Goal: Task Accomplishment & Management: Complete application form

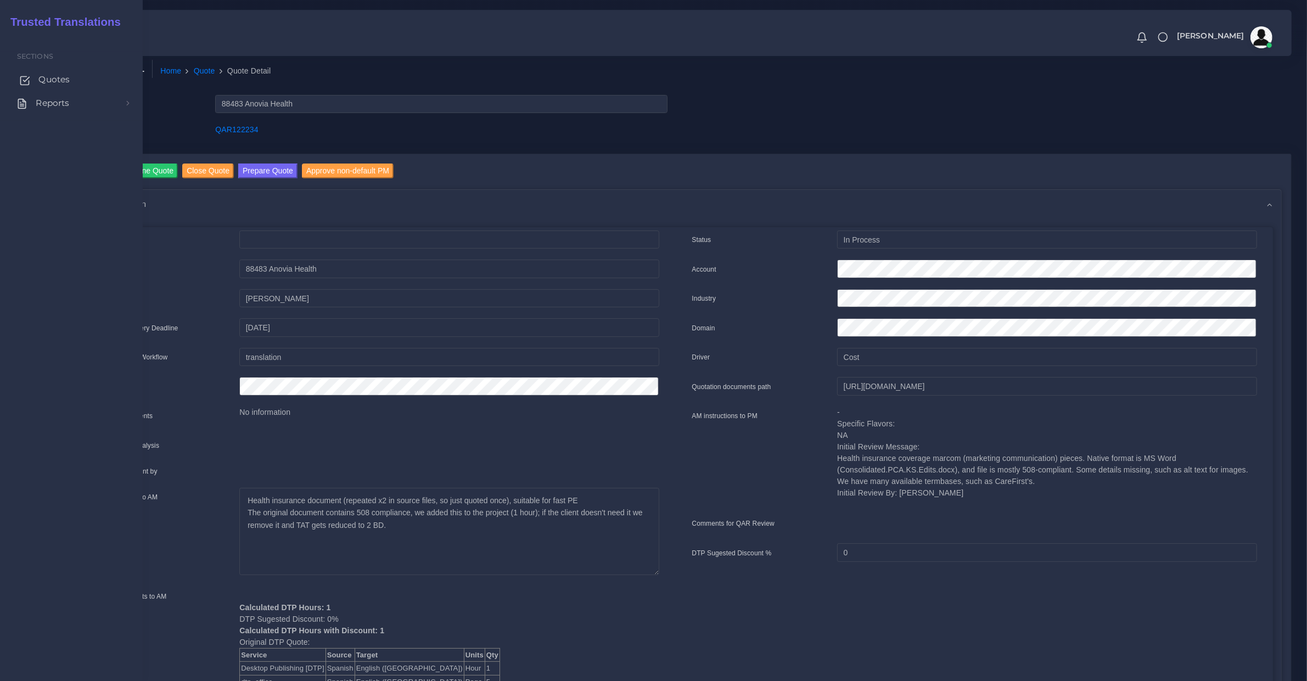
click at [37, 72] on link "Quotes" at bounding box center [71, 79] width 126 height 23
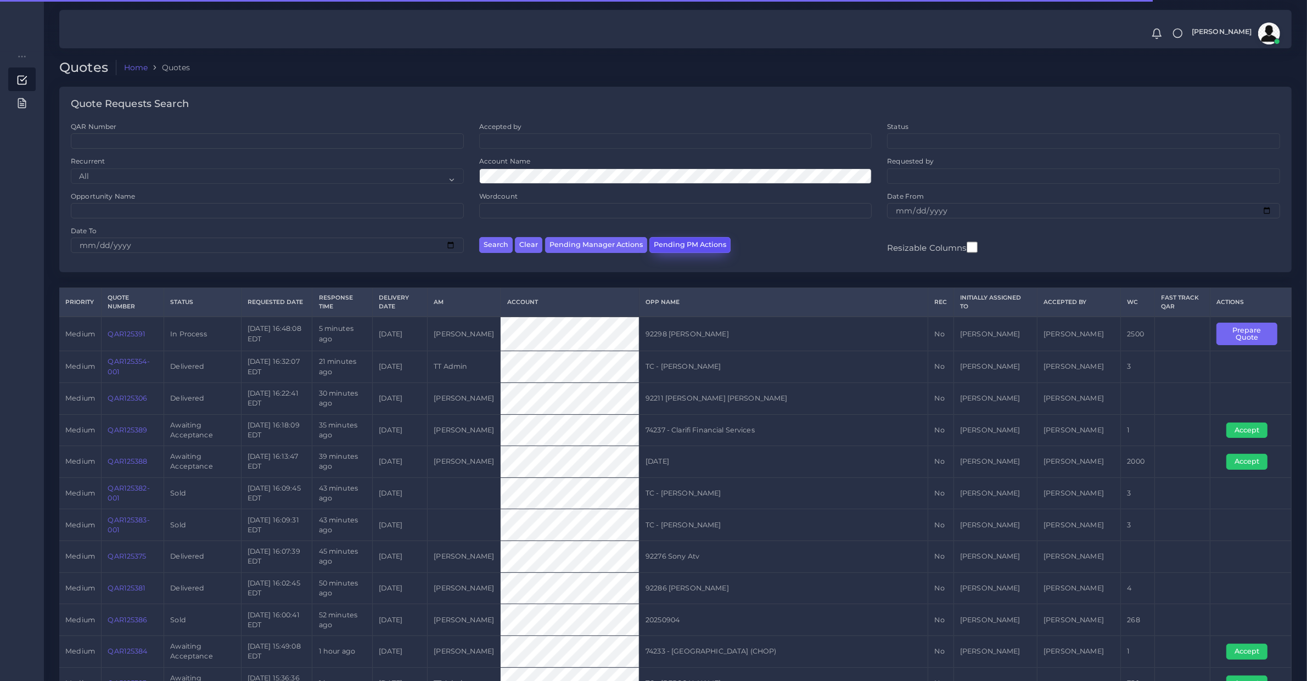
click at [707, 239] on button "Pending PM Actions" at bounding box center [690, 245] width 81 height 16
select select "awaiting_acceptance"
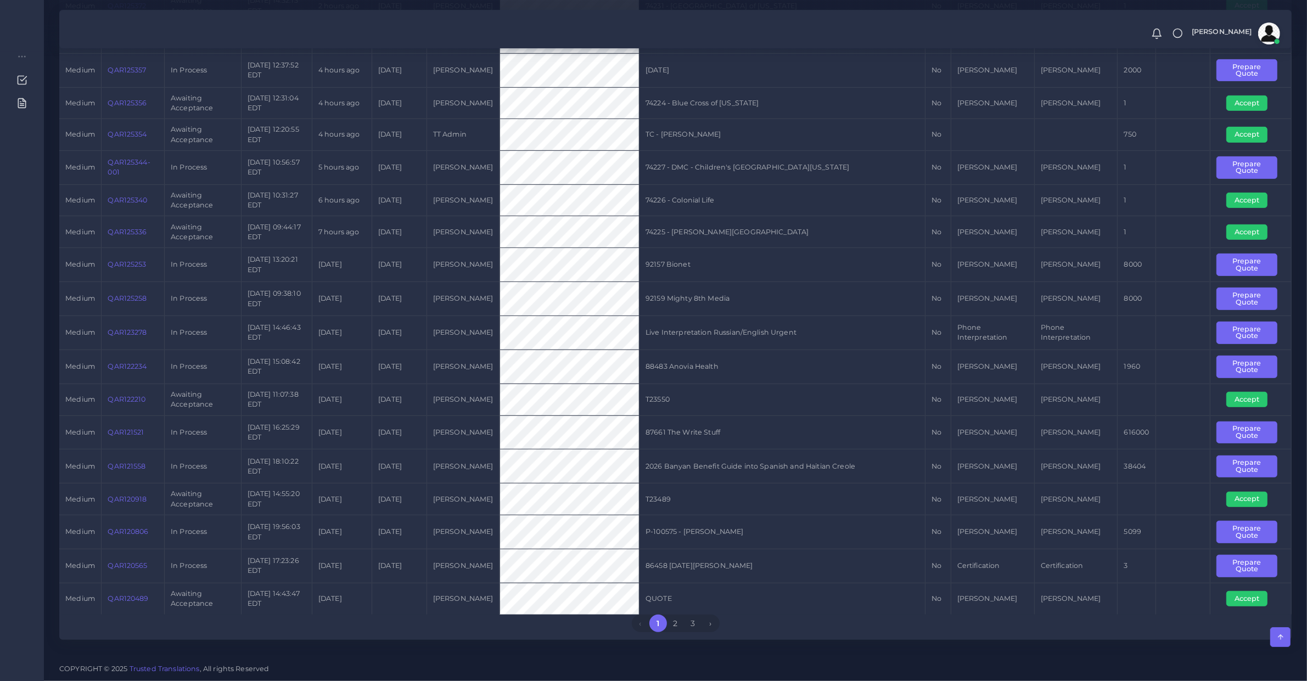
scroll to position [3, 0]
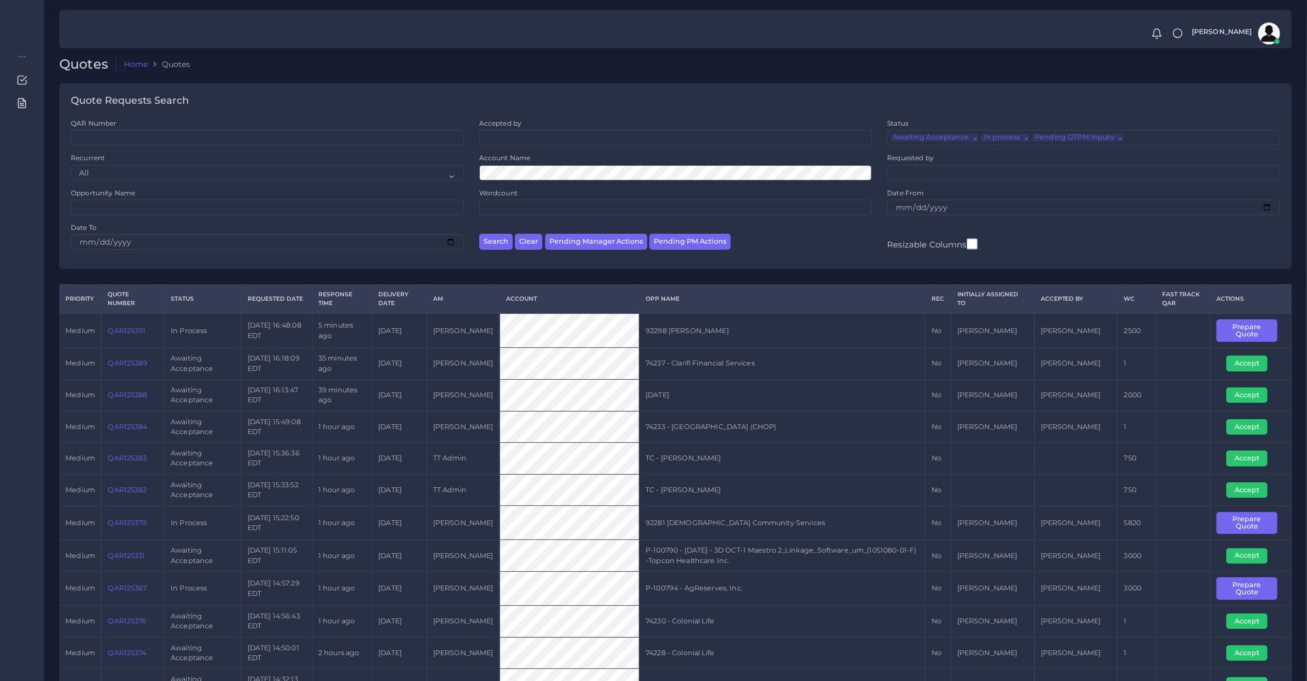
click at [544, 128] on div "Accepted by All Donaldo Barahona Ricardo Mejia Andrea Poblete Valeria De Arambu…" at bounding box center [675, 132] width 393 height 27
click at [553, 135] on ul at bounding box center [676, 137] width 392 height 12
type input "diego"
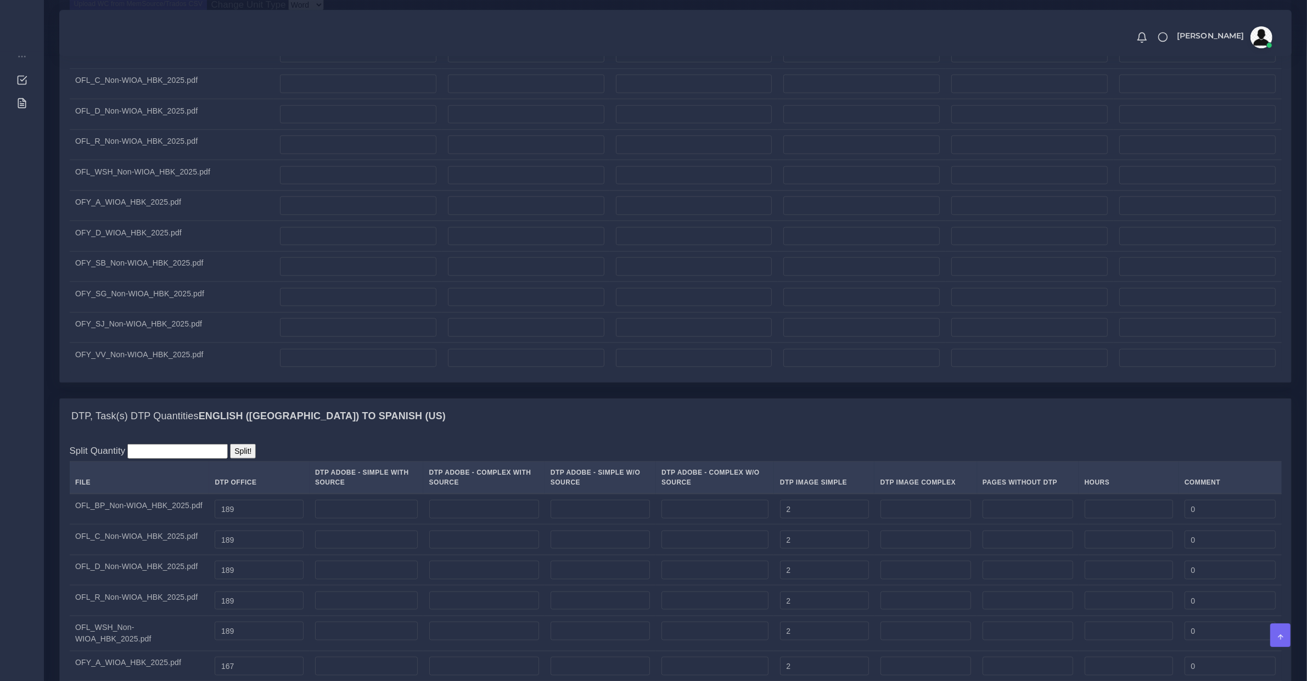
scroll to position [1144, 0]
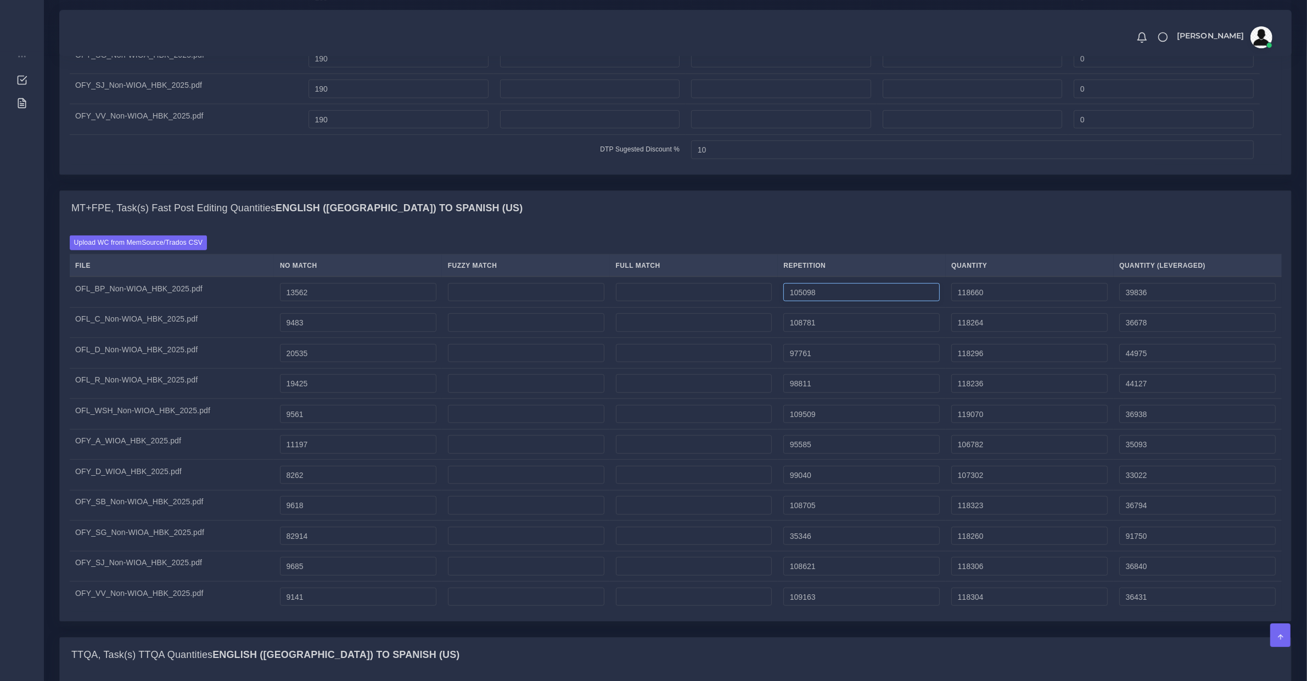
click at [847, 302] on input "105098" at bounding box center [862, 292] width 156 height 19
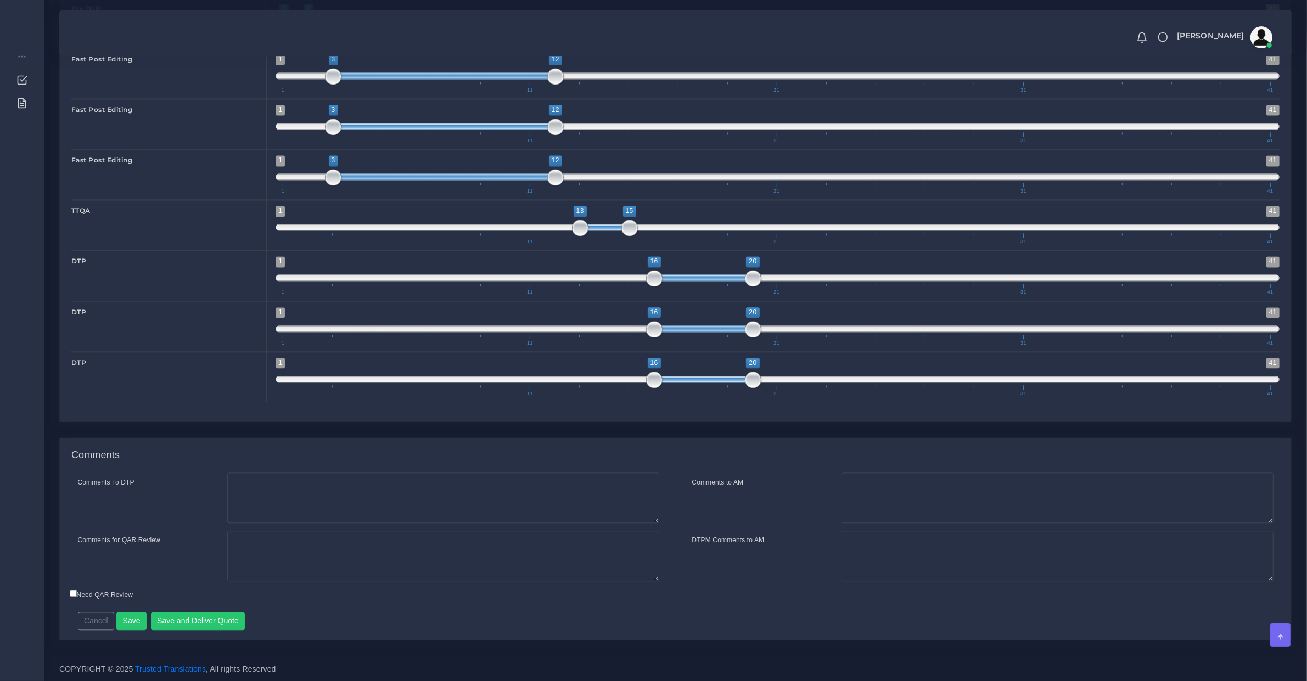
scroll to position [2995, 0]
drag, startPoint x: 337, startPoint y: 541, endPoint x: 353, endPoint y: 572, distance: 34.6
click at [338, 547] on textarea "Comments for QAR Review" at bounding box center [443, 556] width 432 height 51
click at [353, 572] on textarea "Comments for QAR Review" at bounding box center [443, 556] width 432 height 51
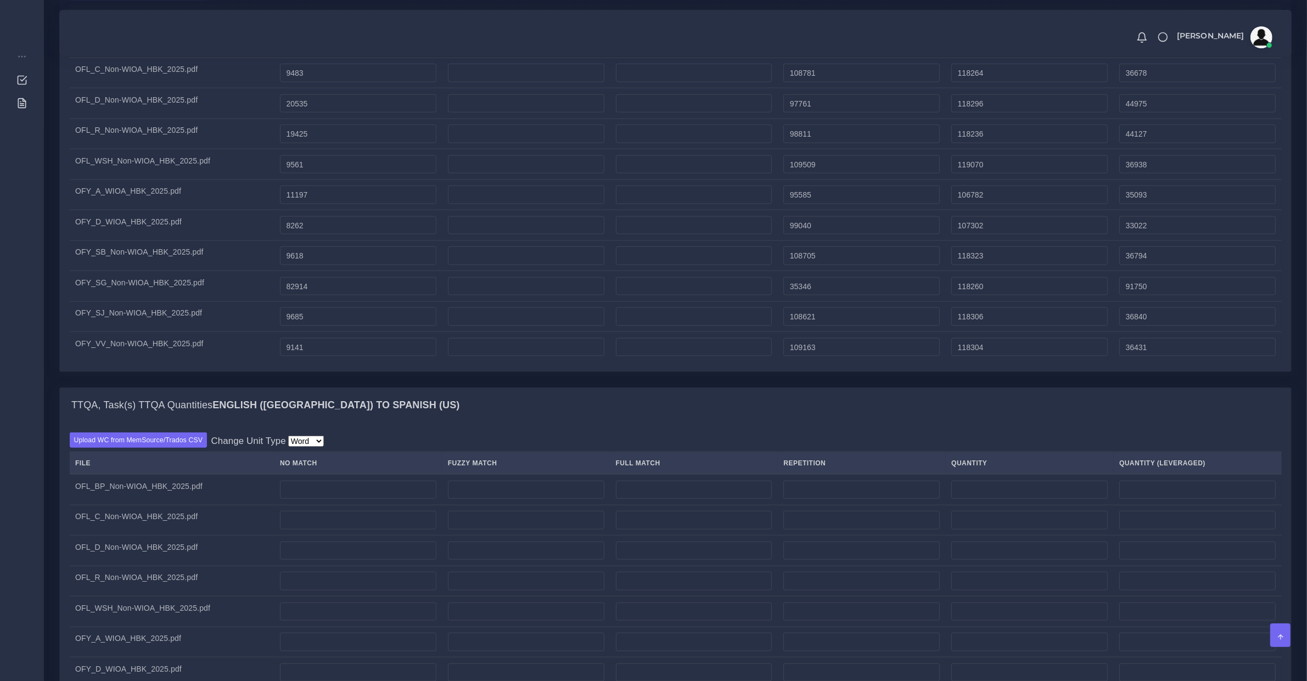
scroll to position [1050, 0]
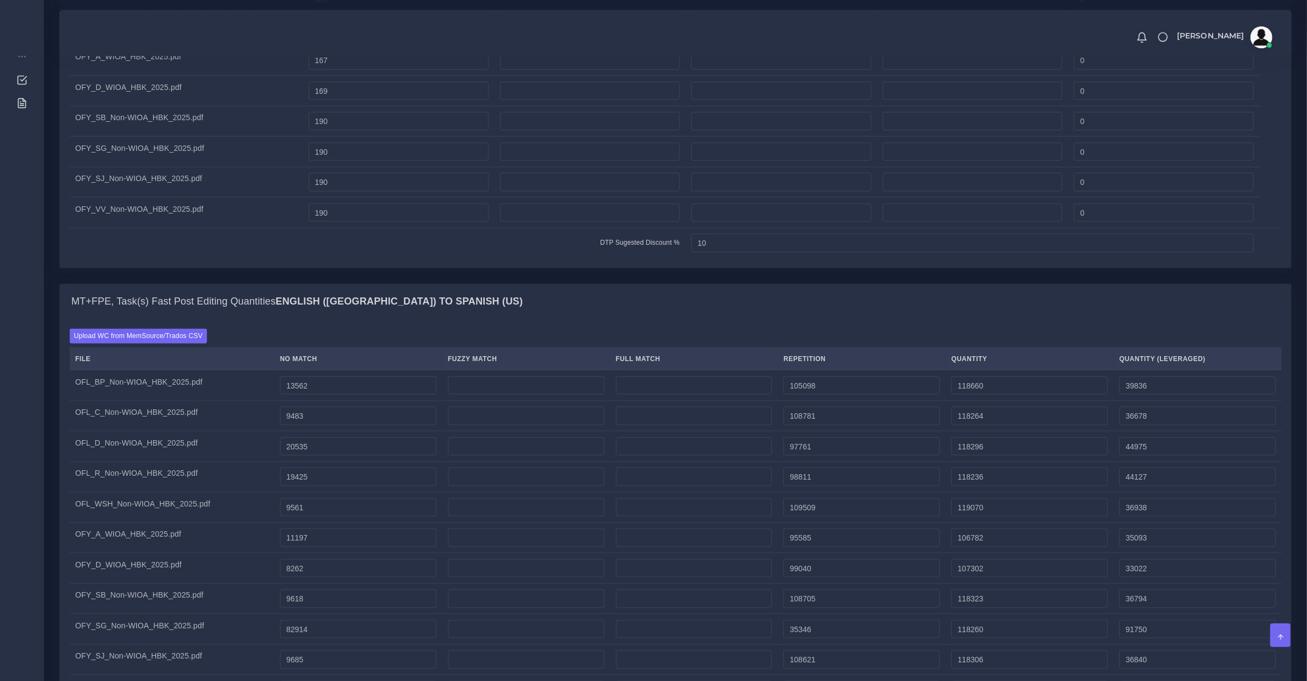
type textarea "Total number of repetitions: 1,276,788 (yes, 1,27 million), there are many repe…"
click at [821, 395] on input "105098" at bounding box center [862, 386] width 156 height 19
type input "15282"
type input "28844"
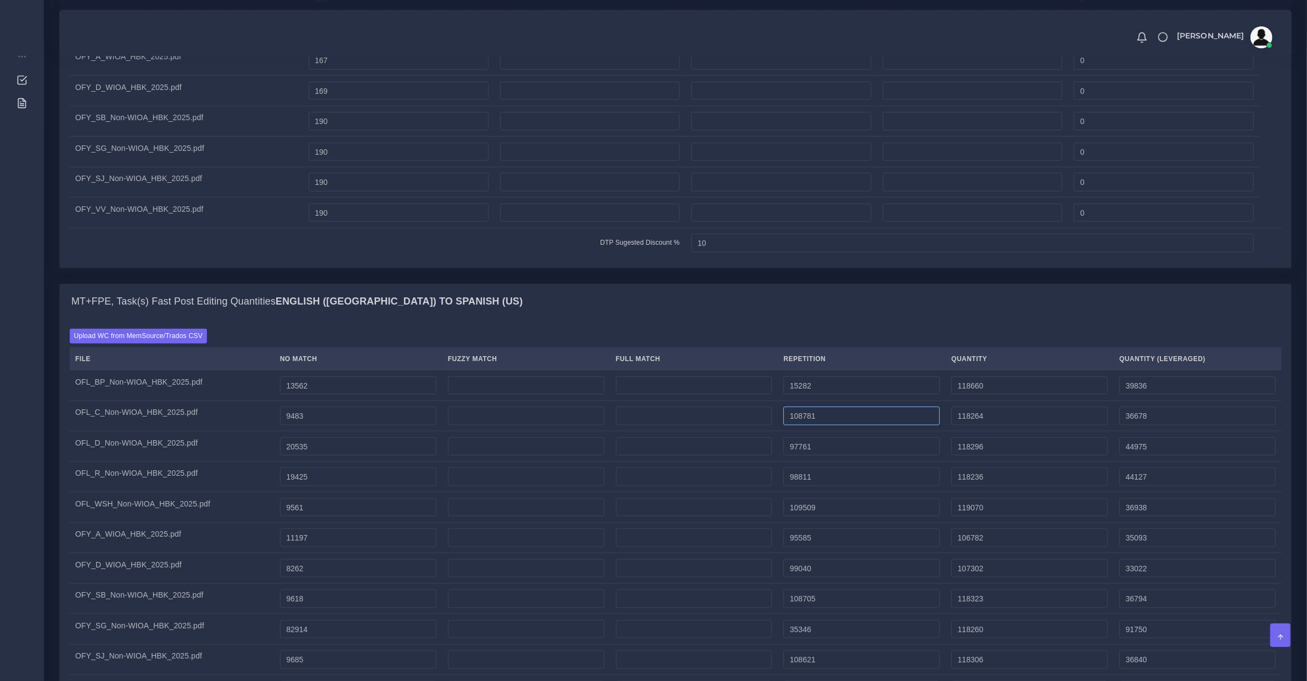
type input "17382"
click at [822, 426] on input "108781" at bounding box center [862, 416] width 156 height 19
click at [822, 426] on input "10878135" at bounding box center [862, 416] width 156 height 19
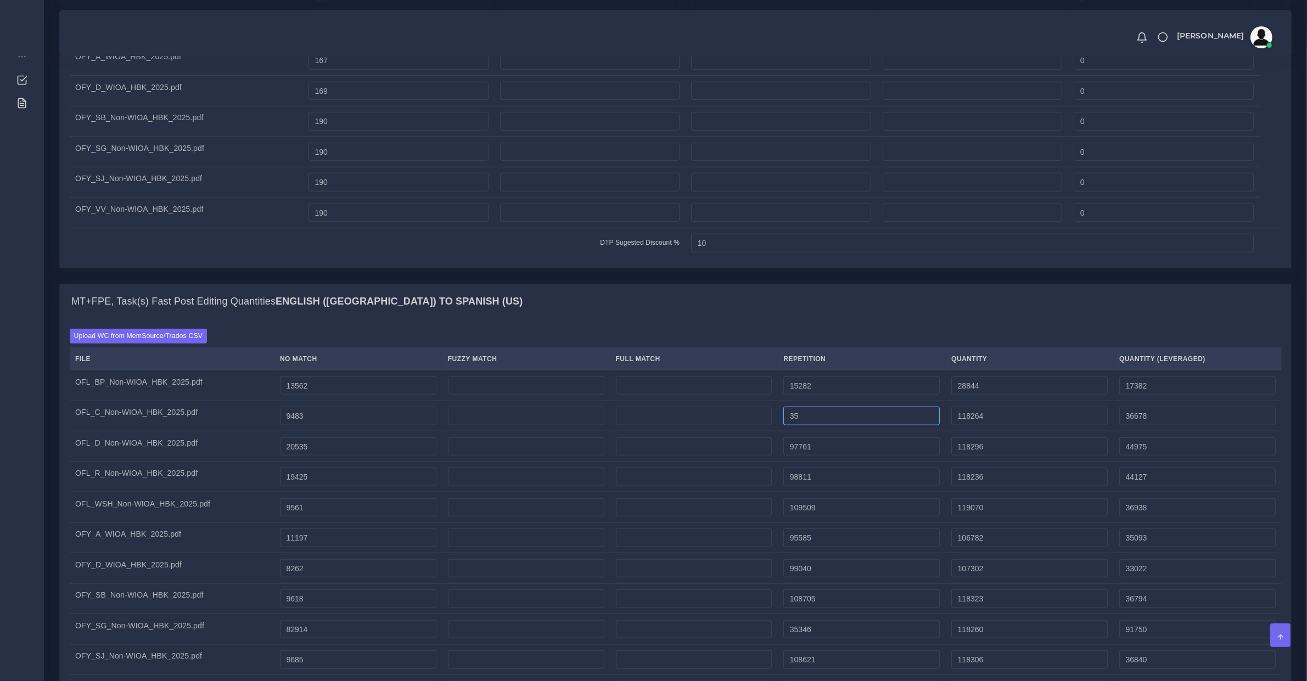
scroll to position [1165, 0]
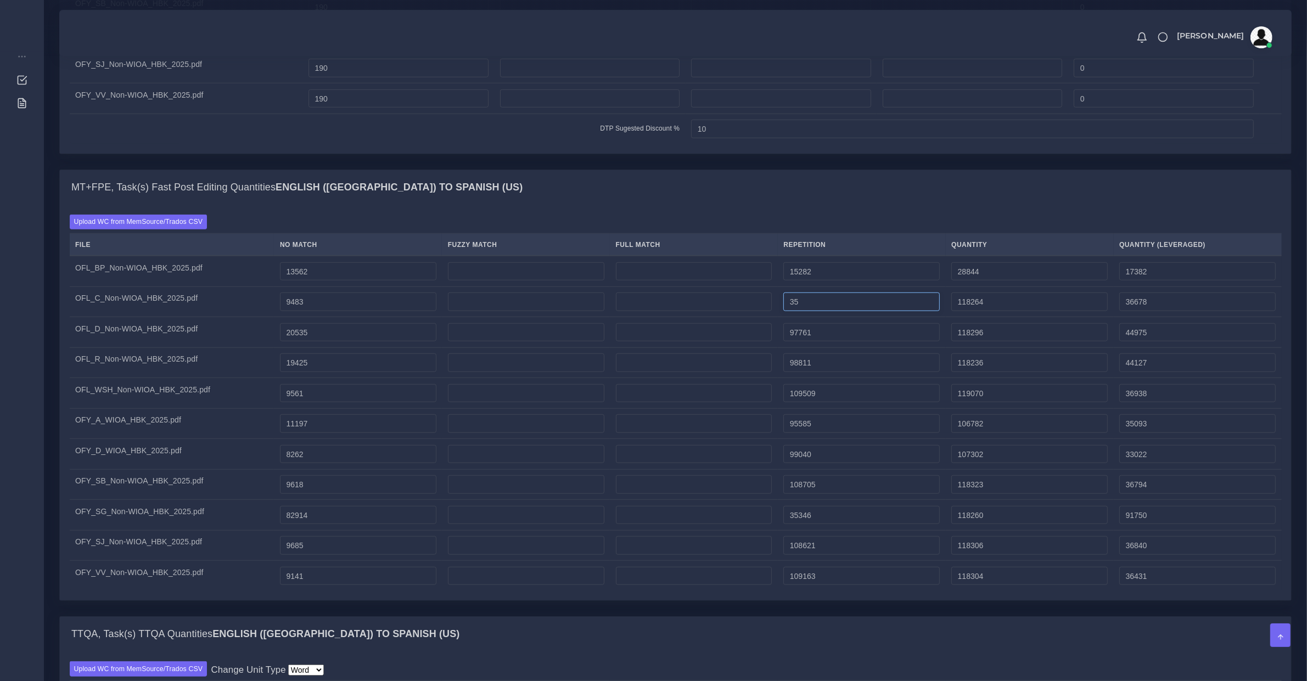
type input "35"
type input "9518"
type input "9491"
drag, startPoint x: 788, startPoint y: 346, endPoint x: 663, endPoint y: 341, distance: 124.7
click at [663, 341] on tr "OFL_D_Non-WIOA_HBK_2025.pdf 20535 97761 118296 44975" at bounding box center [676, 332] width 1212 height 31
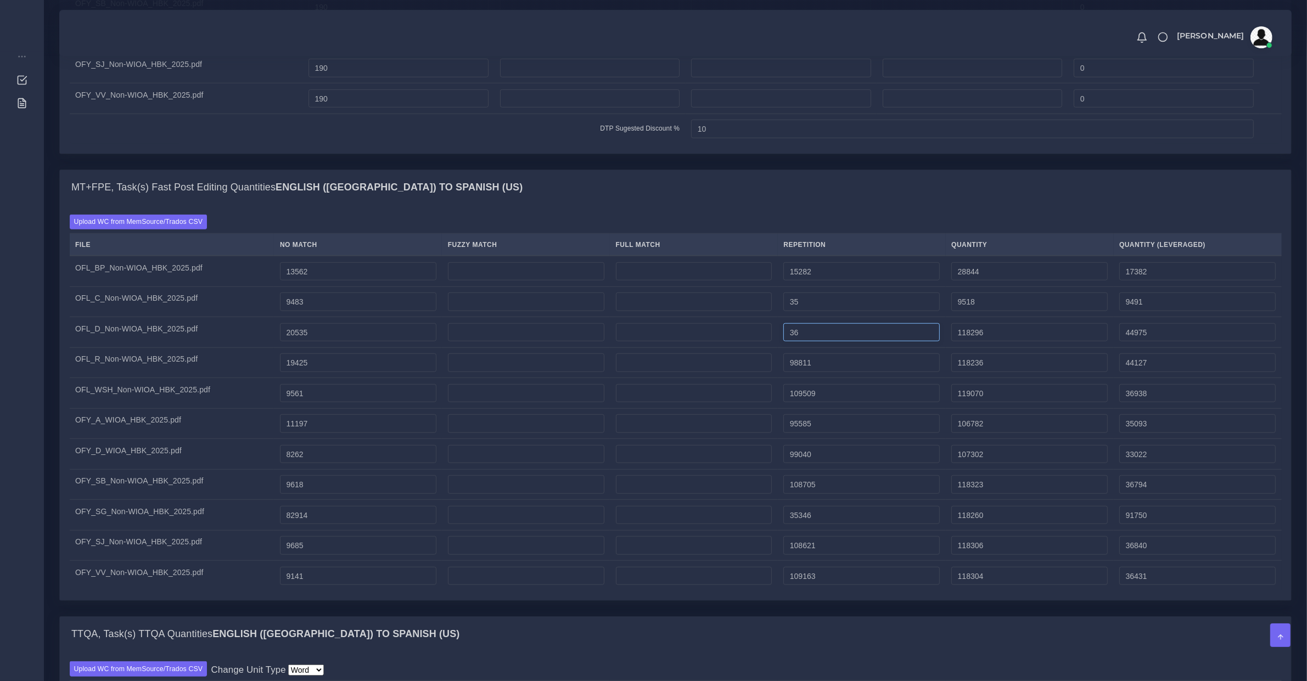
type input "36"
type input "20571"
type input "20544"
click at [807, 372] on input "98811" at bounding box center [862, 363] width 156 height 19
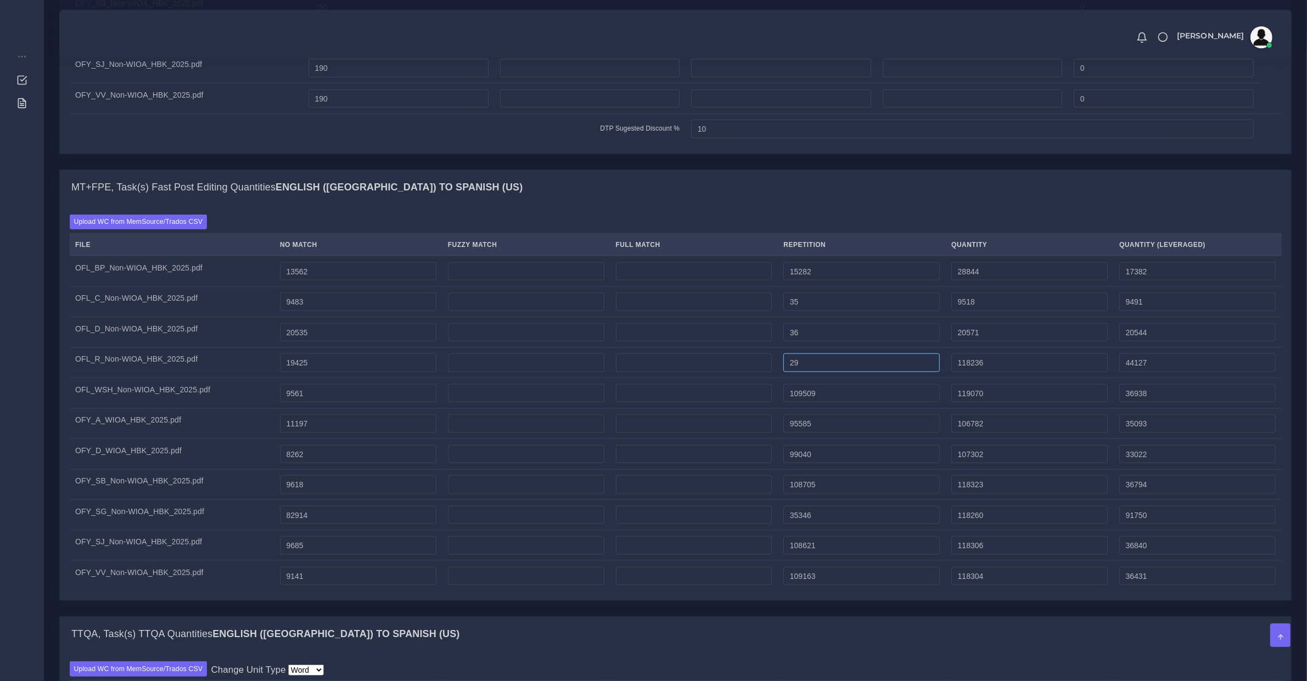
type input "29"
type input "19454"
type input "19432"
click at [834, 403] on input "109509" at bounding box center [862, 393] width 156 height 19
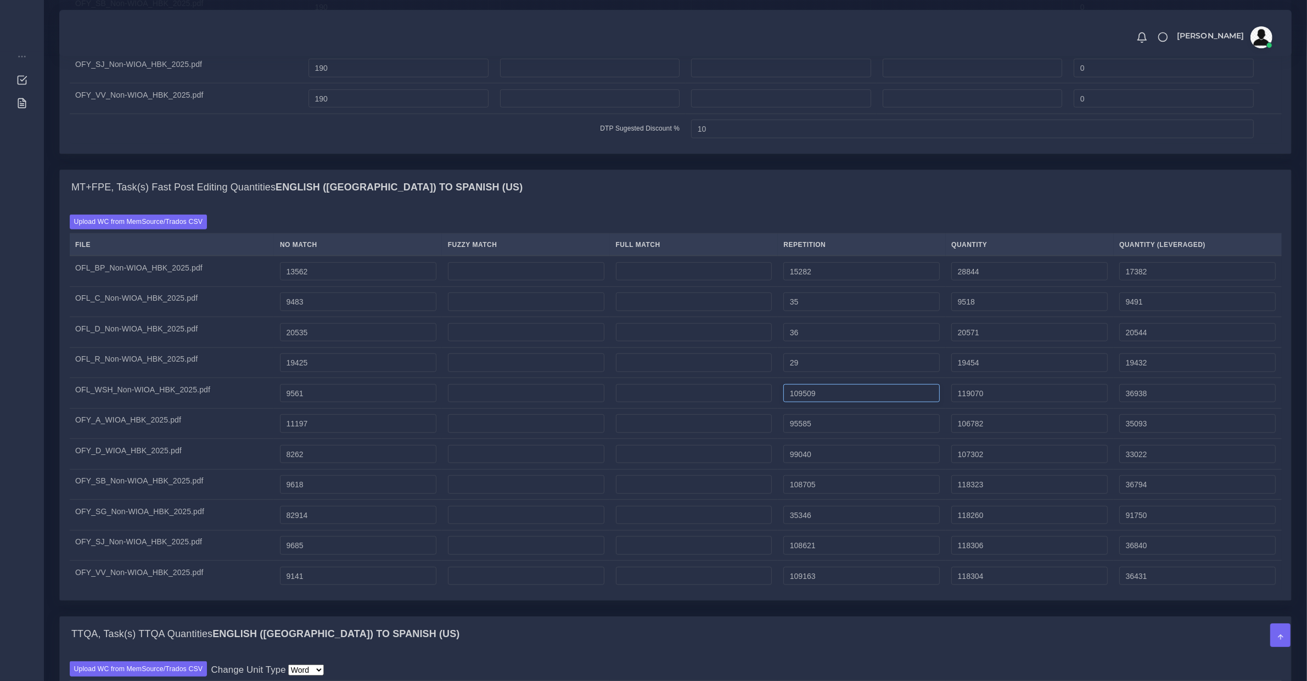
click at [808, 403] on input "109509" at bounding box center [862, 393] width 156 height 19
type input "47"
type input "9608"
type input "9572"
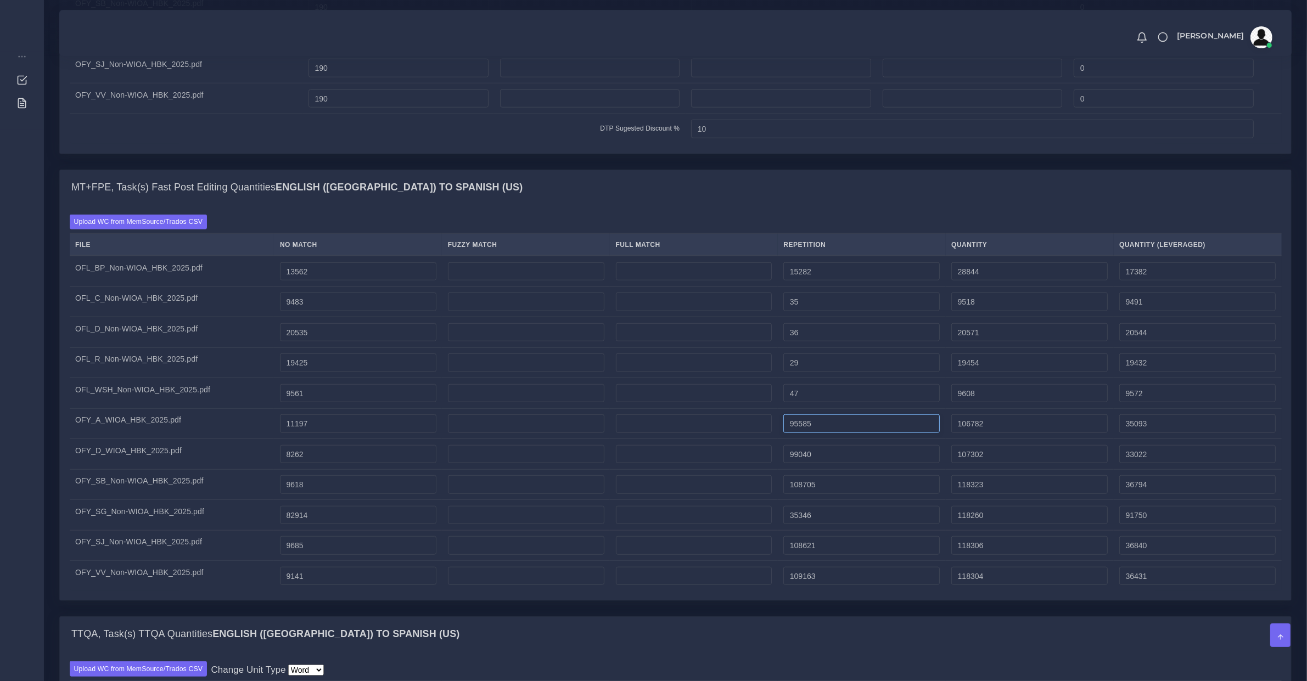
click at [831, 432] on input "95585" at bounding box center [862, 424] width 156 height 19
click at [797, 433] on input "95585" at bounding box center [862, 424] width 156 height 19
type input "914584"
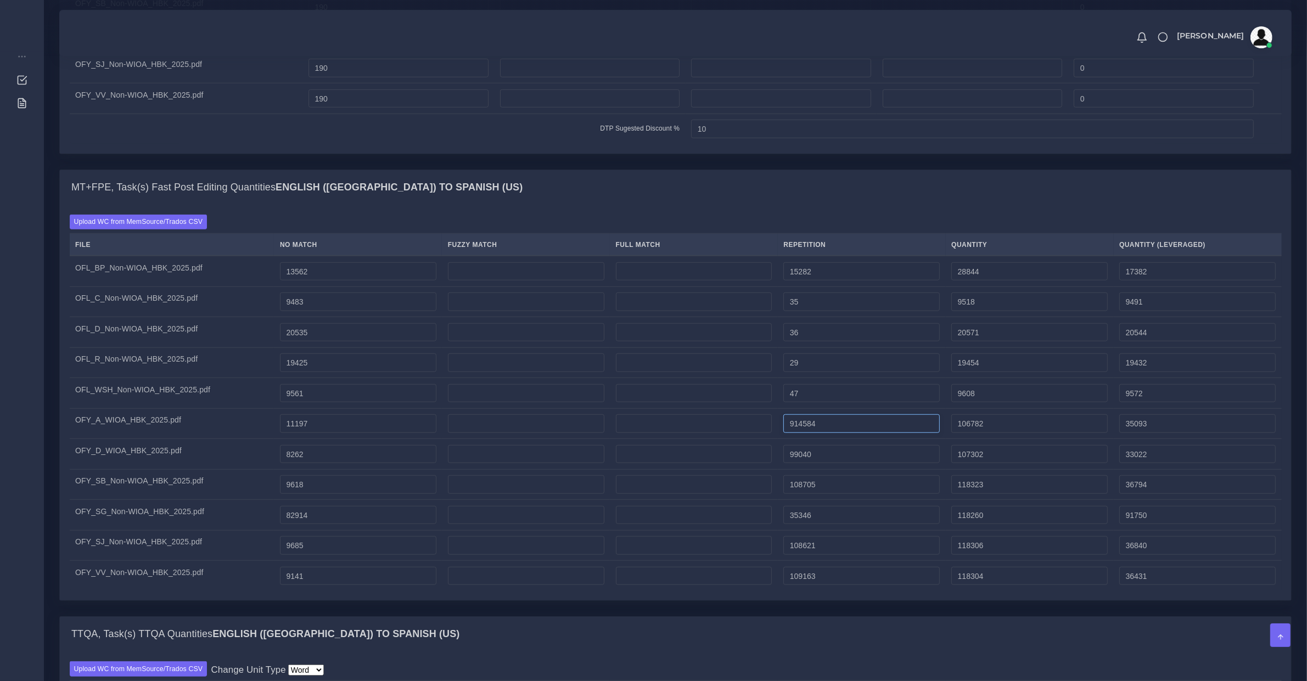
type input "925781"
type input "239843"
type input "148"
type input "11345"
type input "11234"
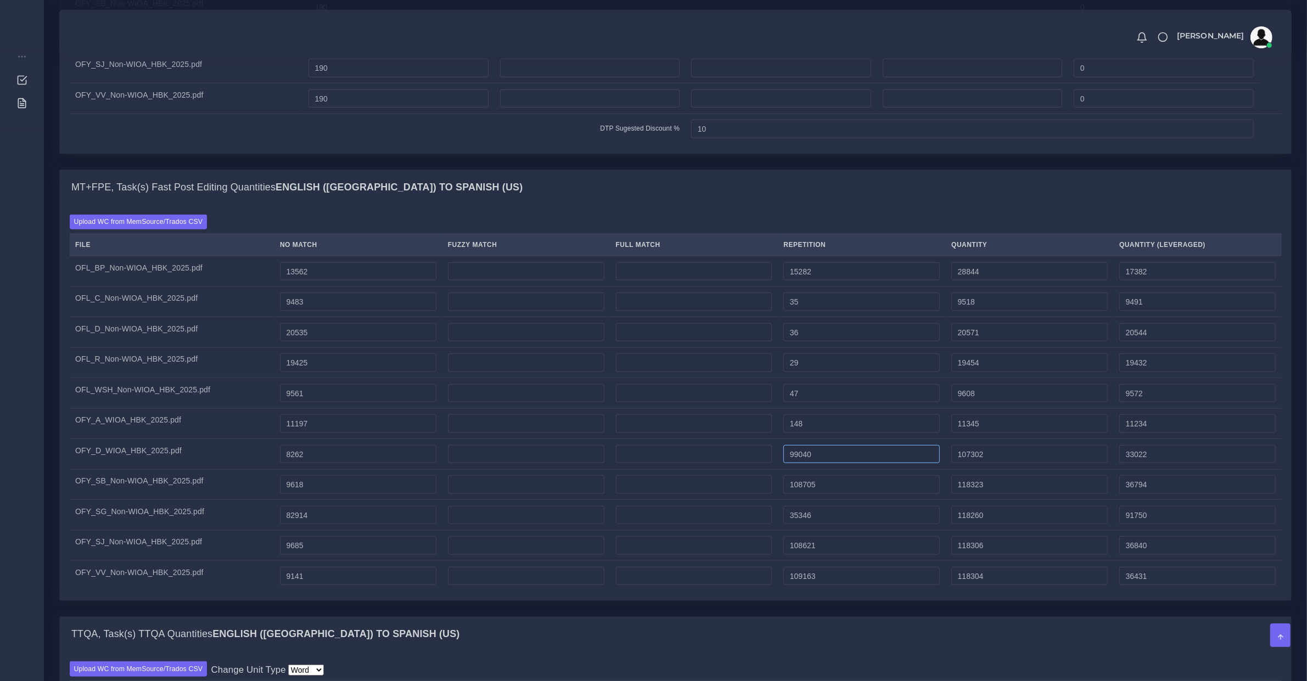
click at [797, 464] on input "99040" at bounding box center [862, 454] width 156 height 19
type input "96"
type input "8358"
type input "8286"
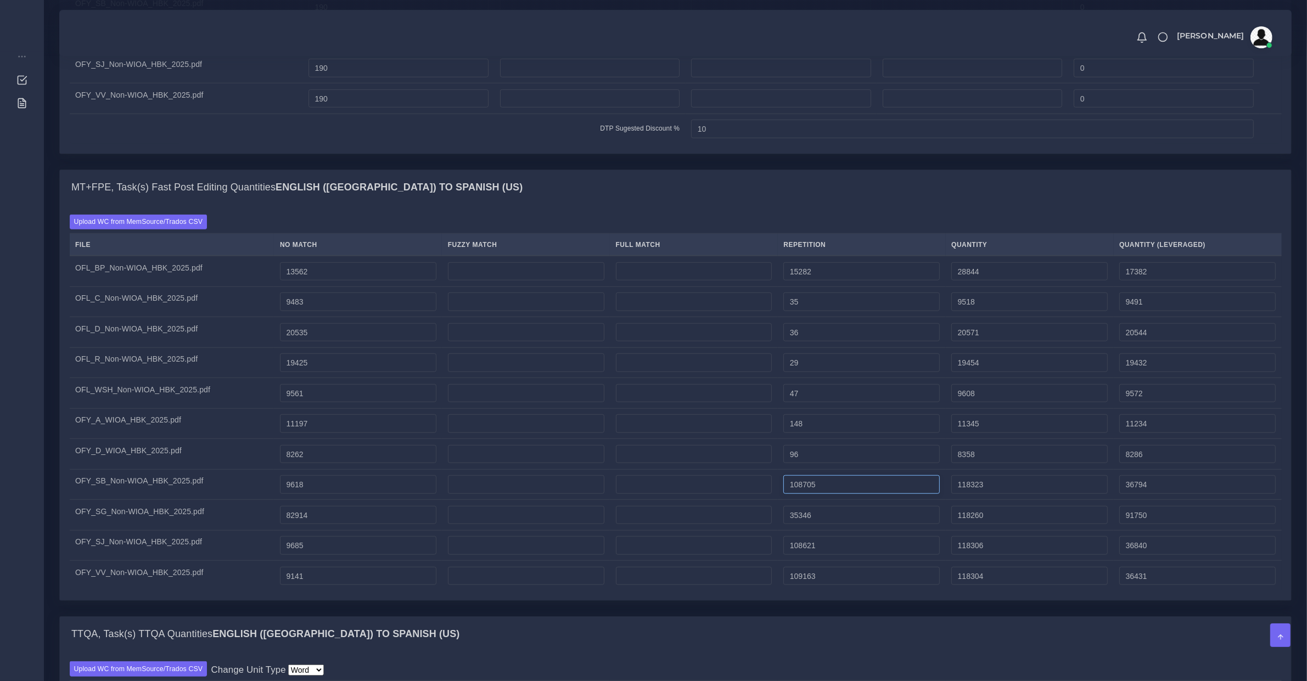
click at [792, 494] on input "108705" at bounding box center [862, 485] width 156 height 19
type input "51"
type input "9669"
type input "9630"
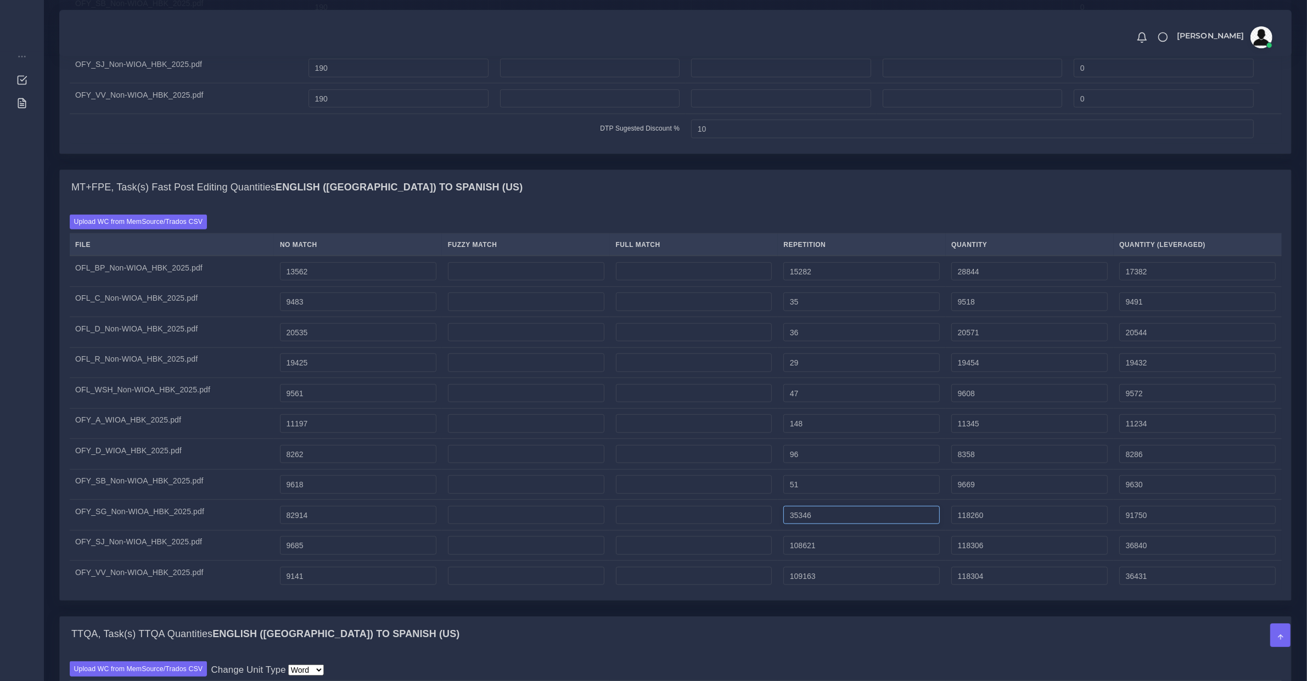
click at [799, 525] on input "35346" at bounding box center [862, 515] width 156 height 19
type input "32"
type input "82946"
type input "82922"
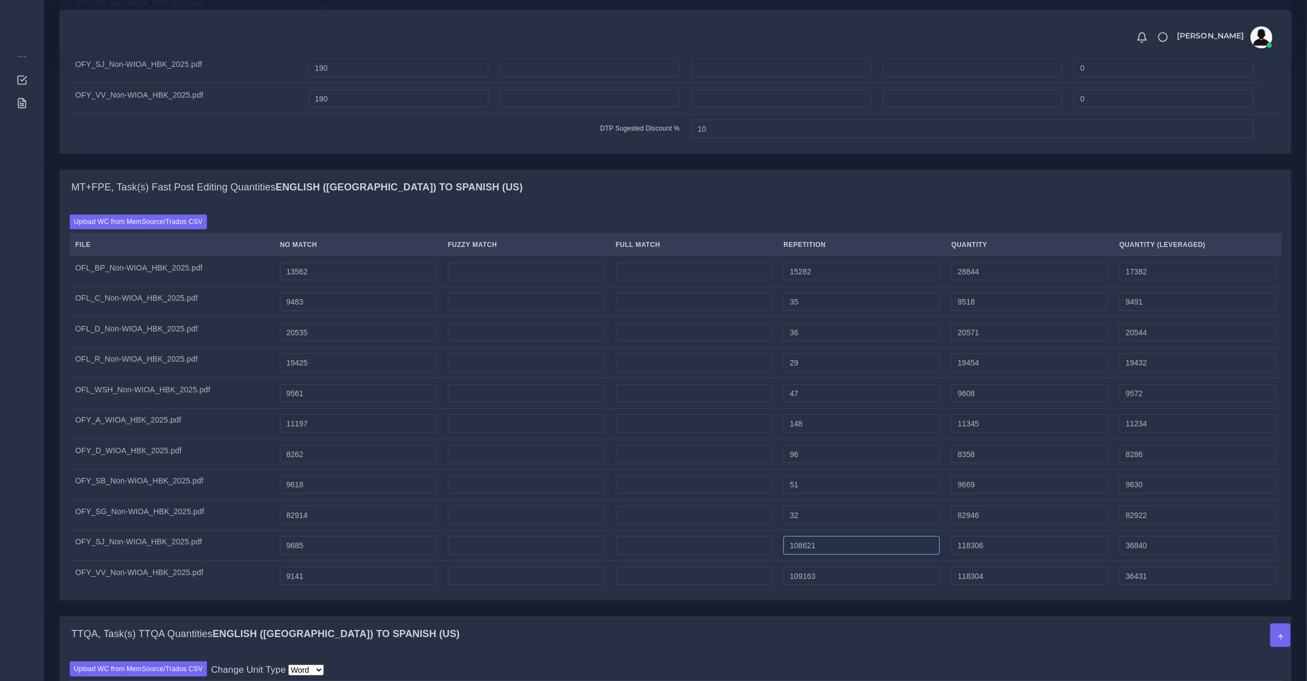
click at [800, 555] on input "108621" at bounding box center [862, 545] width 156 height 19
type input "40"
type input "9725"
type input "9695"
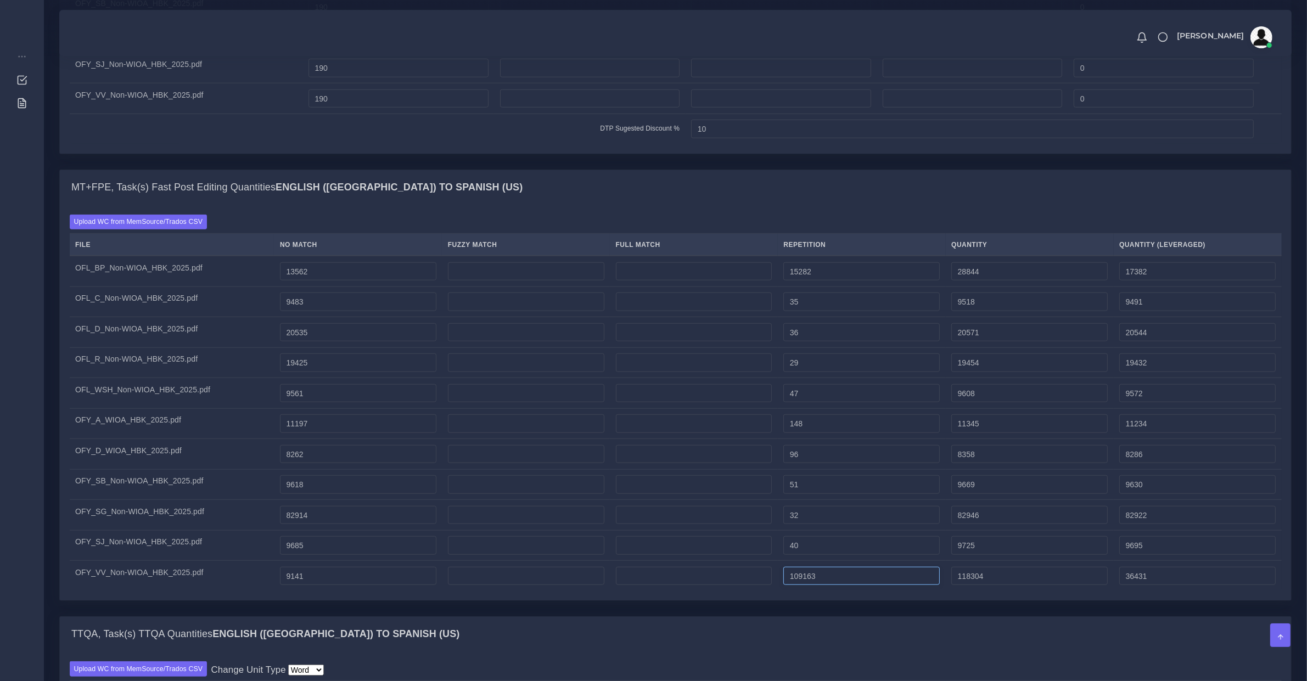
click at [797, 584] on input "109163" at bounding box center [862, 576] width 156 height 19
type input "44"
type input "9185"
type input "9152"
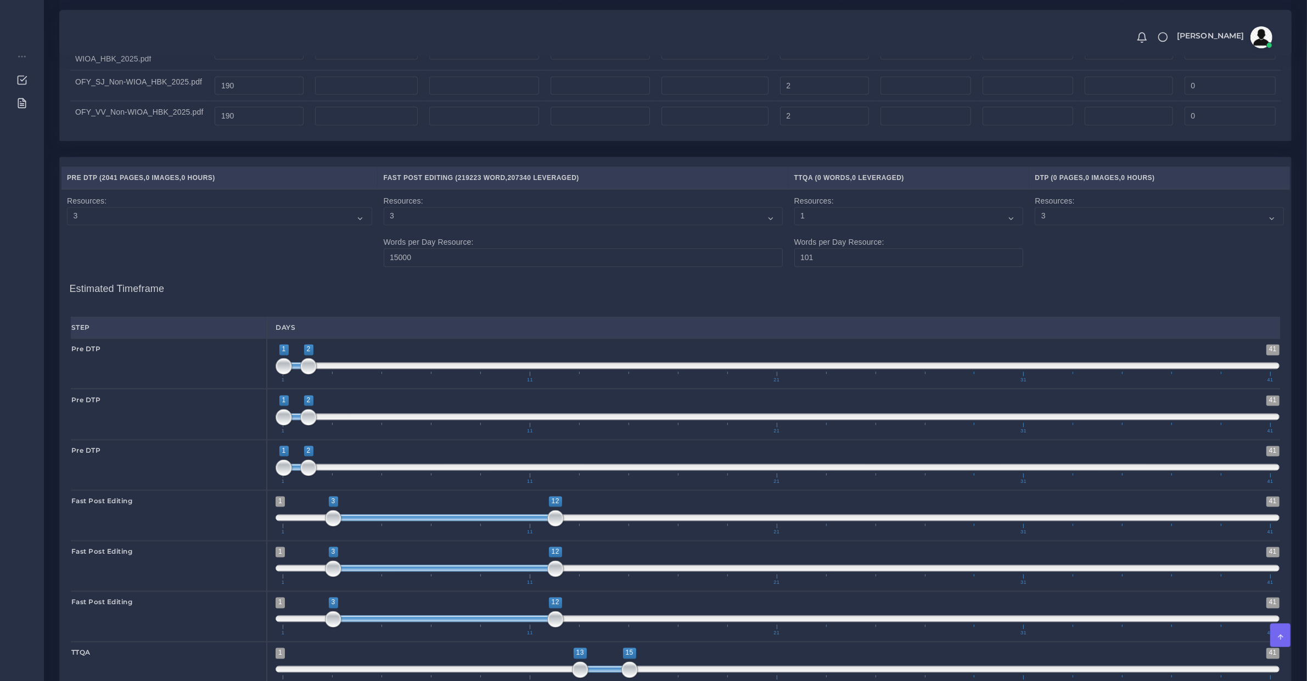
scroll to position [2995, 0]
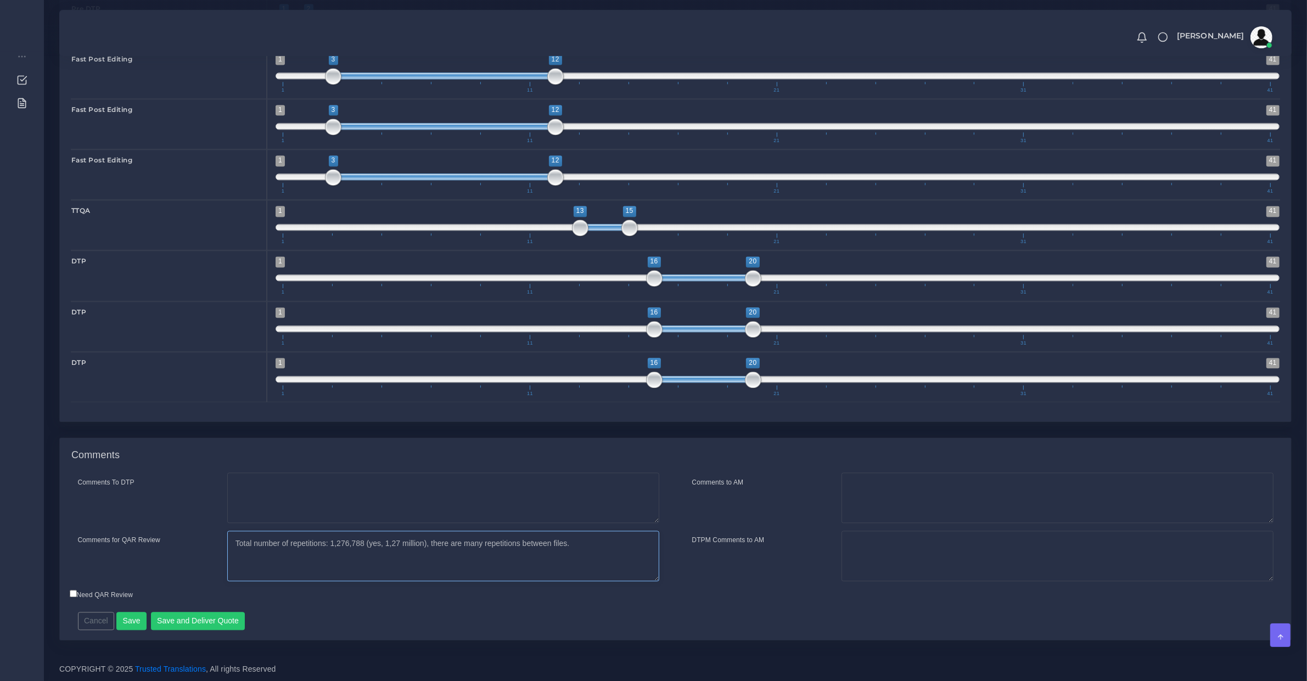
click at [398, 547] on textarea "Total number of repetitions: 1,276,788 (yes, 1,27 million), there are many repe…" at bounding box center [443, 556] width 432 height 51
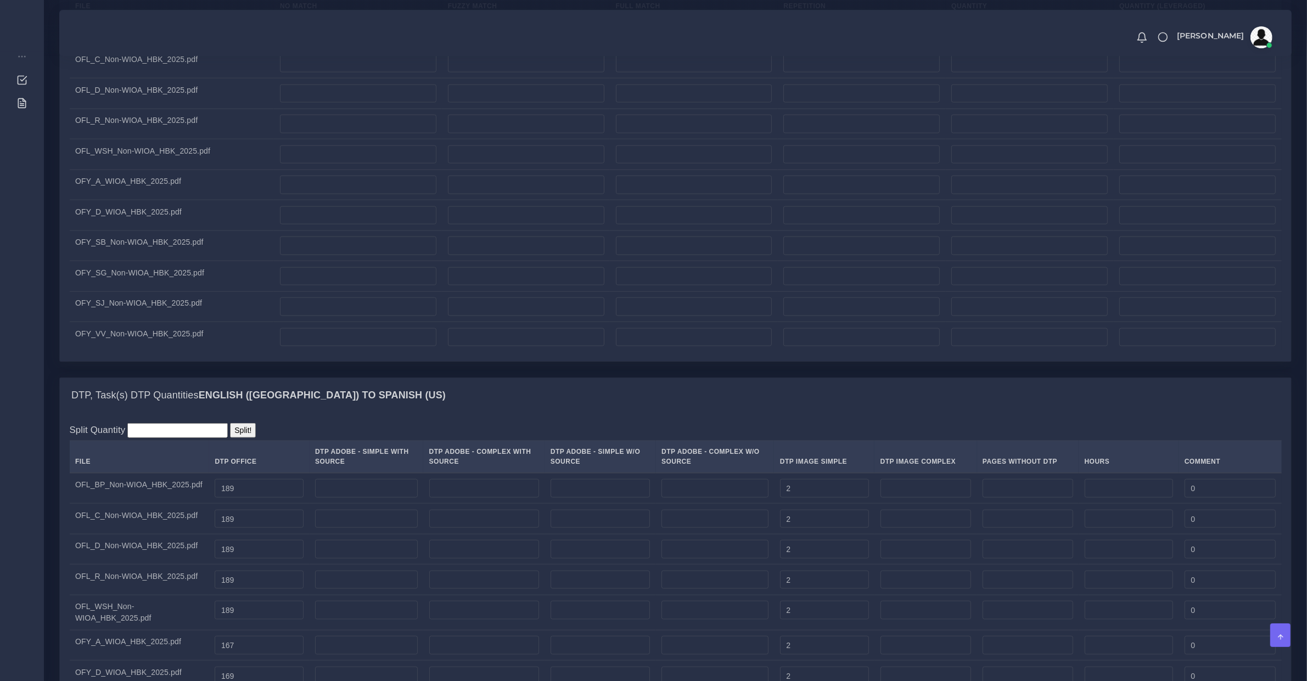
scroll to position [1165, 0]
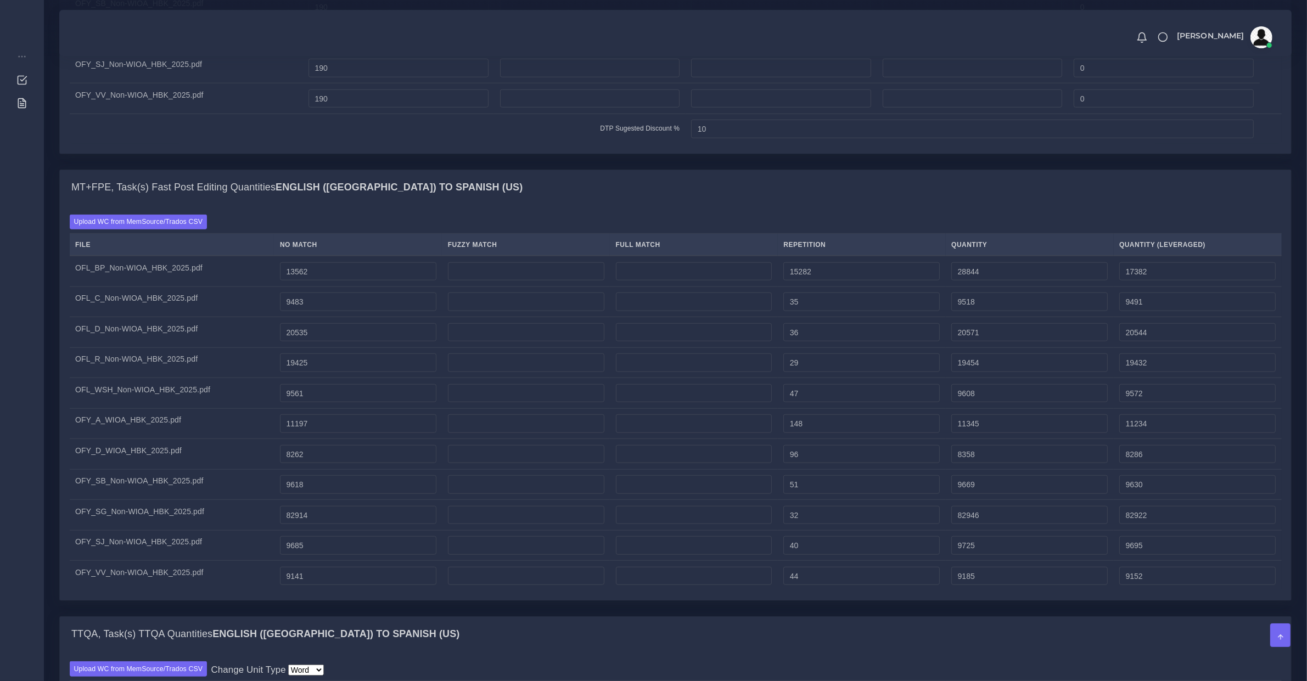
type textarea "Total number of repetitions: 1,276,788 (yes, 1,17 million), there are many repe…"
drag, startPoint x: 817, startPoint y: 311, endPoint x: 618, endPoint y: 322, distance: 198.5
click at [630, 317] on tr "OFL_C_Non-WIOA_HBK_2025.pdf 9483 35 9518 9491" at bounding box center [676, 302] width 1212 height 31
click at [798, 311] on input "35" at bounding box center [862, 302] width 156 height 19
type input "10035"
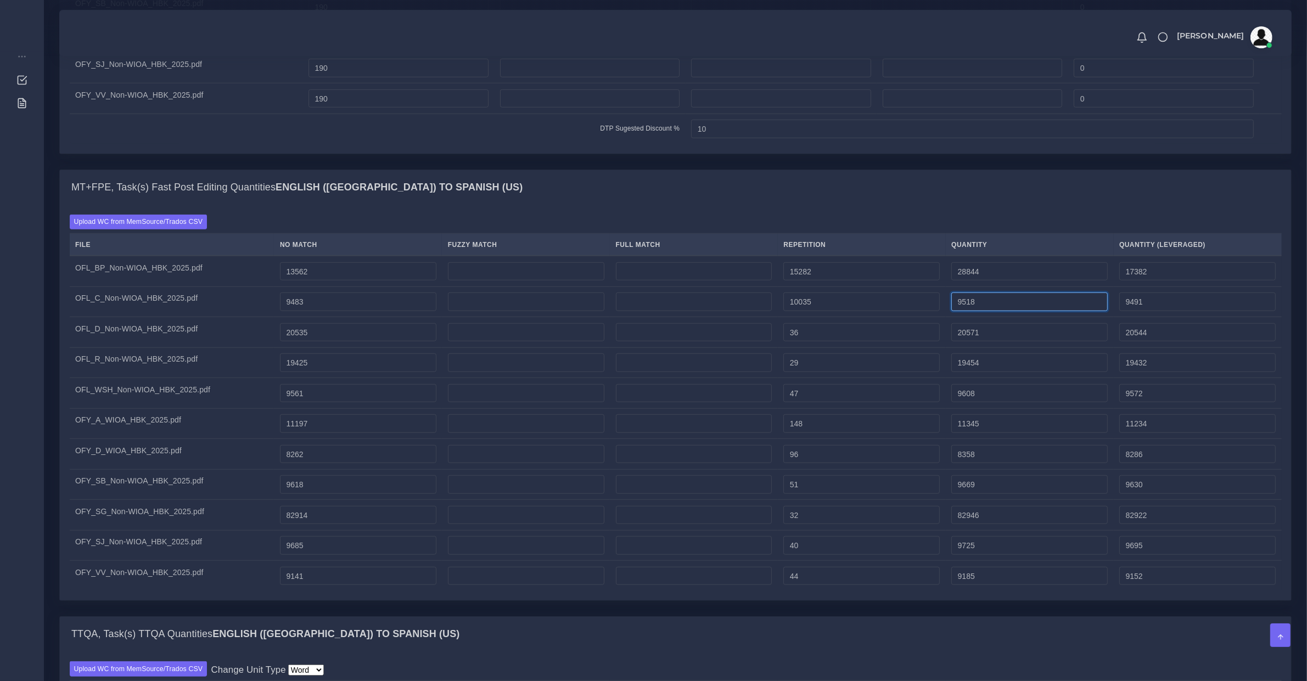
type input "19518"
type input "11991"
type input "0"
type input "10036"
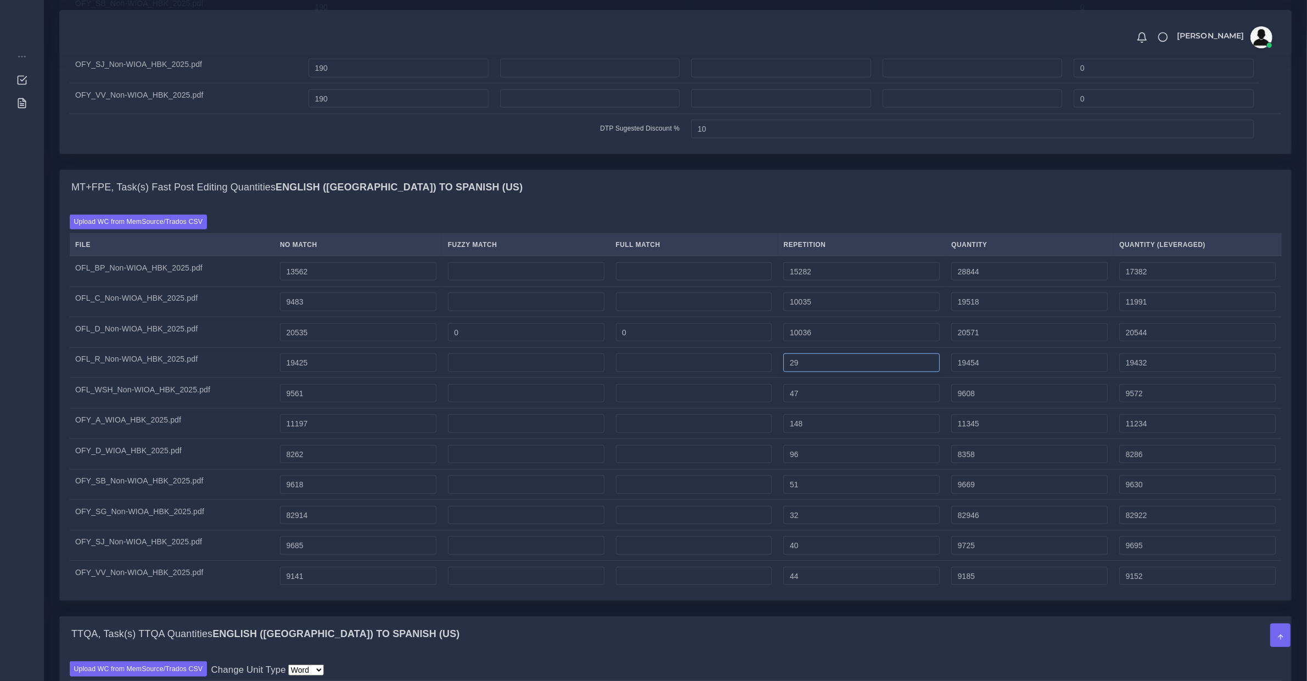
type input "30571"
type input "23044"
click at [791, 372] on input "29" at bounding box center [862, 363] width 156 height 19
type input "29"
type input "36"
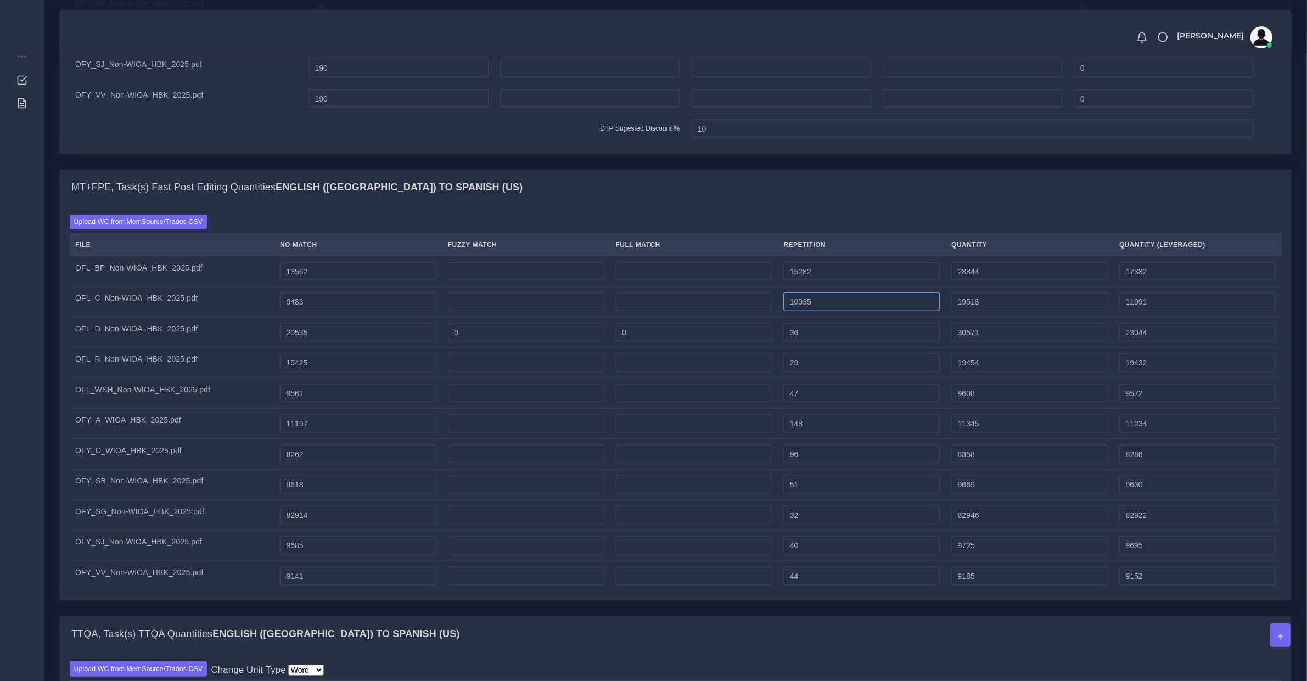
type input "35"
type input "20571"
type input "20544"
type input "35"
type input "9518"
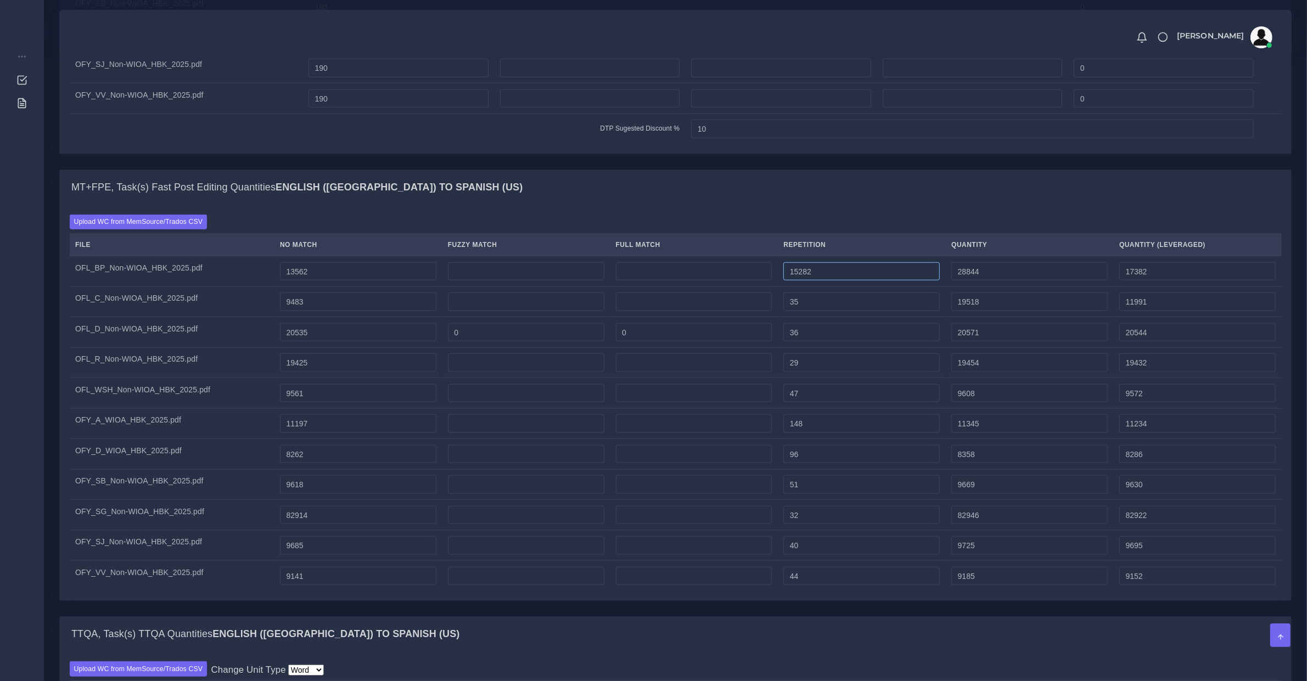
type input "9491"
click at [799, 281] on input "15282" at bounding box center [862, 271] width 156 height 19
type input "25282"
type input "38844"
type input "19882"
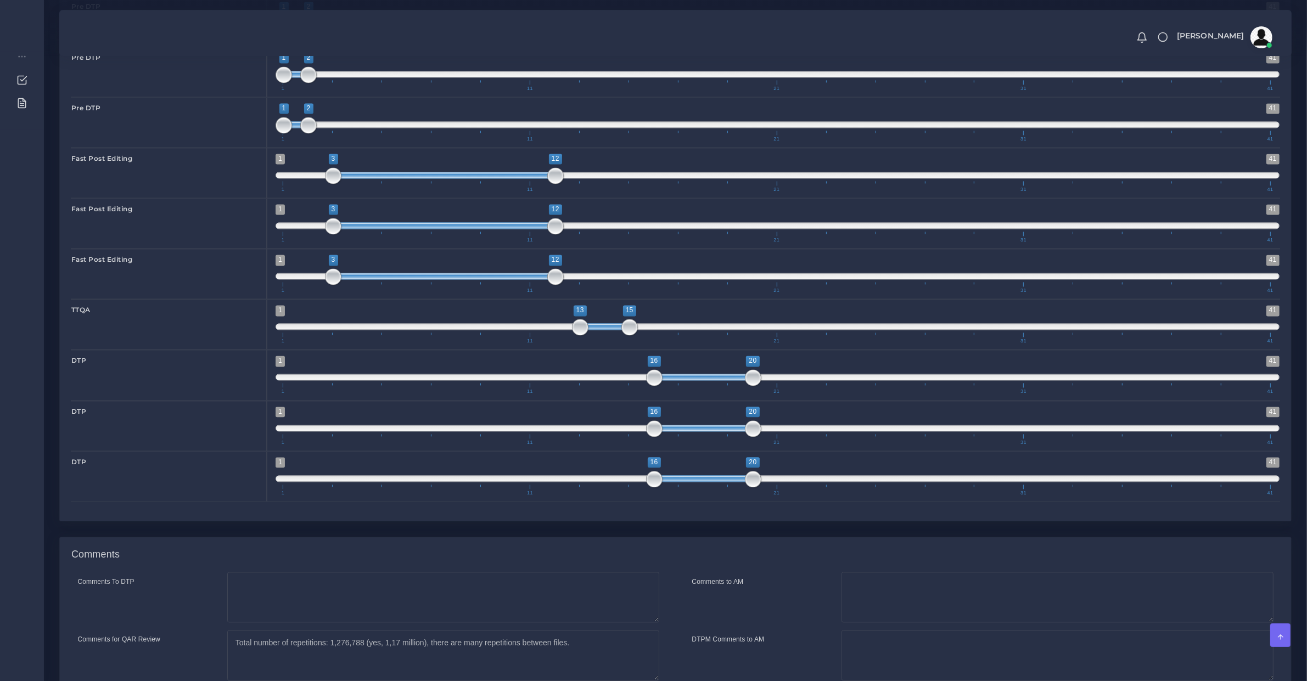
scroll to position [2995, 0]
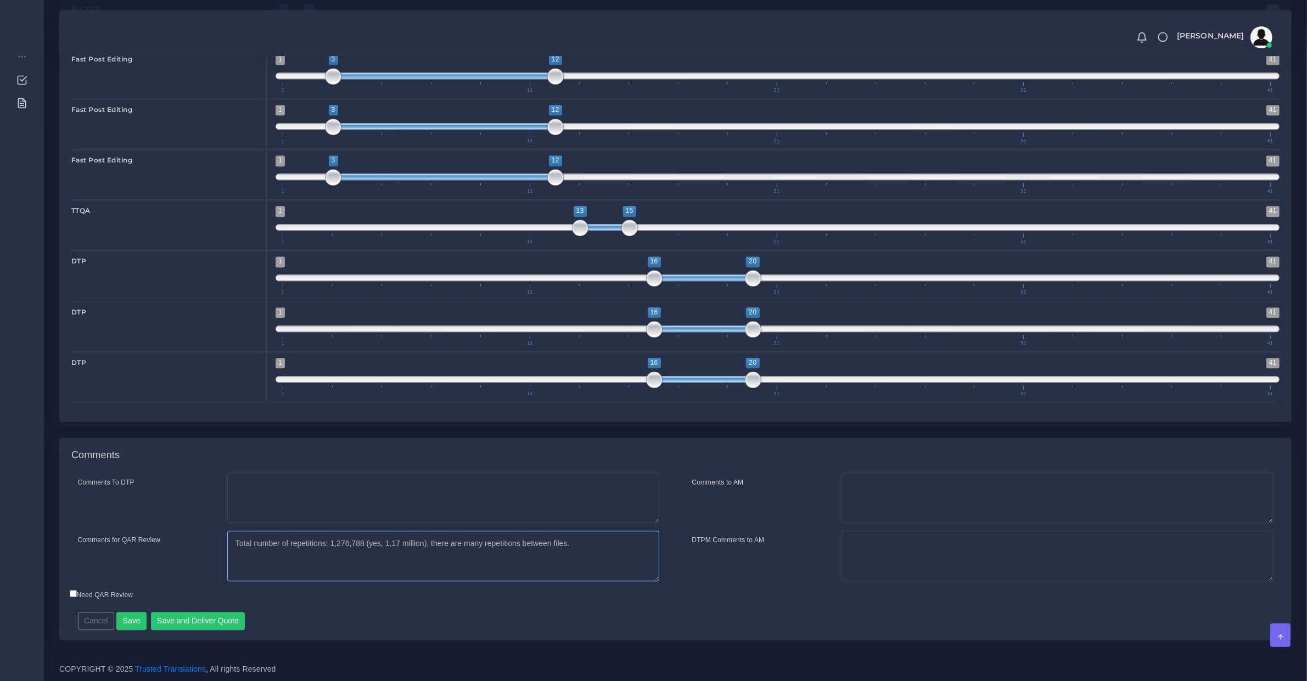
click at [532, 566] on textarea "Total number of repetitions: 1,276,788 (yes, 1,17 million), there are many repe…" at bounding box center [443, 556] width 432 height 51
click at [406, 544] on textarea "Total number of repetitions: 1,276,788 (yes, 1,17 million), there are many repe…" at bounding box center [443, 556] width 432 height 51
click at [533, 564] on textarea "Total number of repetitions: 1,276,788 (yes, 1,17 million), there are many repe…" at bounding box center [443, 556] width 432 height 51
click at [614, 562] on textarea "Total number of repetitions: 1,276,788 (yes, 1,17 million), there are many repe…" at bounding box center [443, 556] width 432 height 51
click at [344, 567] on textarea "Suitable for fast PE. 11 files that are very similar Total number of repetition…" at bounding box center [443, 556] width 432 height 51
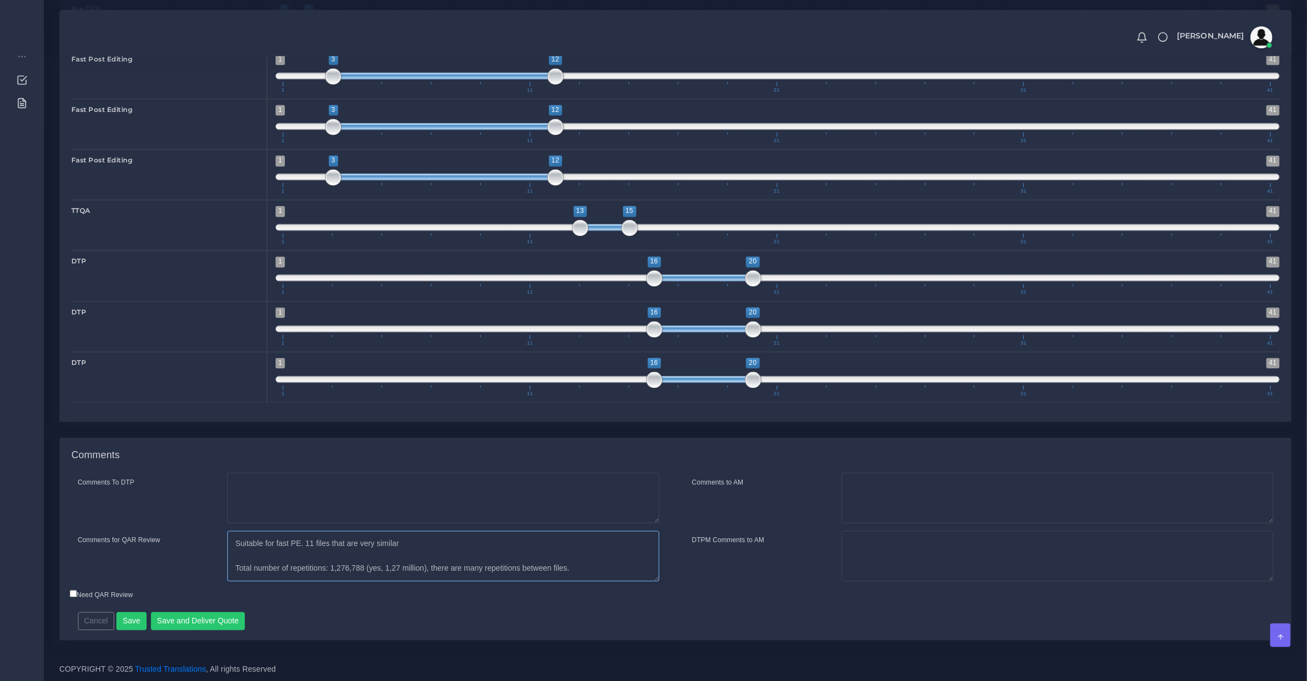
click at [580, 561] on textarea "Suitable for fast PE. 11 files that are very similar Total number of repetition…" at bounding box center [443, 556] width 432 height 51
click at [591, 569] on textarea "Suitable for fast PE. 11 files that are very similar Total number of repetition…" at bounding box center [443, 556] width 432 height 51
click at [415, 574] on textarea "Suitable for fast PE. 11 files that are very similar Total number of repetition…" at bounding box center [443, 556] width 432 height 51
type textarea "Suitable for fast PE. 11 files that are very similar Total number of repetition…"
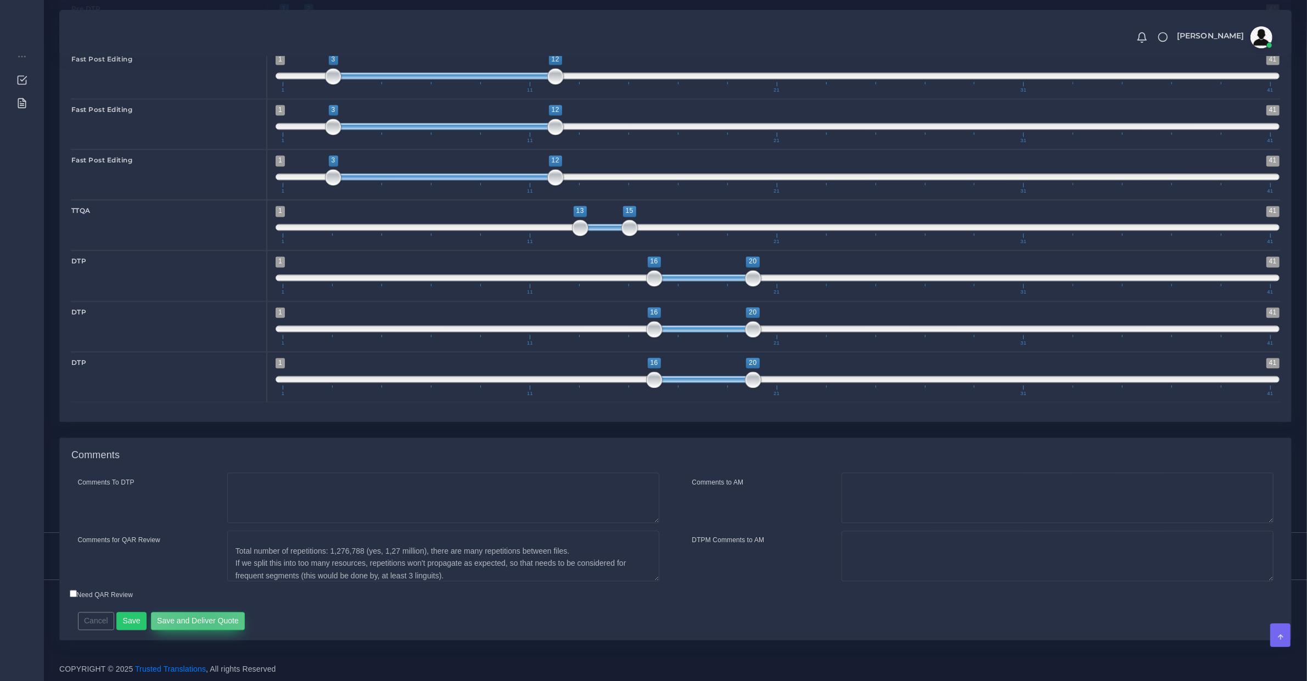
click at [202, 615] on button "Save and Deliver Quote" at bounding box center [198, 621] width 94 height 19
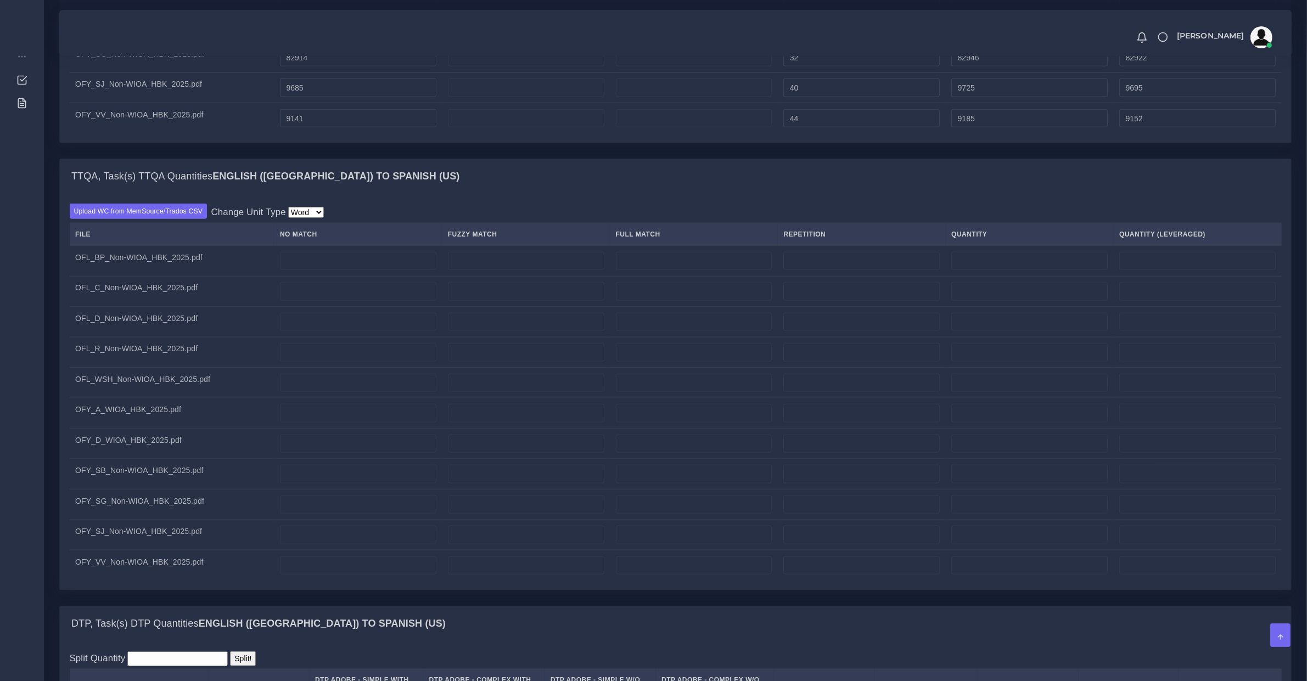
scroll to position [2537, 0]
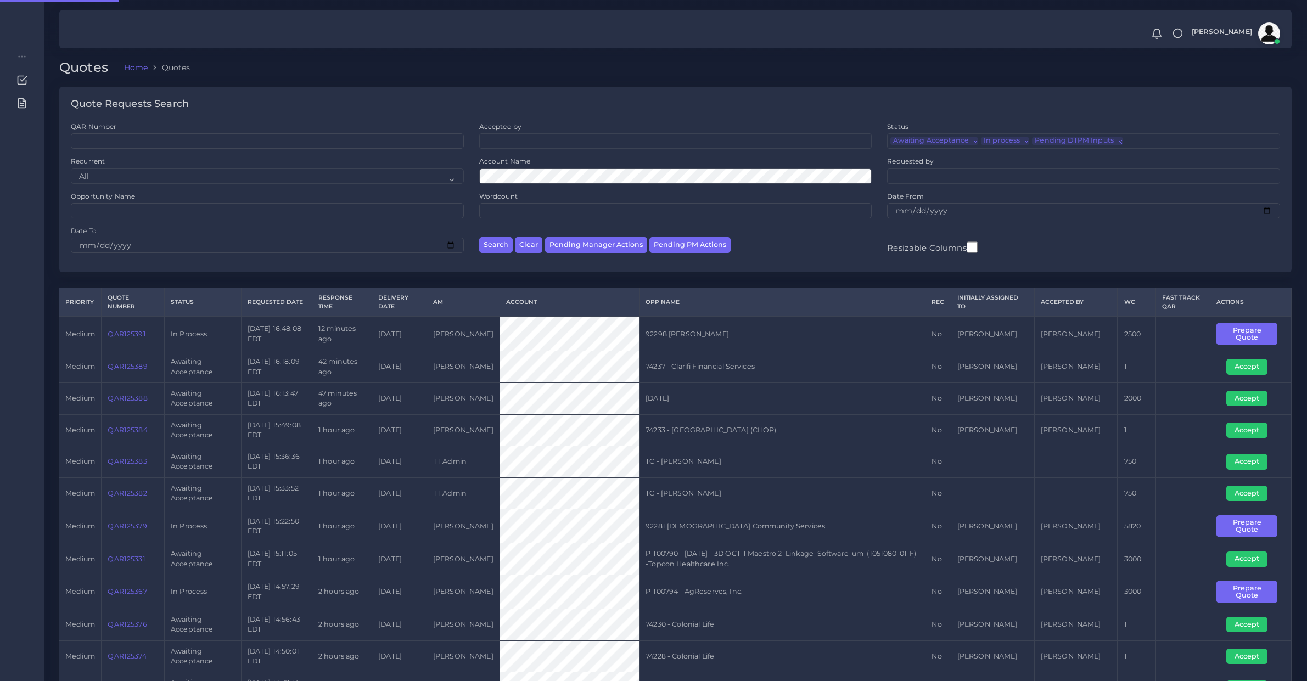
scroll to position [3, 0]
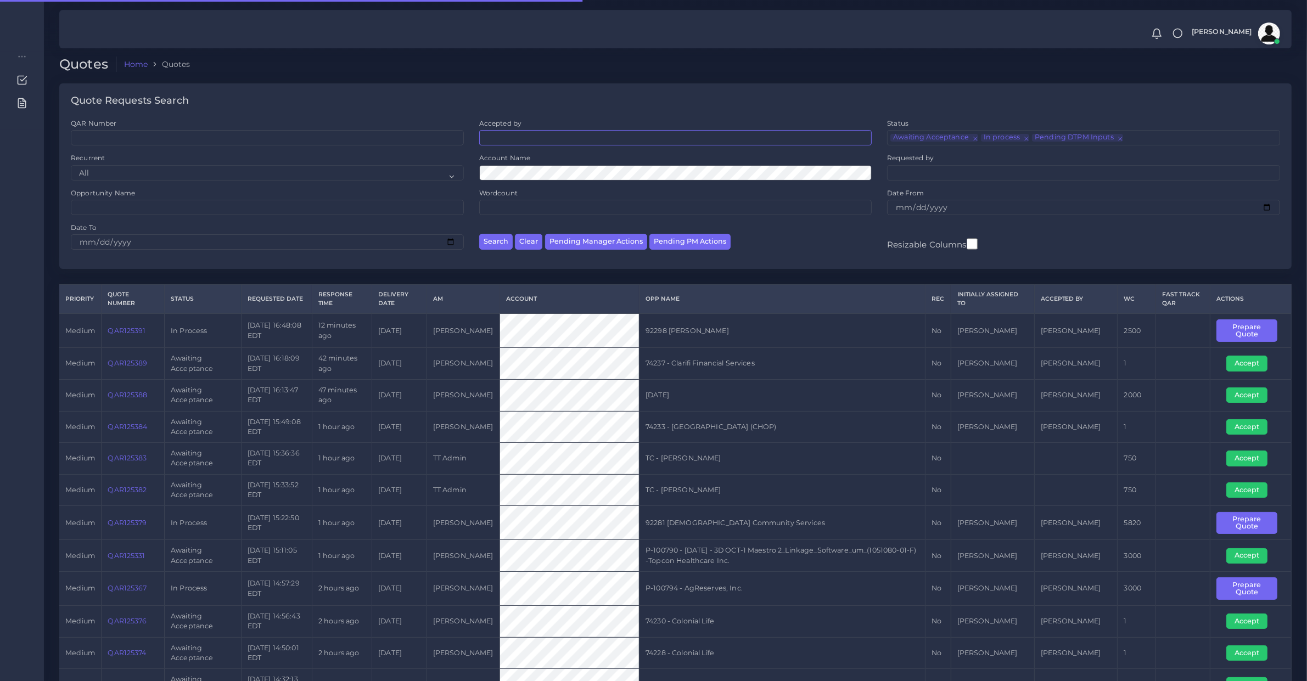
click at [566, 143] on ul at bounding box center [676, 137] width 392 height 12
type input "diego"
click at [122, 407] on td "QAR125388" at bounding box center [133, 395] width 63 height 32
copy link "QAR125388"
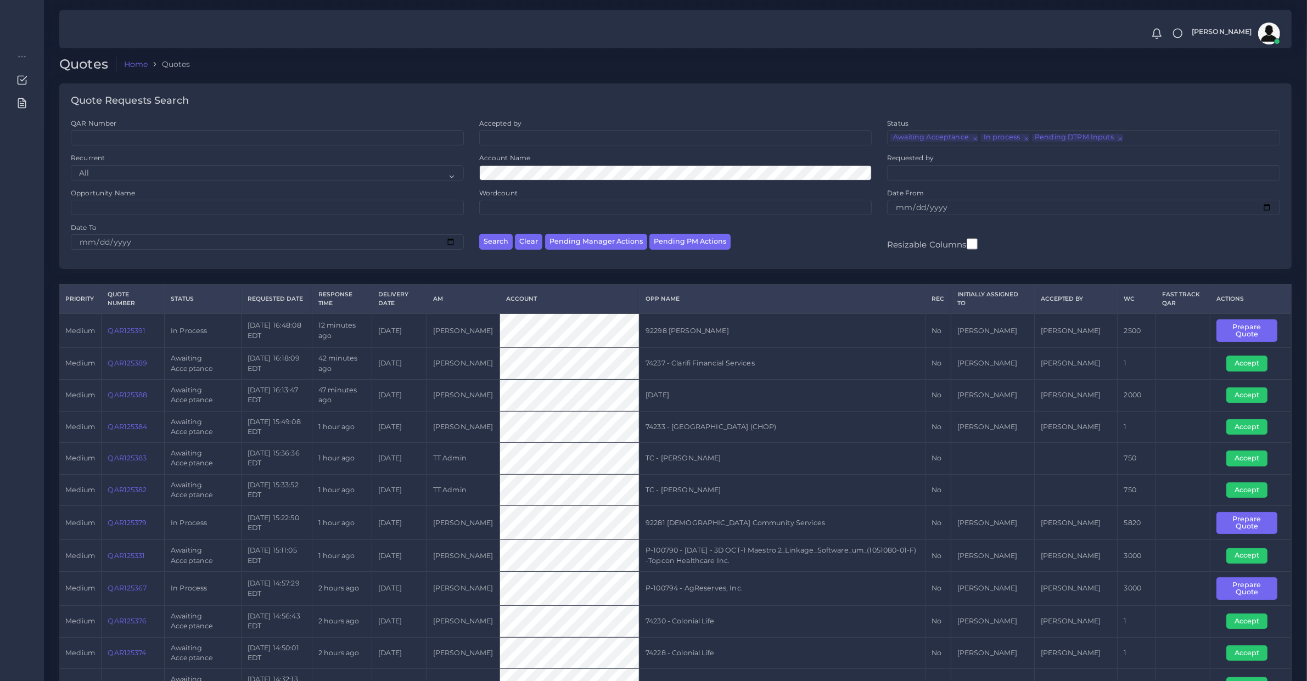
click at [110, 567] on td "QAR125331" at bounding box center [133, 556] width 63 height 32
copy link "QAR125331"
click at [127, 393] on link "QAR125388" at bounding box center [128, 395] width 40 height 8
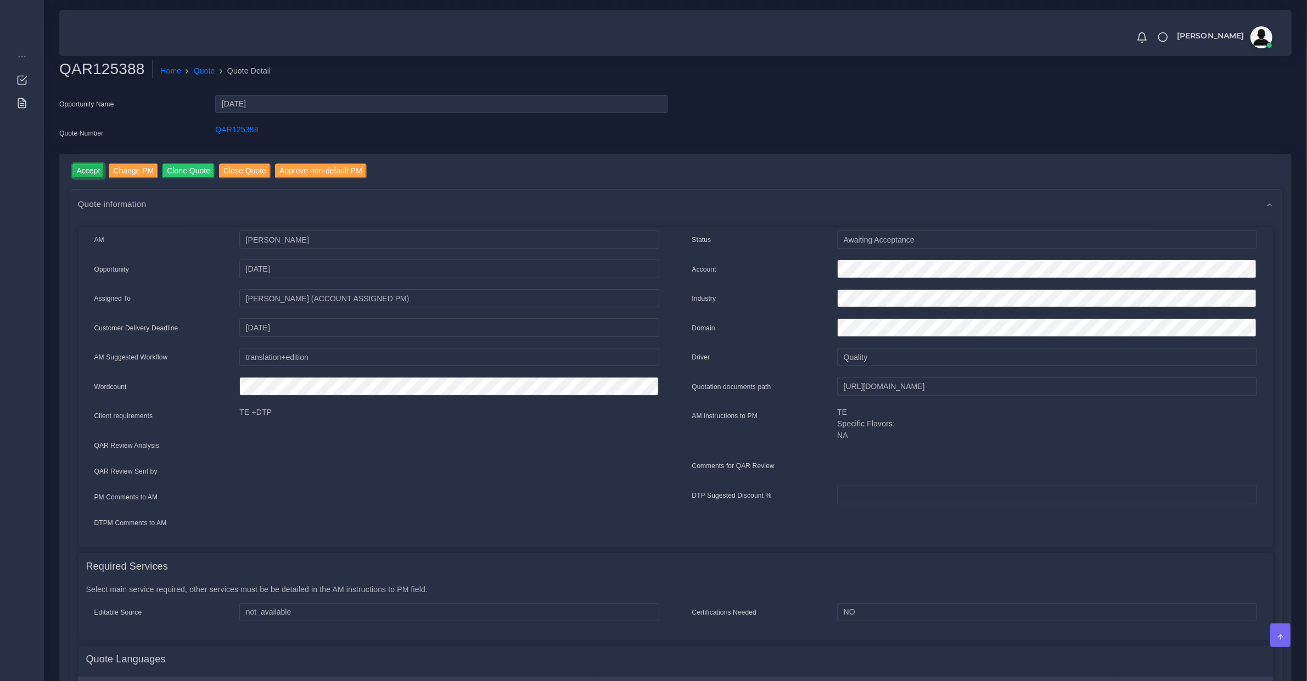
drag, startPoint x: 81, startPoint y: 170, endPoint x: 350, endPoint y: 289, distance: 294.3
click at [81, 170] on input "Accept" at bounding box center [88, 171] width 32 height 15
click at [854, 377] on input "[URL][DOMAIN_NAME]" at bounding box center [1047, 386] width 420 height 19
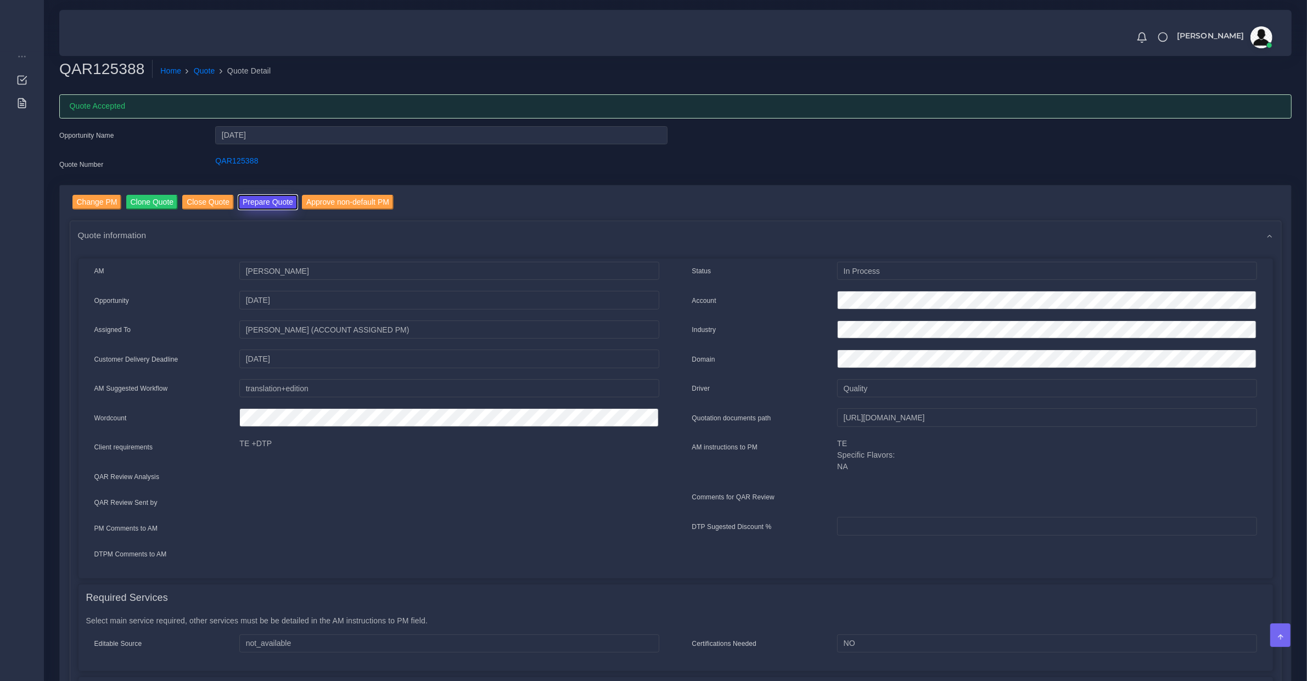
click at [260, 199] on button "Prepare Quote" at bounding box center [267, 202] width 59 height 15
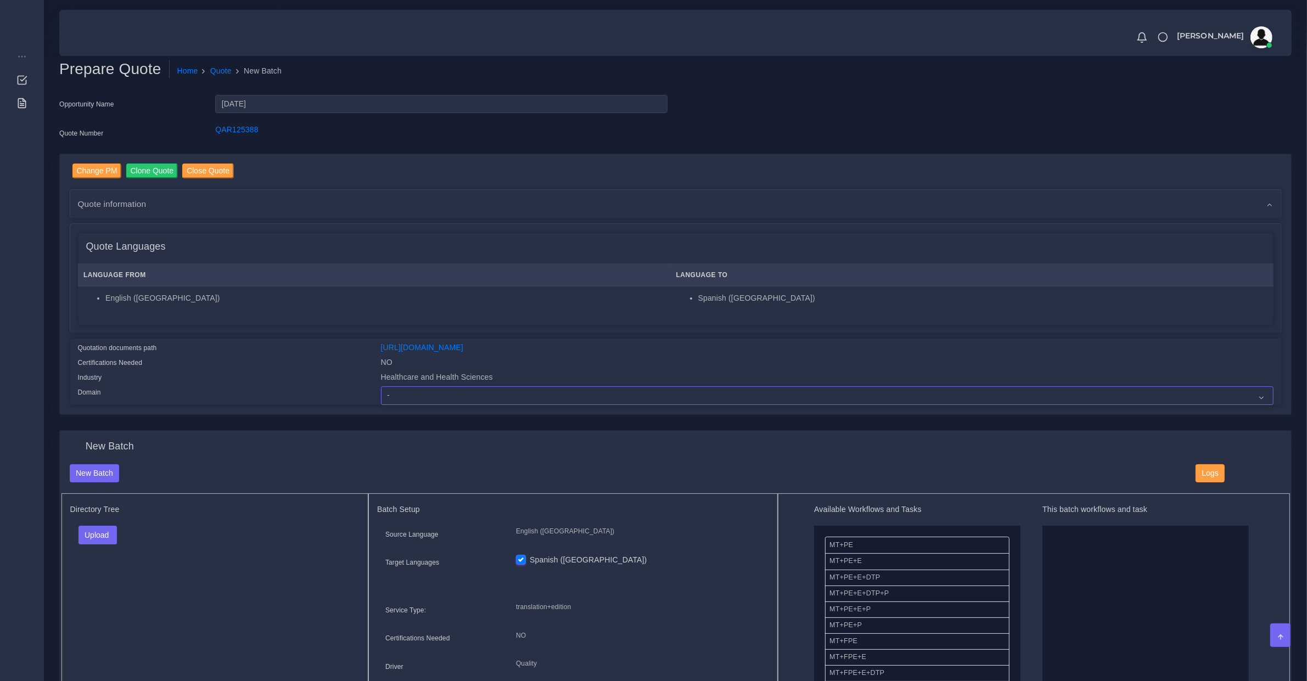
click at [456, 400] on select "- Advertising and Media Agriculture, Forestry and Fishing Architecture, Buildin…" at bounding box center [827, 396] width 893 height 19
select select "Healthcare and Health Sciences"
click at [381, 387] on select "- Advertising and Media Agriculture, Forestry and Fishing Architecture, Buildin…" at bounding box center [827, 396] width 893 height 19
click at [115, 538] on button "Upload" at bounding box center [98, 535] width 39 height 19
click at [111, 570] on label "Files" at bounding box center [117, 577] width 76 height 14
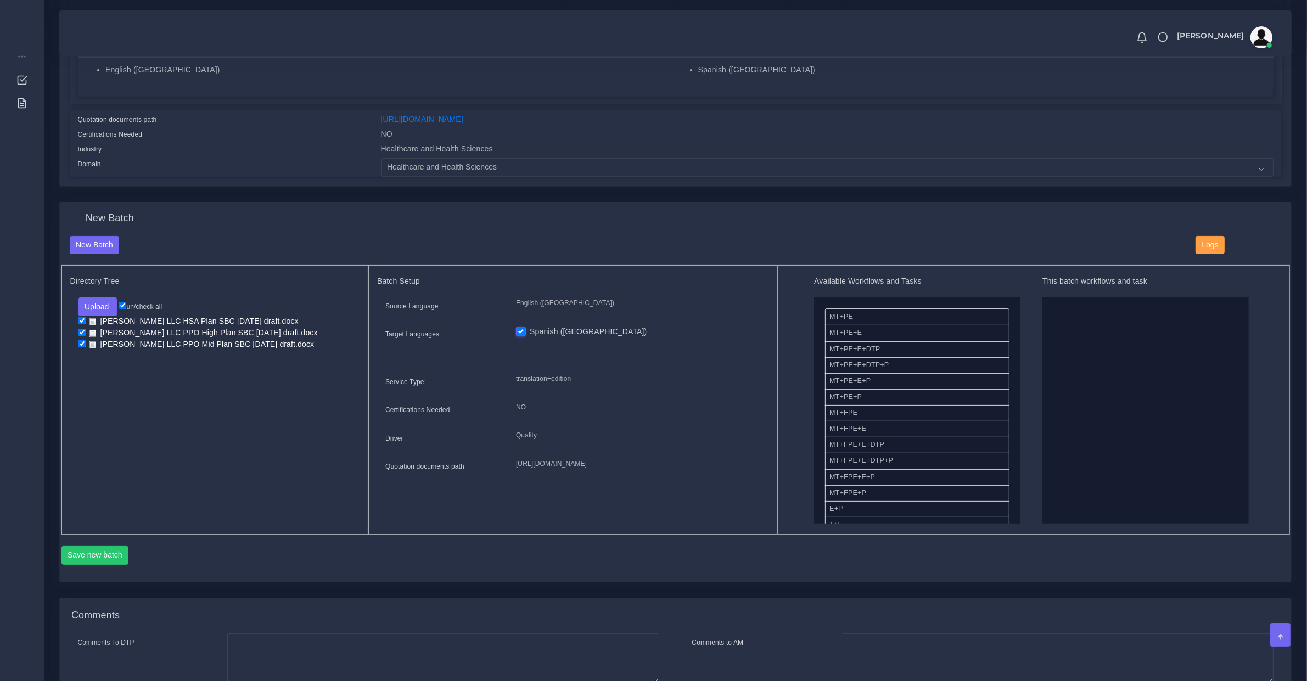
scroll to position [343, 0]
drag, startPoint x: 864, startPoint y: 377, endPoint x: 1144, endPoint y: 355, distance: 280.9
drag, startPoint x: 885, startPoint y: 413, endPoint x: 1135, endPoint y: 434, distance: 250.7
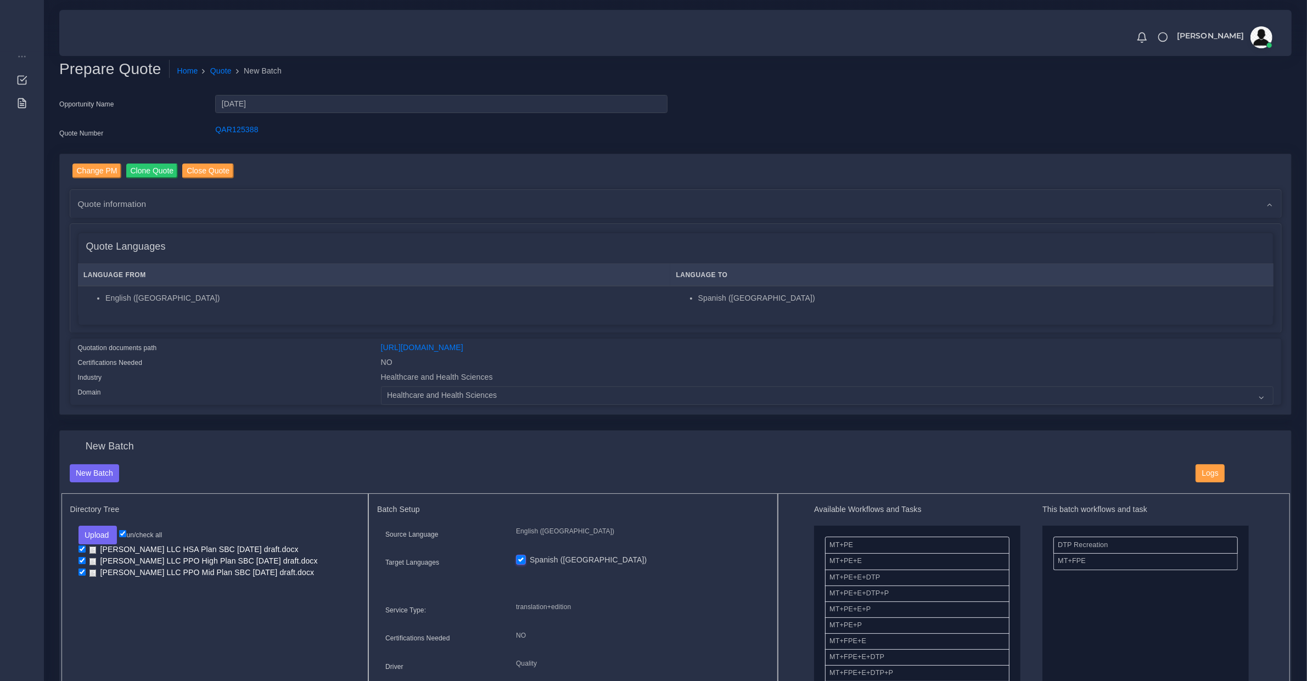
click at [127, 203] on span "Quote information" at bounding box center [112, 204] width 69 height 13
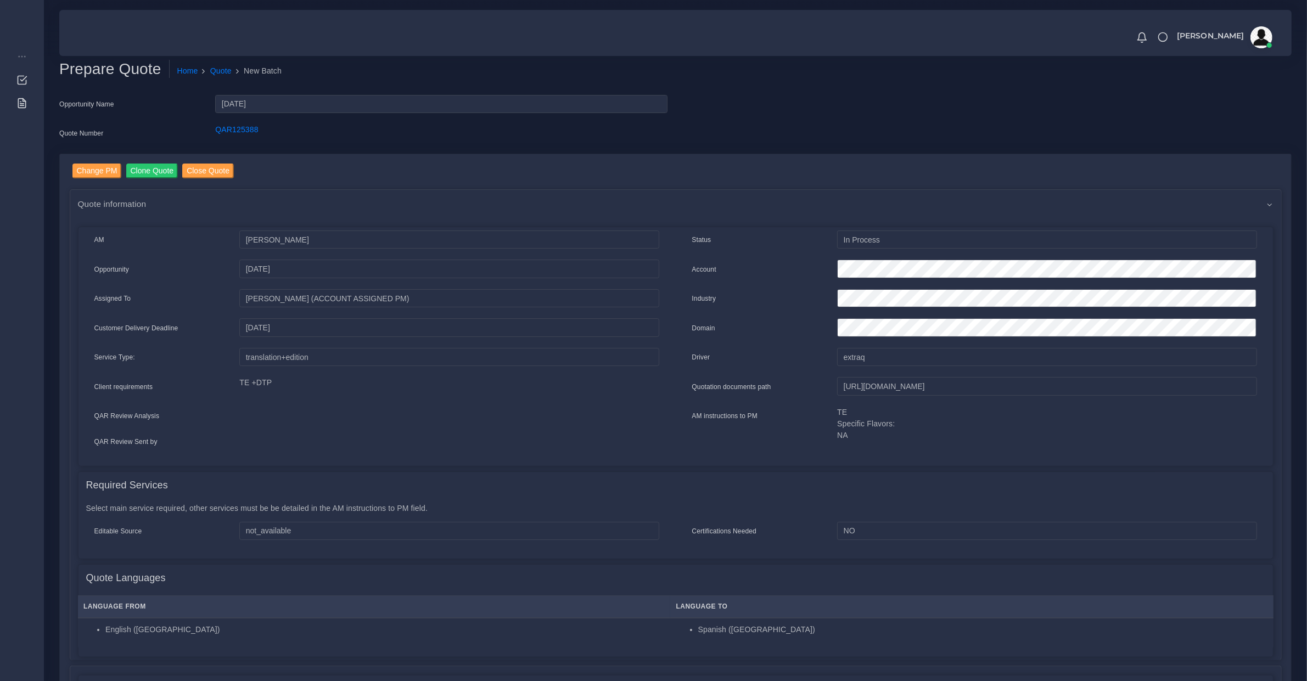
click at [100, 198] on span "Quote information" at bounding box center [112, 204] width 69 height 13
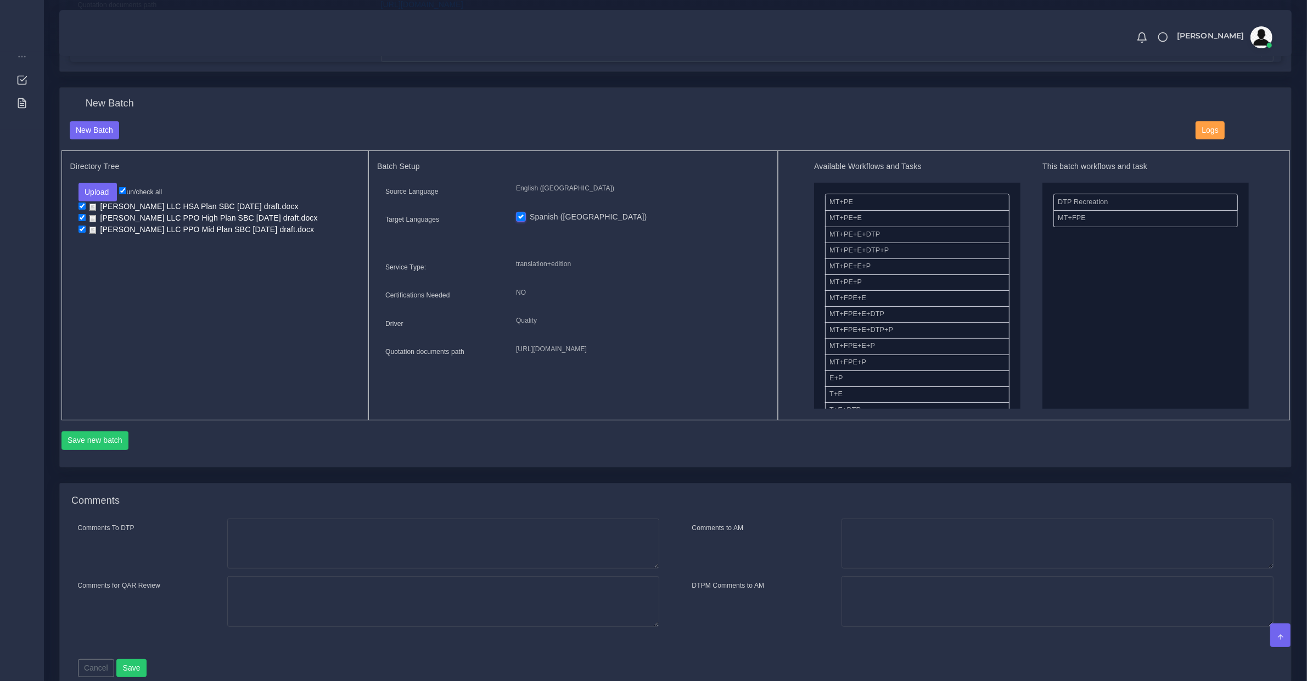
scroll to position [228, 0]
drag, startPoint x: 847, startPoint y: 341, endPoint x: 1317, endPoint y: 370, distance: 470.4
drag, startPoint x: 111, startPoint y: 434, endPoint x: 545, endPoint y: 1, distance: 613.5
click at [113, 437] on button "Save new batch" at bounding box center [95, 441] width 68 height 19
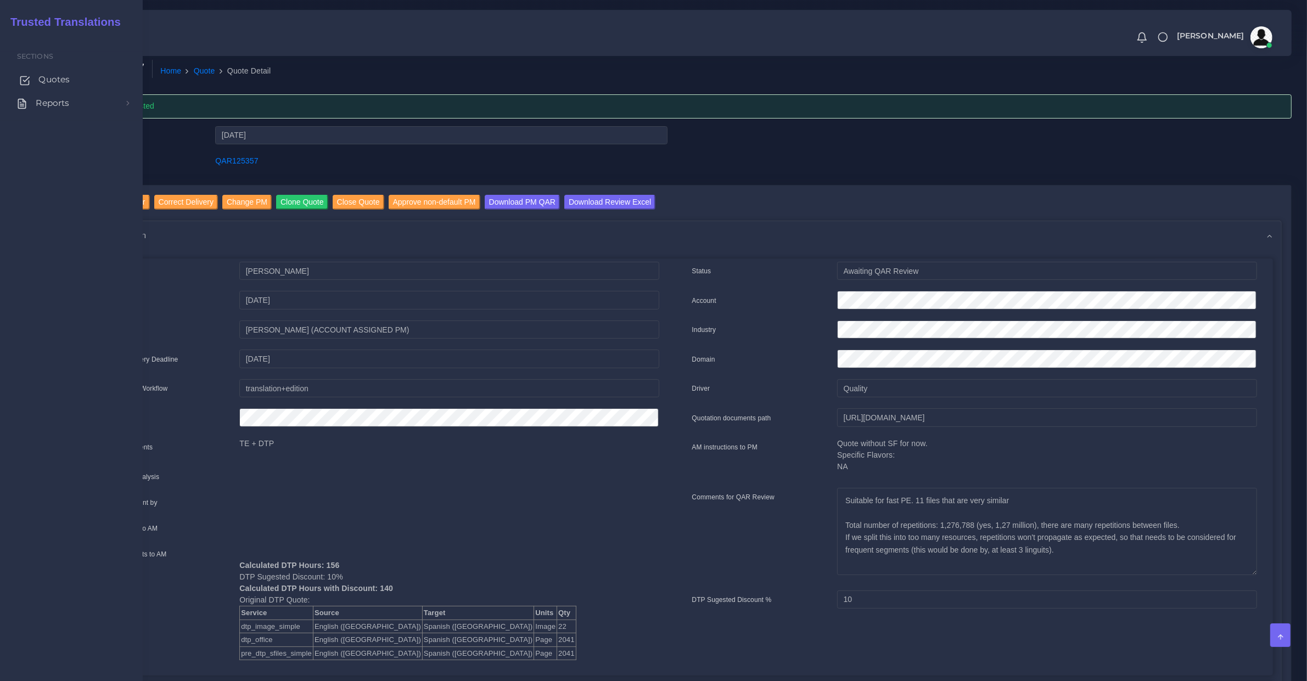
click at [59, 74] on span "Quotes" at bounding box center [53, 80] width 31 height 12
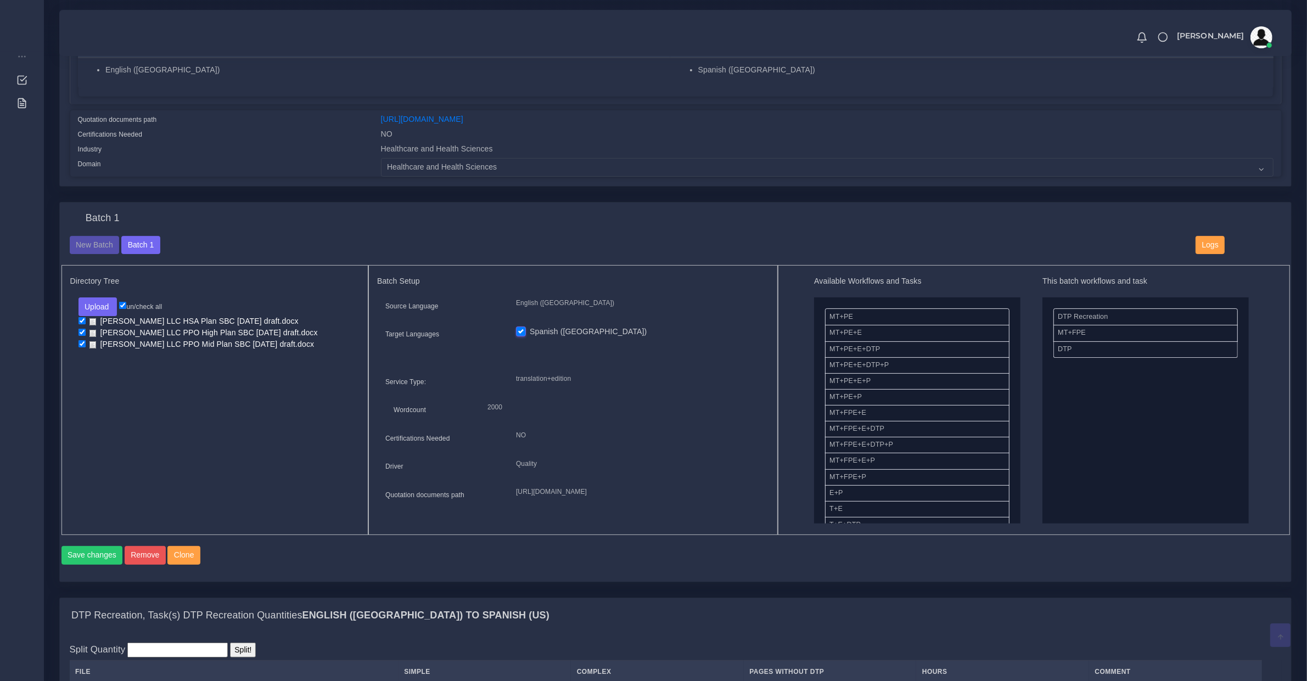
scroll to position [686, 0]
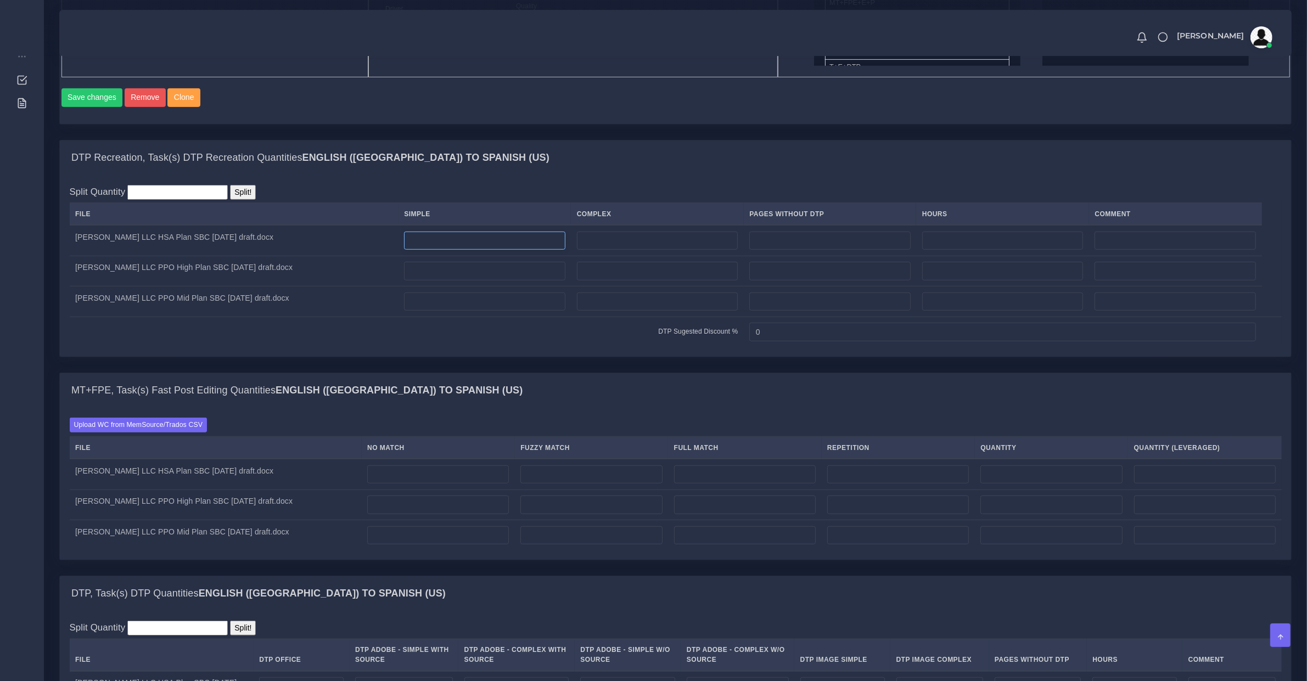
click at [438, 250] on input "number" at bounding box center [484, 241] width 161 height 19
drag, startPoint x: 400, startPoint y: 254, endPoint x: 417, endPoint y: 254, distance: 17.6
click at [399, 254] on td "[PERSON_NAME] LLC HSA Plan SBC [DATE] draft.docx" at bounding box center [234, 240] width 329 height 31
click at [418, 250] on input "number" at bounding box center [484, 241] width 161 height 19
type input "5"
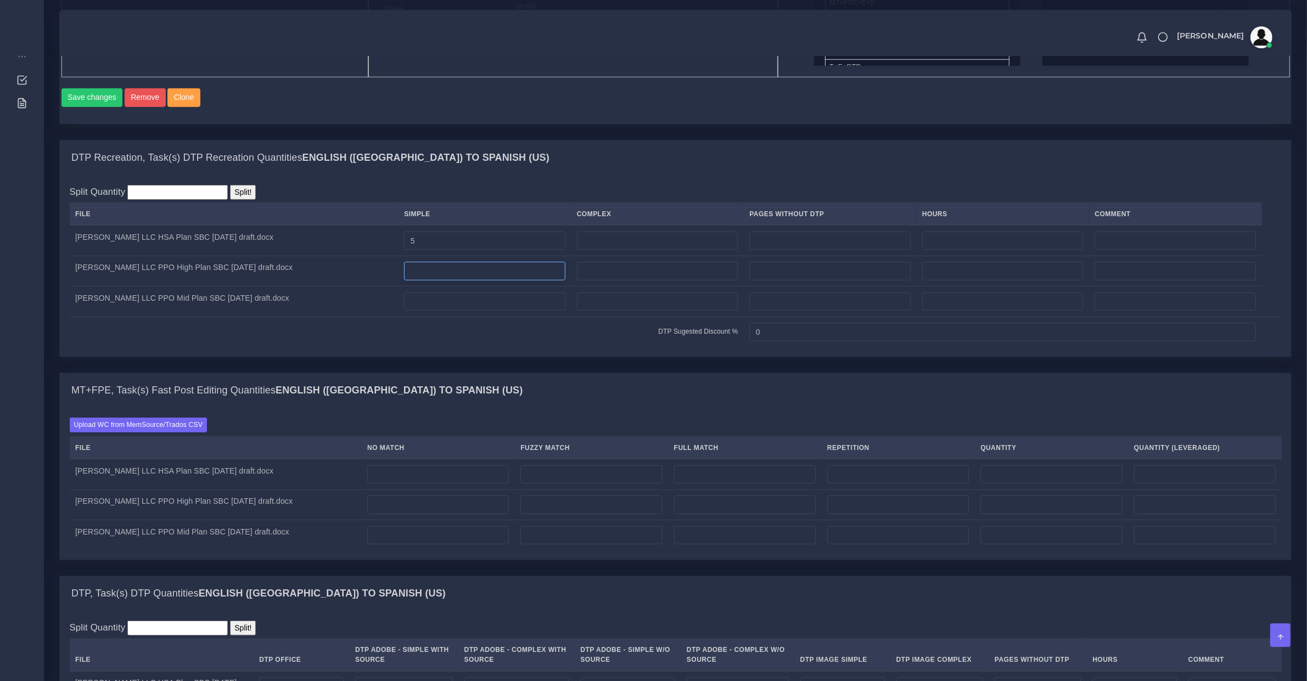
click at [437, 281] on input "number" at bounding box center [484, 271] width 161 height 19
type input "6"
click at [440, 304] on input "number" at bounding box center [484, 302] width 161 height 19
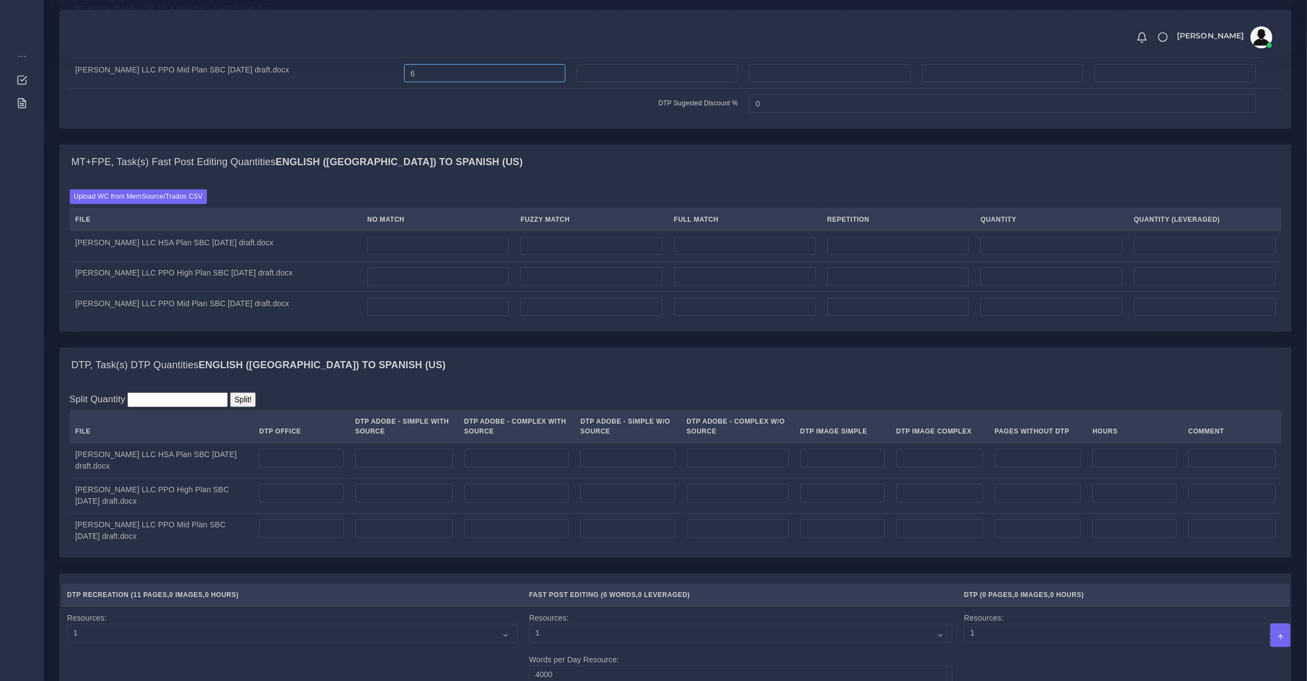
type input "6"
click at [405, 467] on input "number" at bounding box center [404, 458] width 98 height 19
type input "5"
drag, startPoint x: 393, startPoint y: 512, endPoint x: 391, endPoint y: 506, distance: 6.4
click at [391, 503] on input "number" at bounding box center [404, 493] width 98 height 19
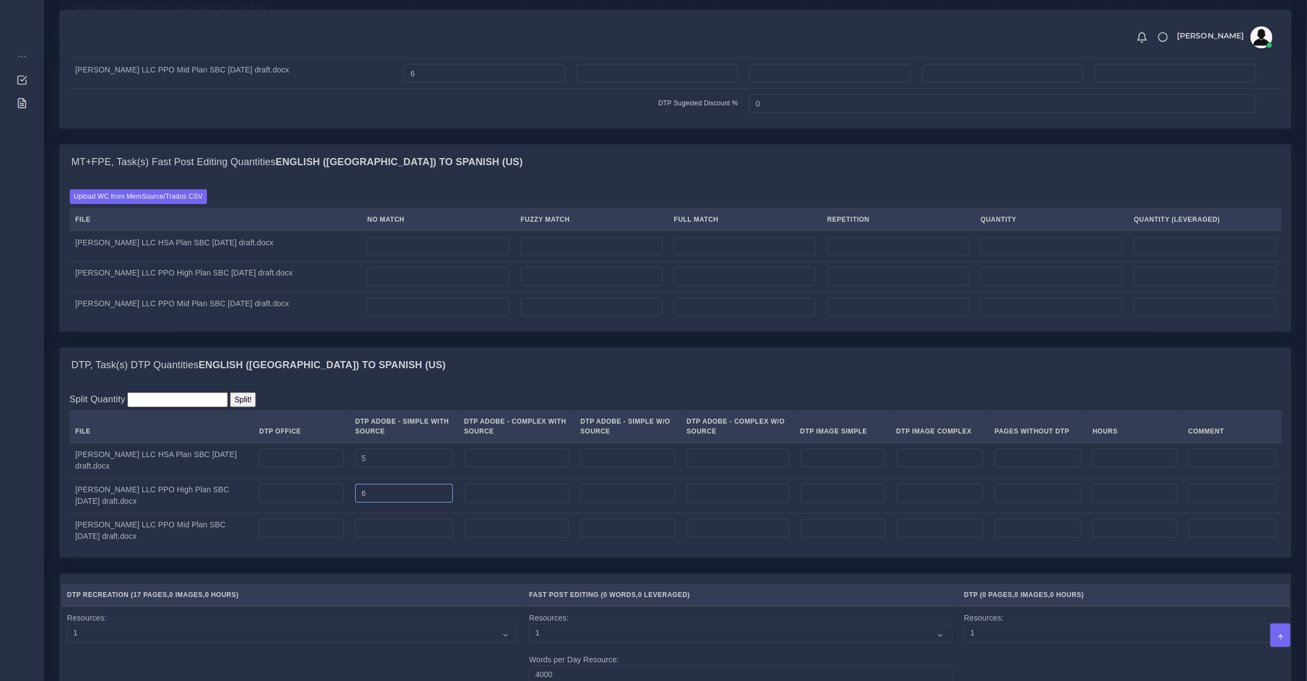
type input "6"
drag, startPoint x: 388, startPoint y: 539, endPoint x: 392, endPoint y: 544, distance: 5.9
click at [389, 538] on input "number" at bounding box center [404, 528] width 98 height 19
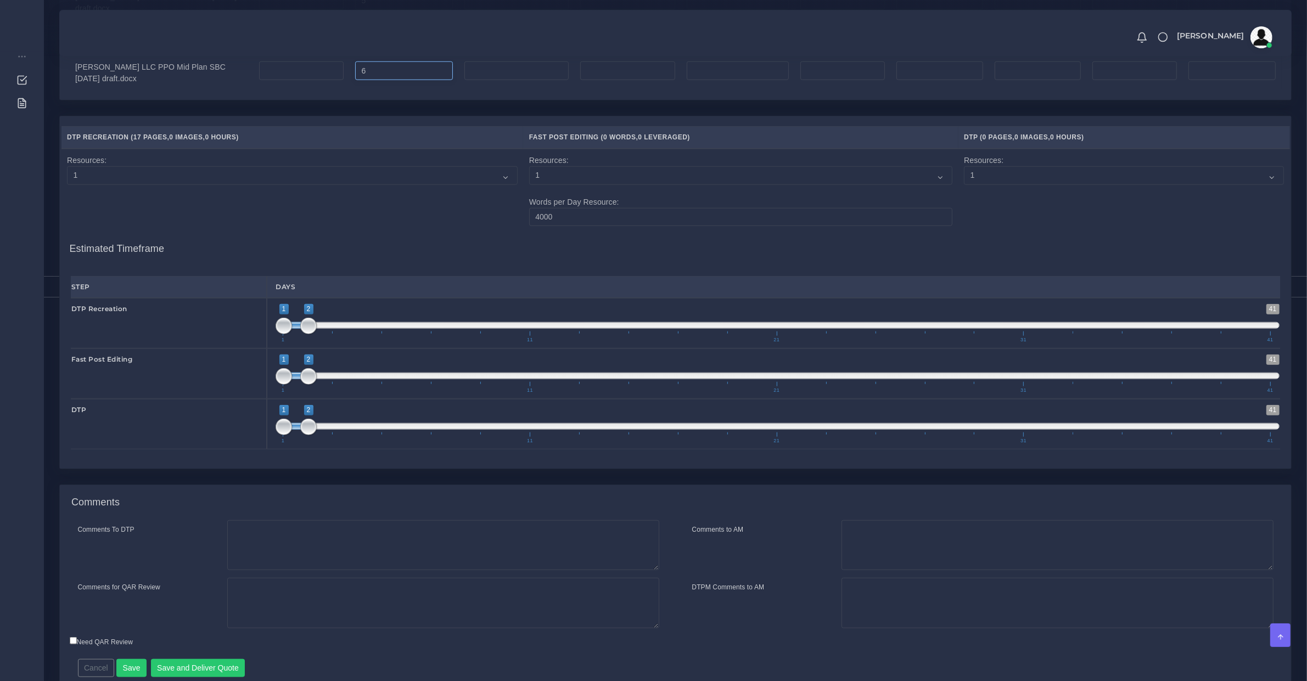
scroll to position [1434, 0]
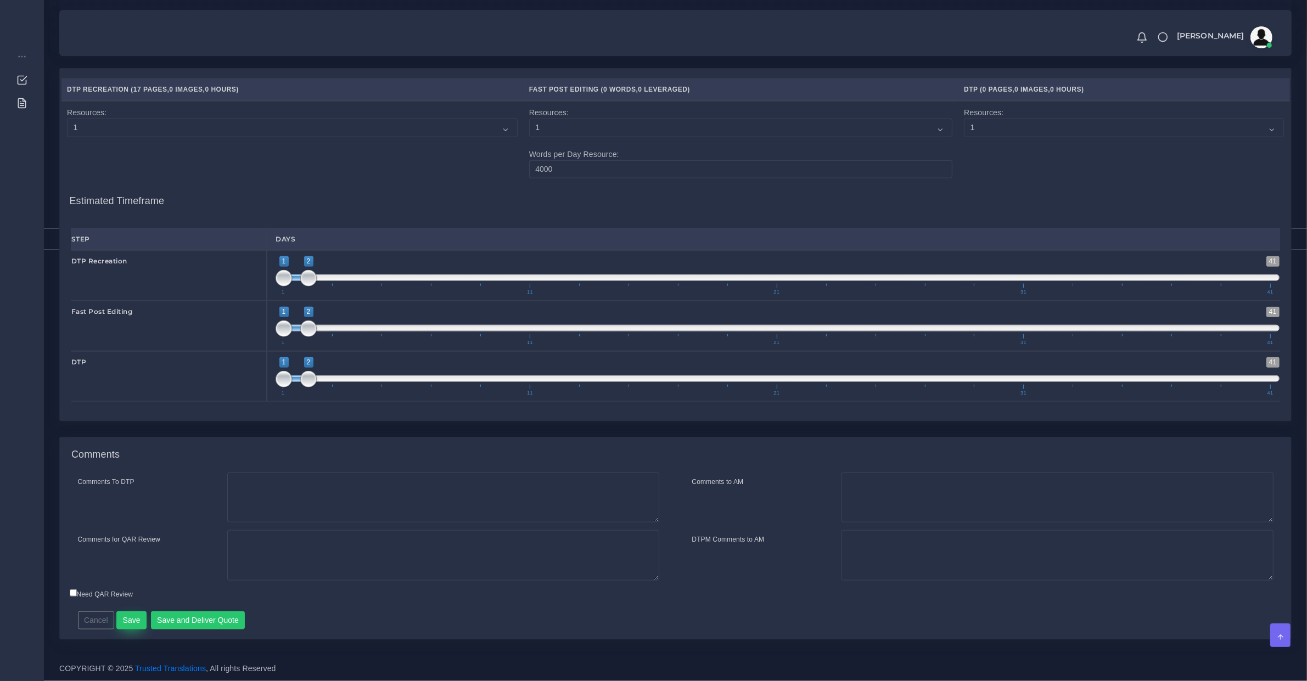
type input "6"
click at [136, 623] on button "Save" at bounding box center [131, 621] width 30 height 19
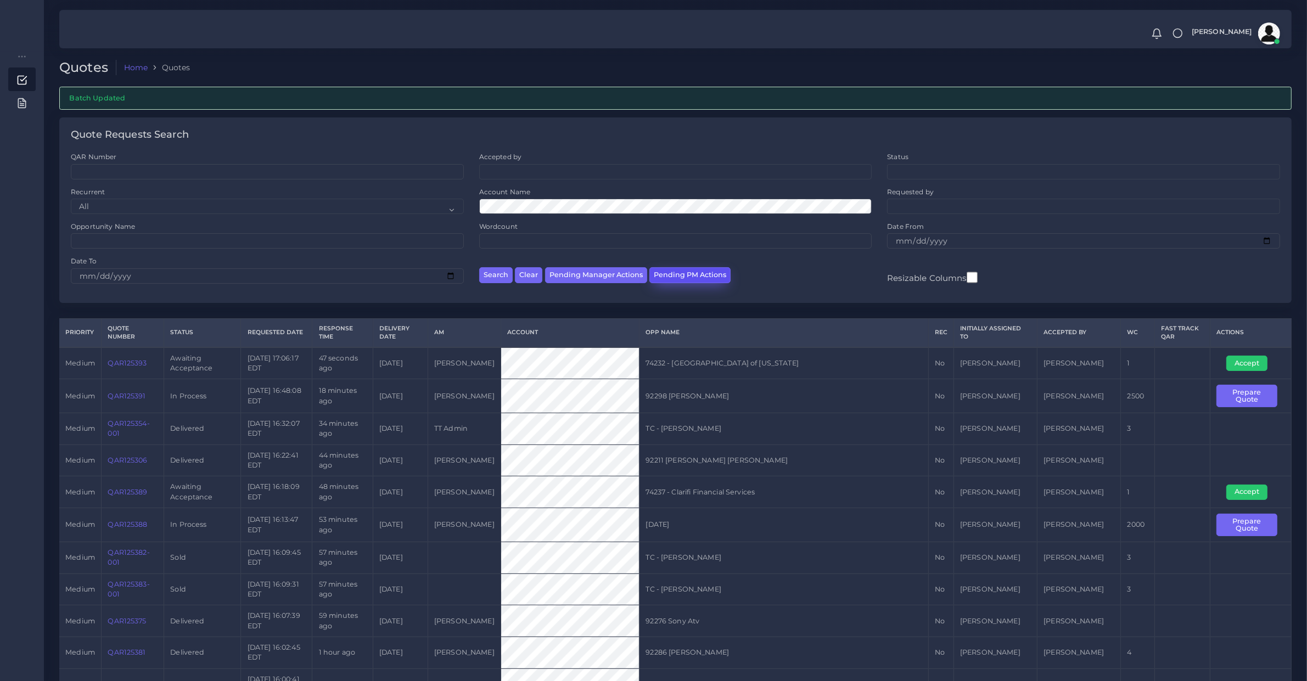
click at [674, 276] on button "Pending PM Actions" at bounding box center [690, 275] width 81 height 16
select select "awaiting_acceptance"
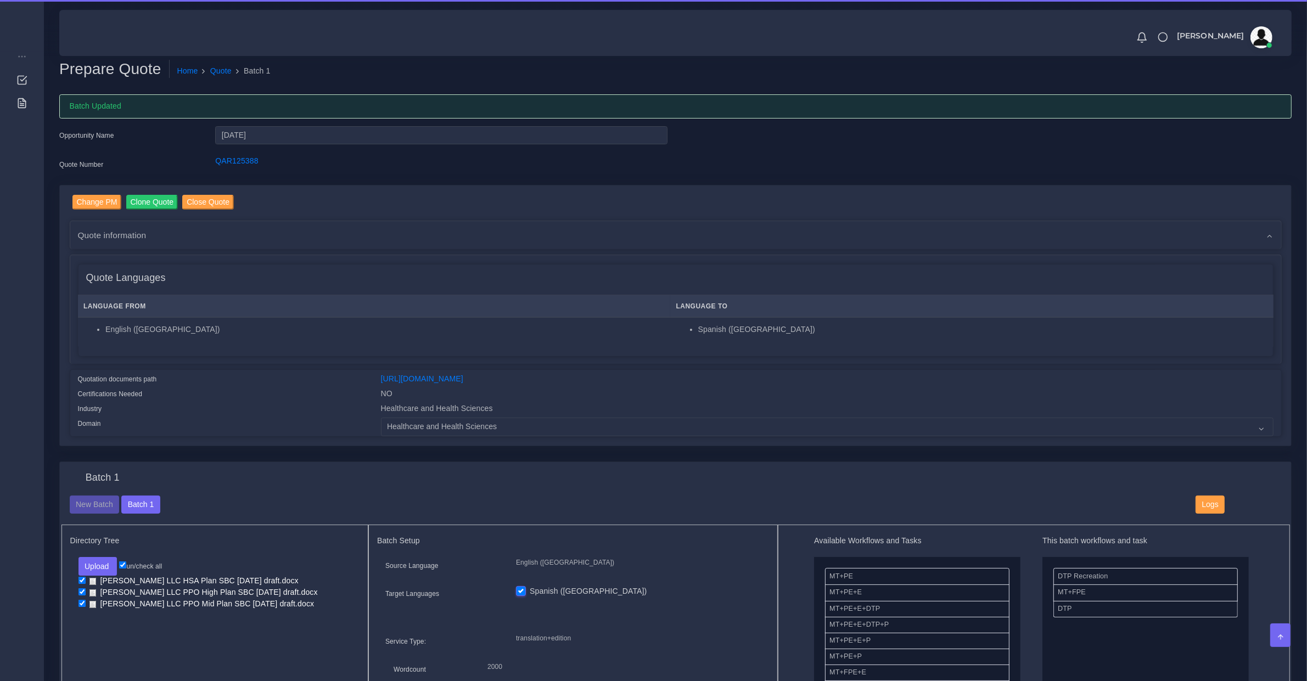
scroll to position [572, 0]
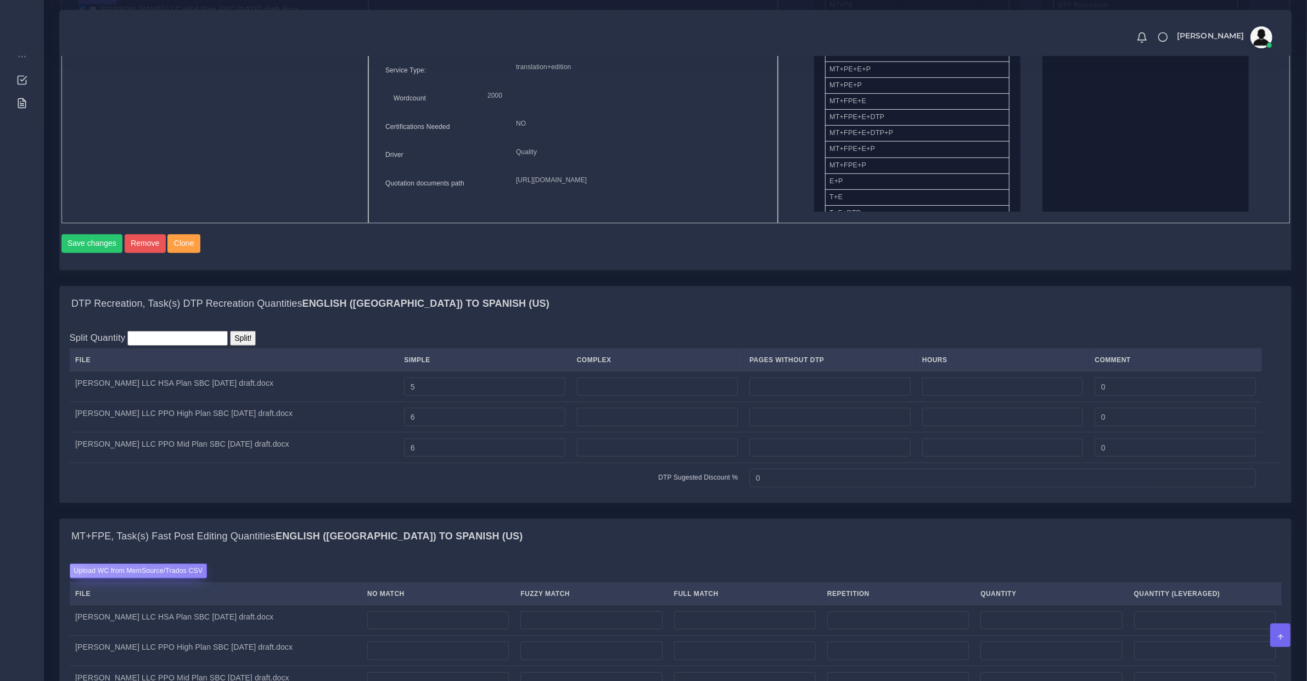
click at [204, 579] on label "Upload WC from MemSource/Trados CSV" at bounding box center [139, 571] width 138 height 15
click at [0, 0] on input "Upload WC from MemSource/Trados CSV" at bounding box center [0, 0] width 0 height 0
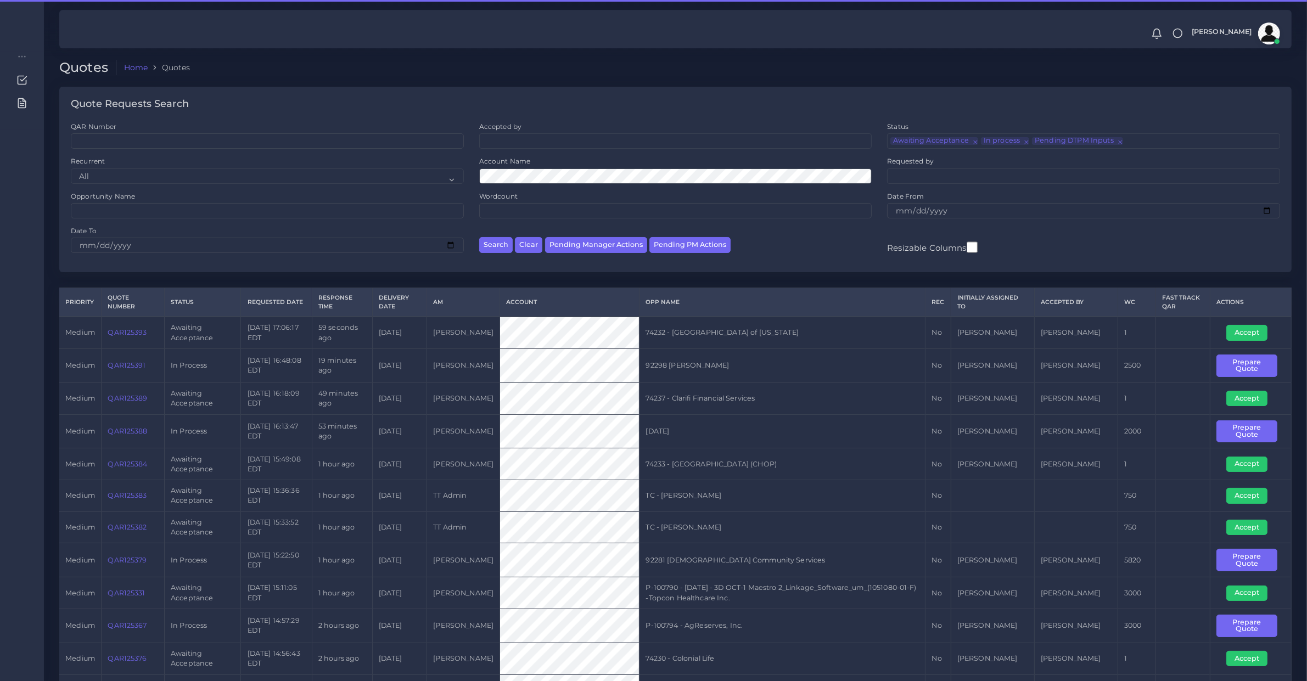
scroll to position [457, 0]
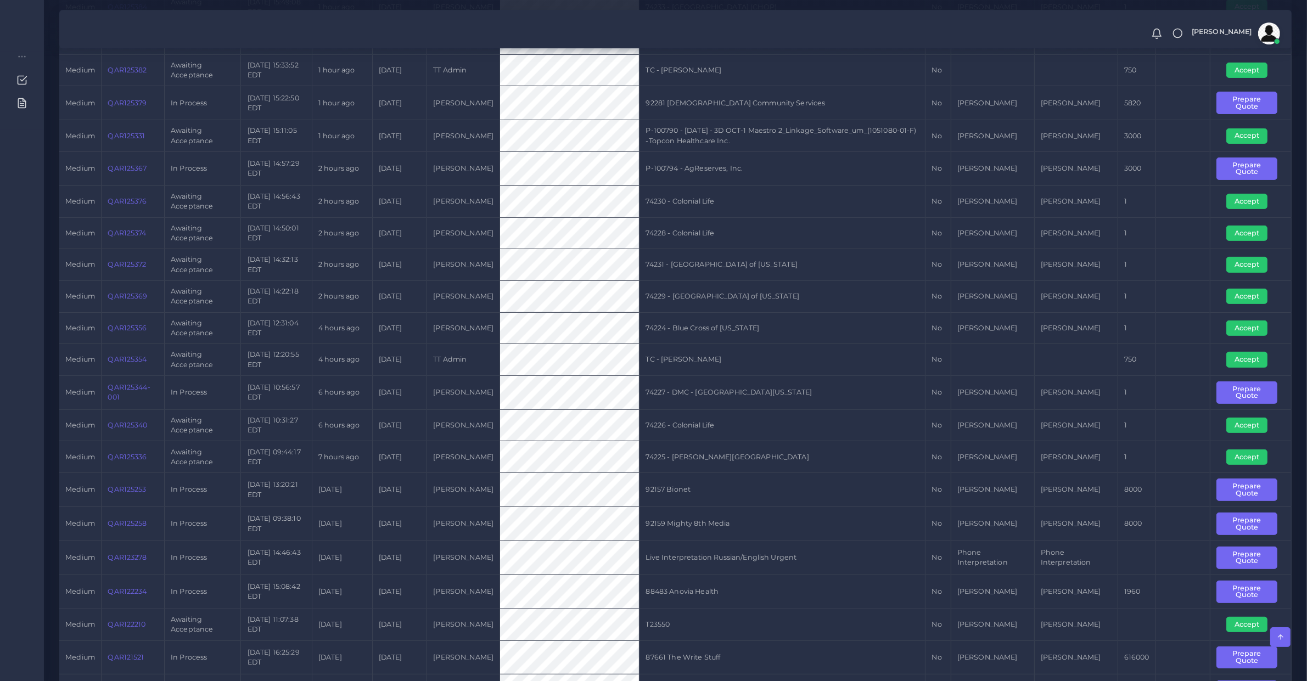
click at [147, 136] on td "QAR125331" at bounding box center [133, 136] width 63 height 32
click at [133, 136] on link "QAR125331" at bounding box center [126, 136] width 37 height 8
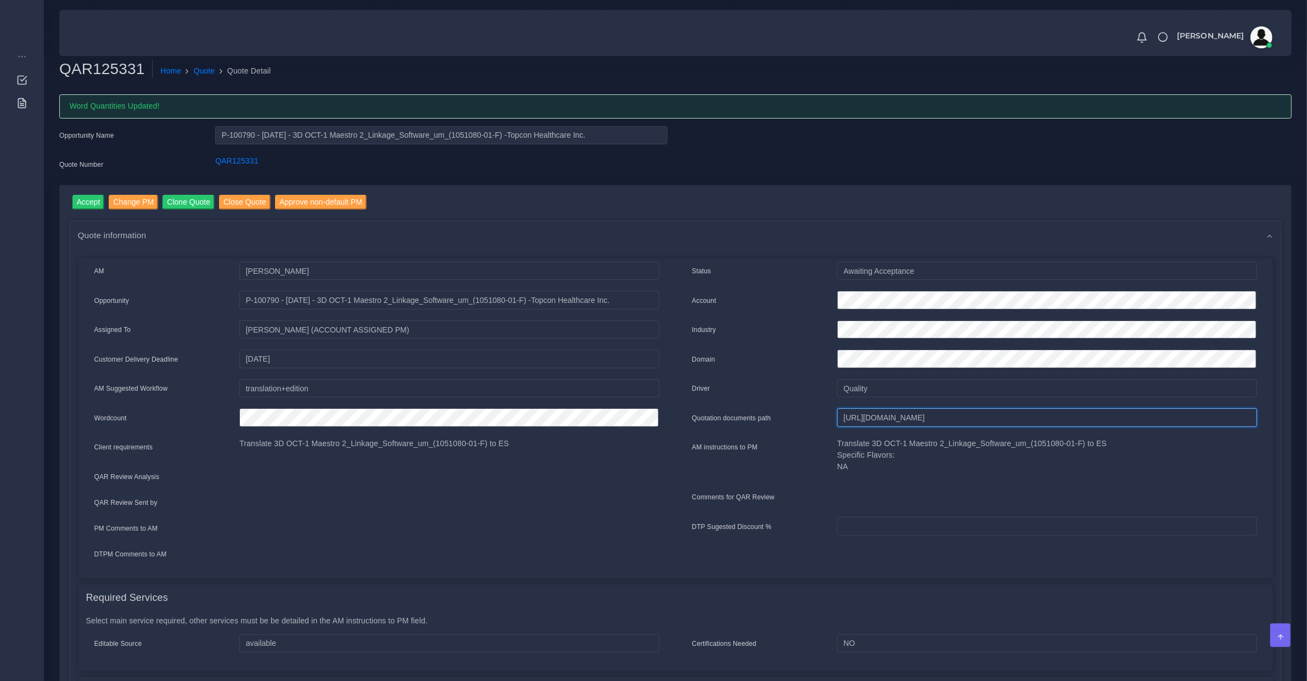
click at [910, 423] on input "[URL][DOMAIN_NAME]" at bounding box center [1047, 418] width 420 height 19
click at [88, 206] on input "Accept" at bounding box center [88, 202] width 32 height 15
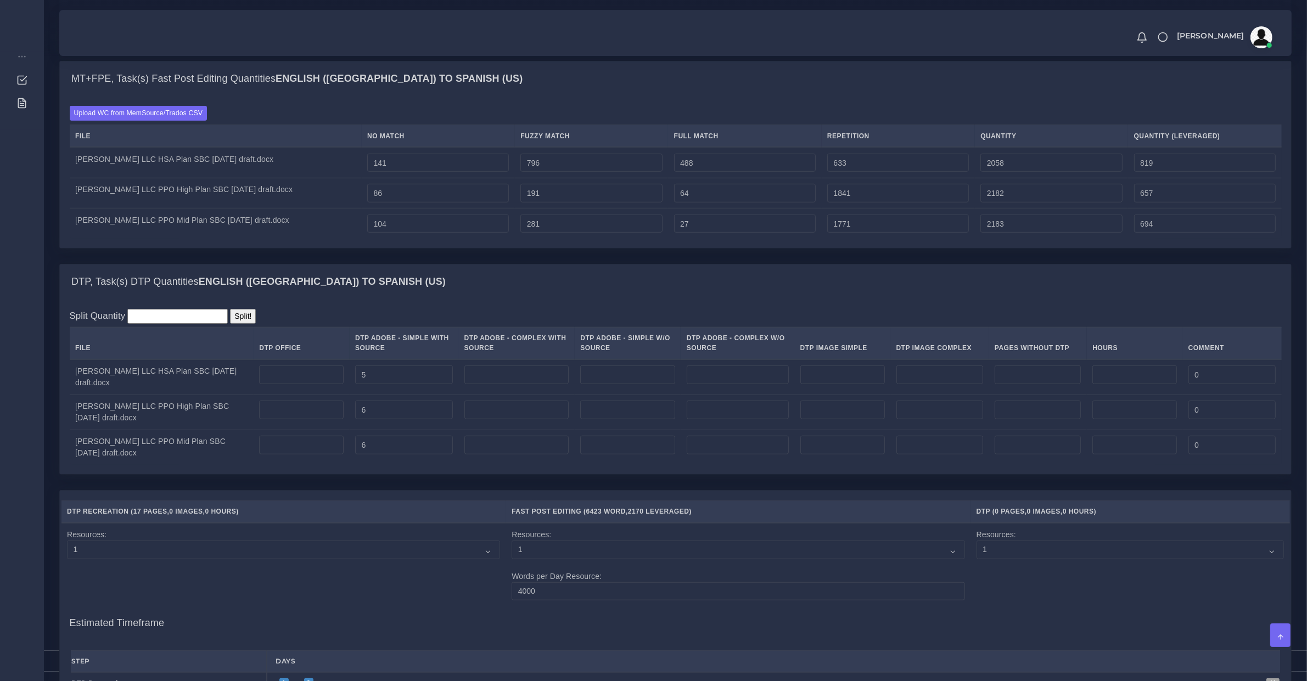
scroll to position [1258, 0]
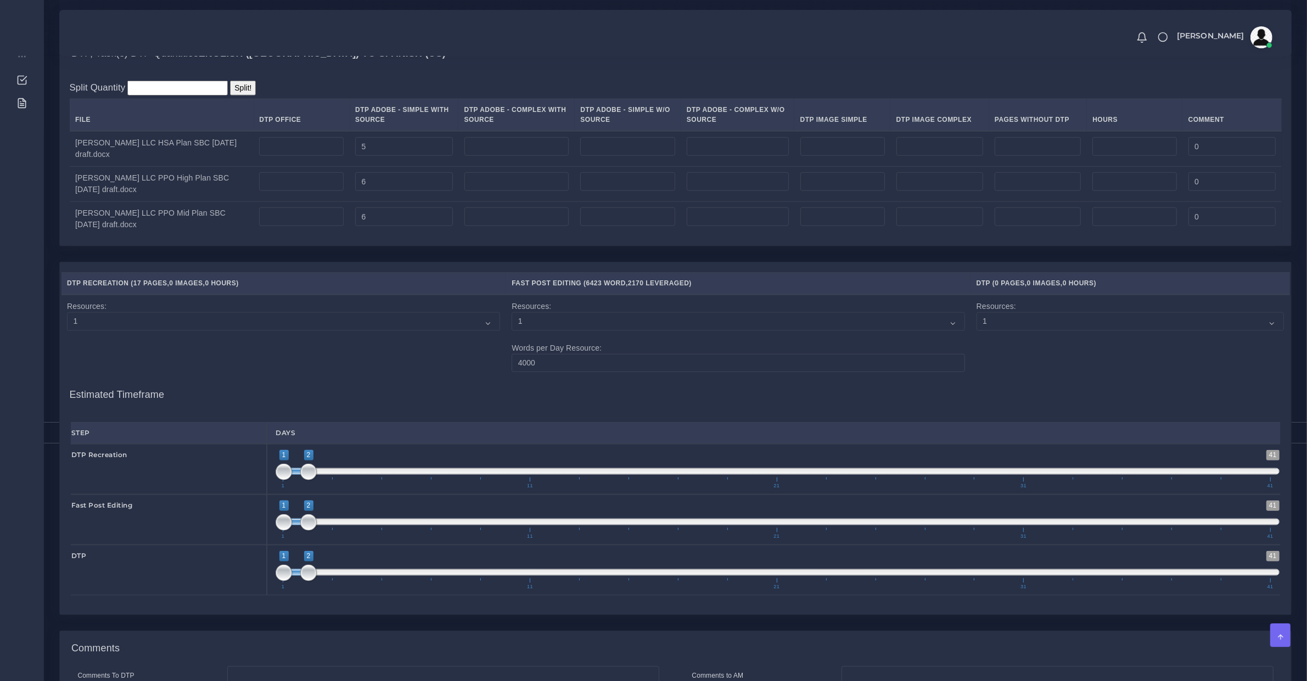
type input "1;1"
drag, startPoint x: 312, startPoint y: 489, endPoint x: 272, endPoint y: 527, distance: 55.2
click at [267, 489] on div "1 41 1 1 1 — 1 1 11 21 31 41 1;1" at bounding box center [778, 469] width 1022 height 51
drag, startPoint x: 299, startPoint y: 536, endPoint x: 310, endPoint y: 537, distance: 11.0
click at [310, 537] on span "1 41 1 2 1 — 2 1 11 21 31 41" at bounding box center [778, 520] width 1004 height 38
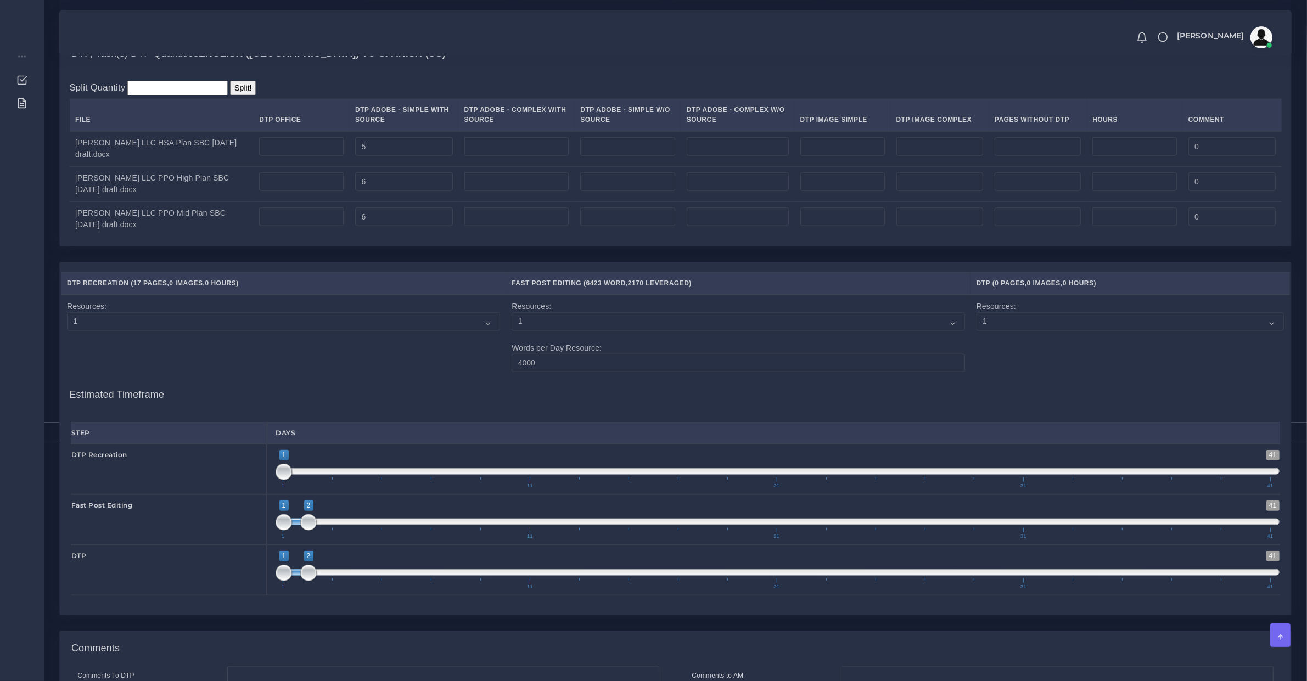
type input "2;3"
drag, startPoint x: 298, startPoint y: 534, endPoint x: 311, endPoint y: 535, distance: 13.8
click at [311, 535] on span "1 41 1 2 1 — 2 1 11 21 31 41" at bounding box center [778, 520] width 1004 height 38
drag, startPoint x: 338, startPoint y: 573, endPoint x: 347, endPoint y: 584, distance: 14.1
click at [344, 575] on span "1 41 1 2 1 — 2 1 11 21 31 41" at bounding box center [778, 570] width 1004 height 38
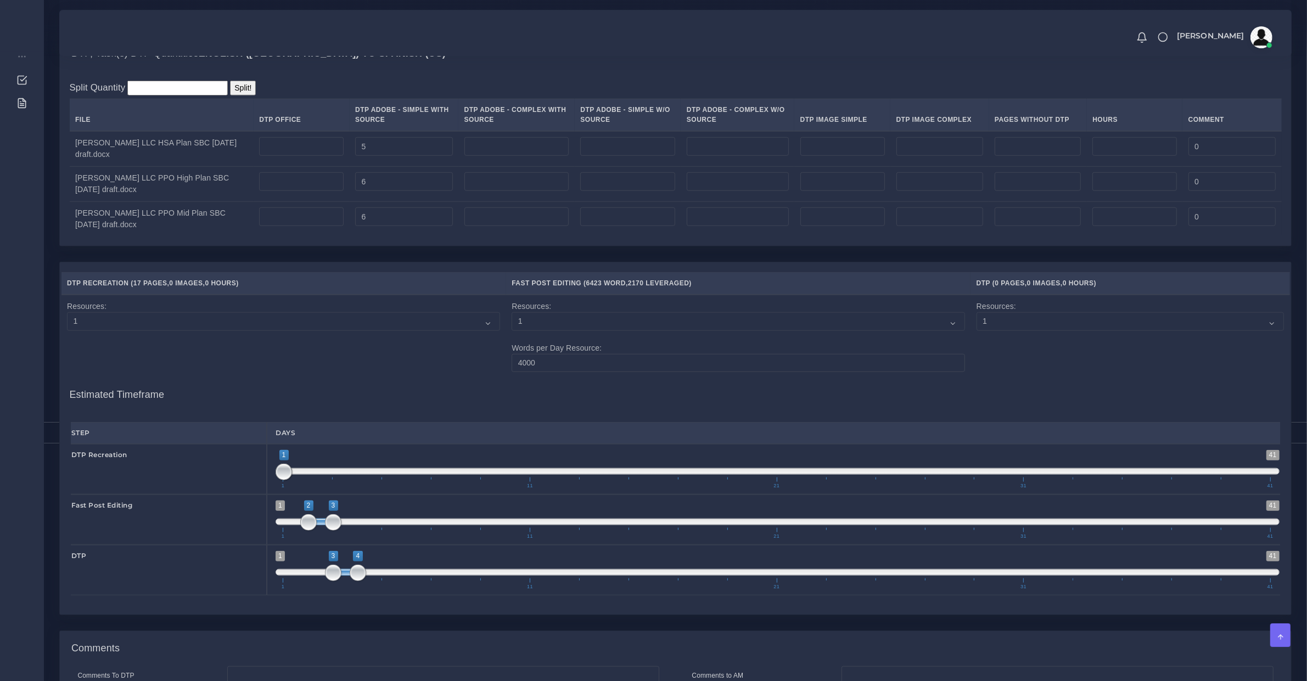
click at [347, 584] on span "1 41 3 4 3 — 4 1 11 21 31 41" at bounding box center [778, 570] width 1004 height 38
click at [349, 576] on span at bounding box center [345, 572] width 25 height 7
type input "4;4"
drag, startPoint x: 334, startPoint y: 588, endPoint x: 354, endPoint y: 592, distance: 20.8
click at [342, 582] on span at bounding box center [333, 573] width 16 height 16
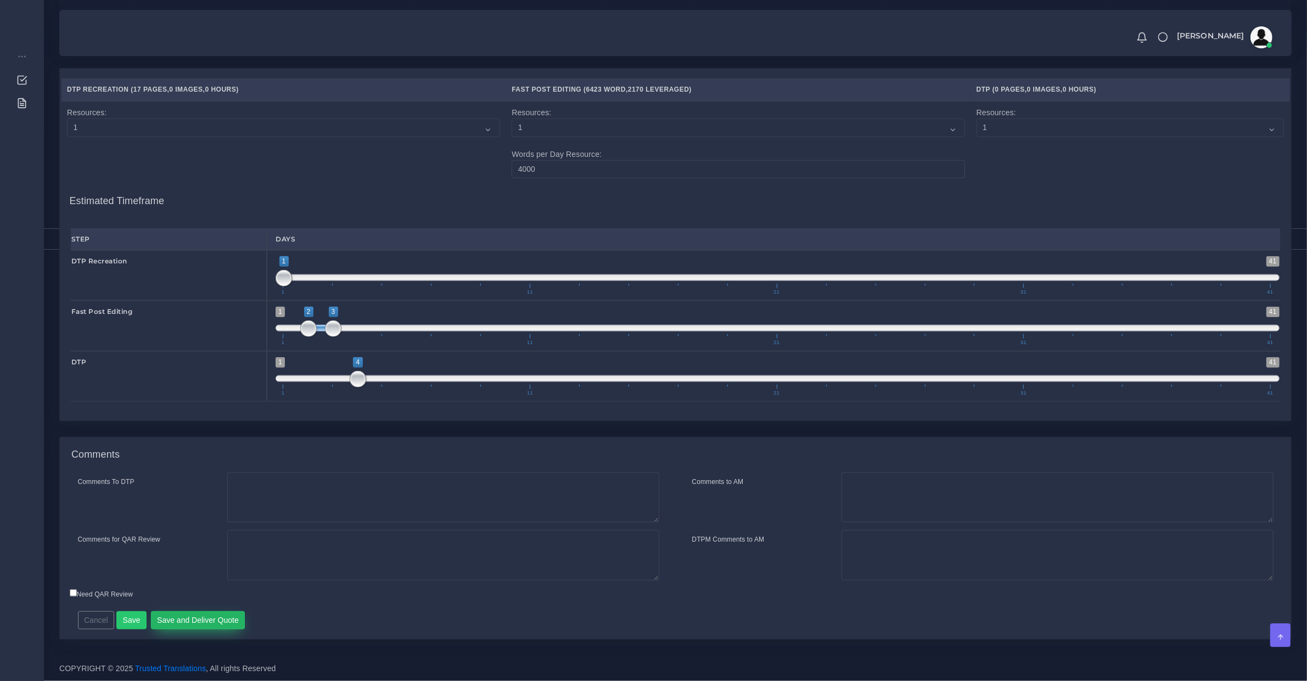
click at [230, 624] on button "Save and Deliver Quote" at bounding box center [198, 621] width 94 height 19
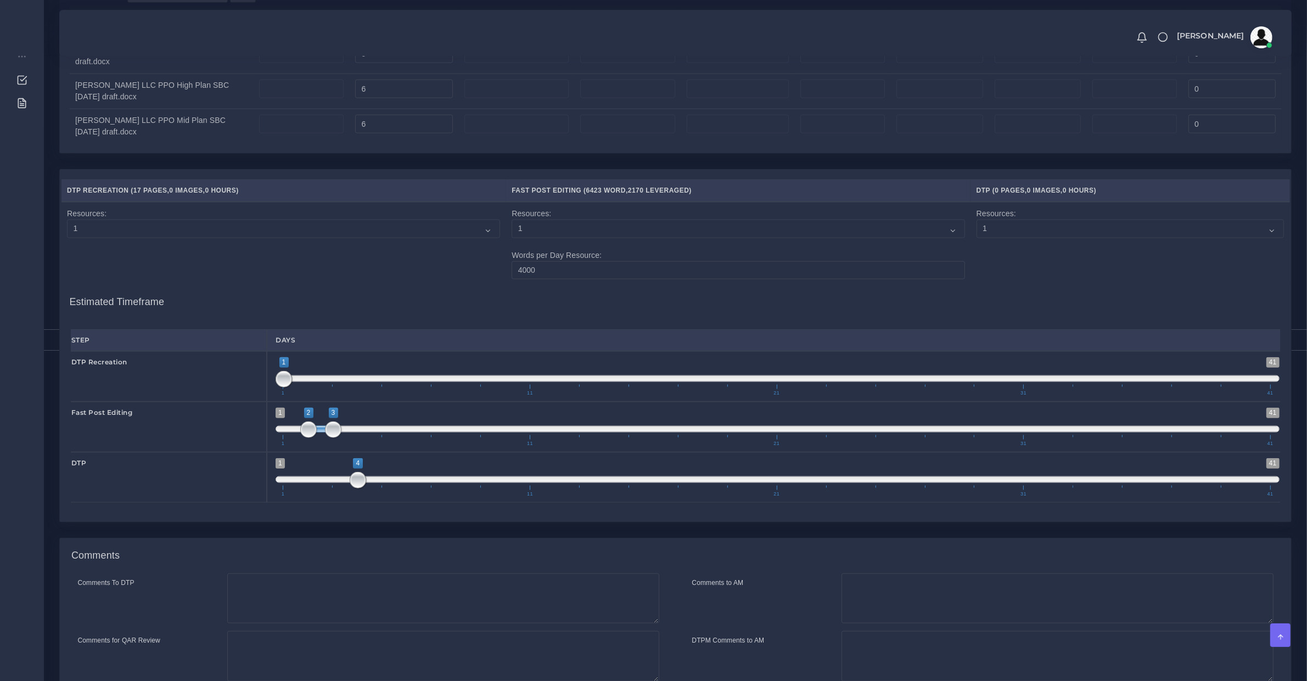
scroll to position [1237, 0]
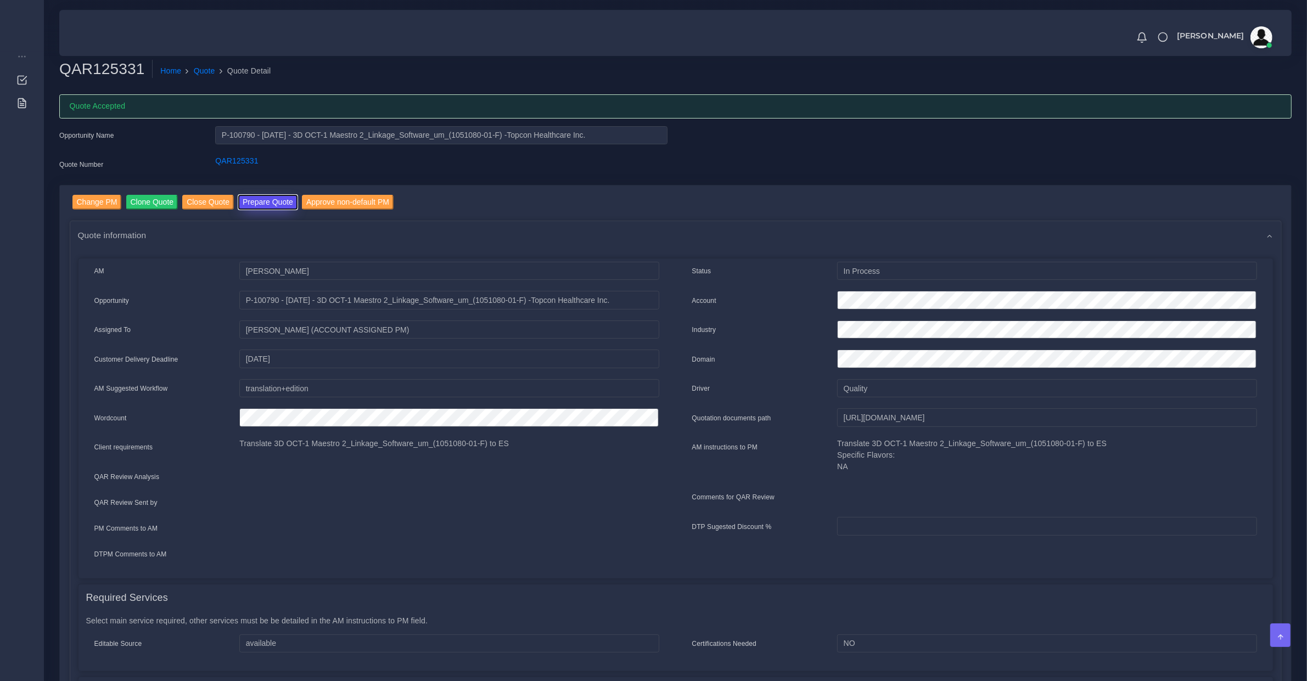
click at [261, 206] on button "Prepare Quote" at bounding box center [267, 202] width 59 height 15
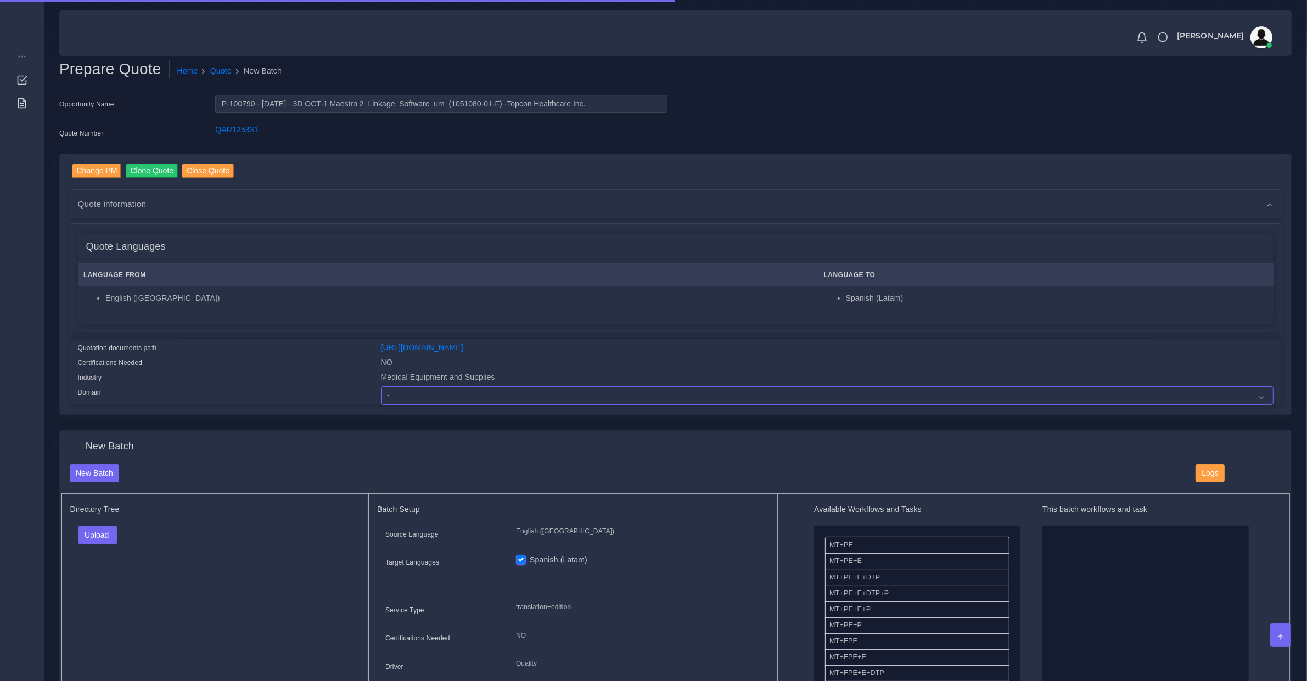
click at [413, 395] on select "- Advertising and Media Agriculture, Forestry and Fishing Architecture, Buildin…" at bounding box center [827, 396] width 893 height 19
select select "Medical Equipment and Supplies"
click at [381, 387] on select "- Advertising and Media Agriculture, Forestry and Fishing Architecture, Buildin…" at bounding box center [827, 396] width 893 height 19
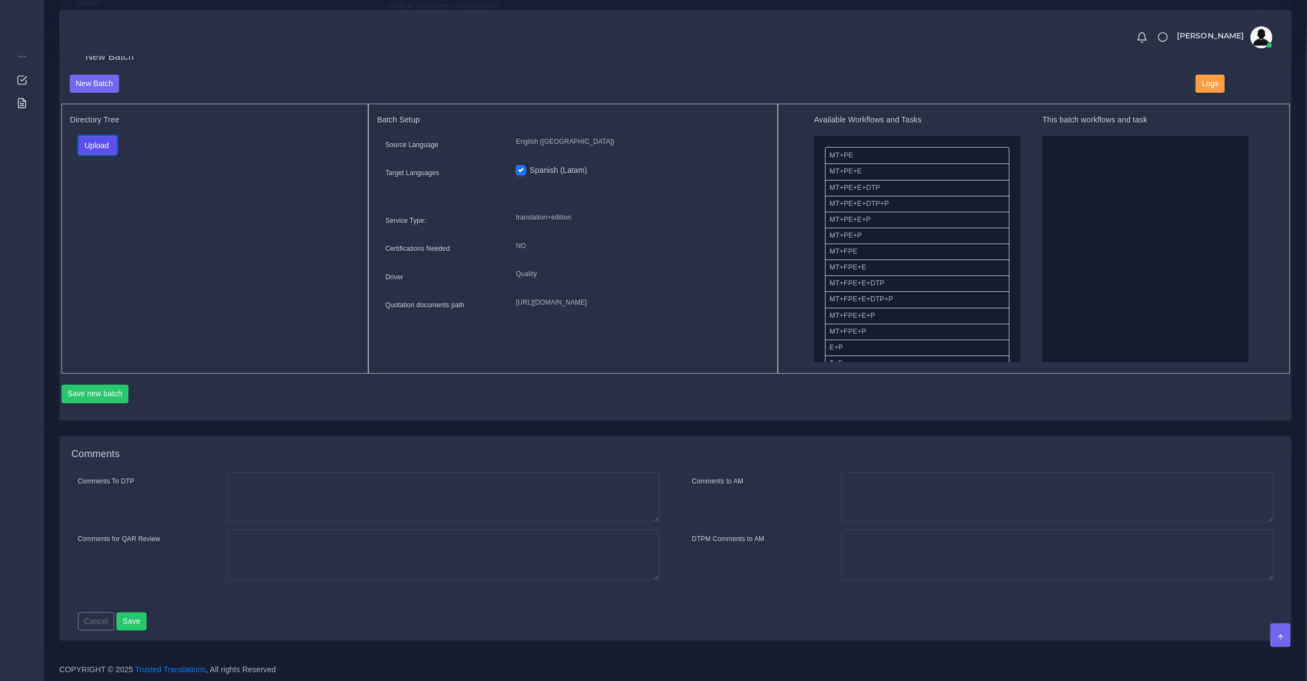
drag, startPoint x: 89, startPoint y: 143, endPoint x: 94, endPoint y: 180, distance: 37.1
click at [90, 143] on button "Upload" at bounding box center [98, 145] width 39 height 19
click at [94, 184] on label "Files" at bounding box center [117, 187] width 76 height 14
drag, startPoint x: 854, startPoint y: 333, endPoint x: 1177, endPoint y: 261, distance: 330.7
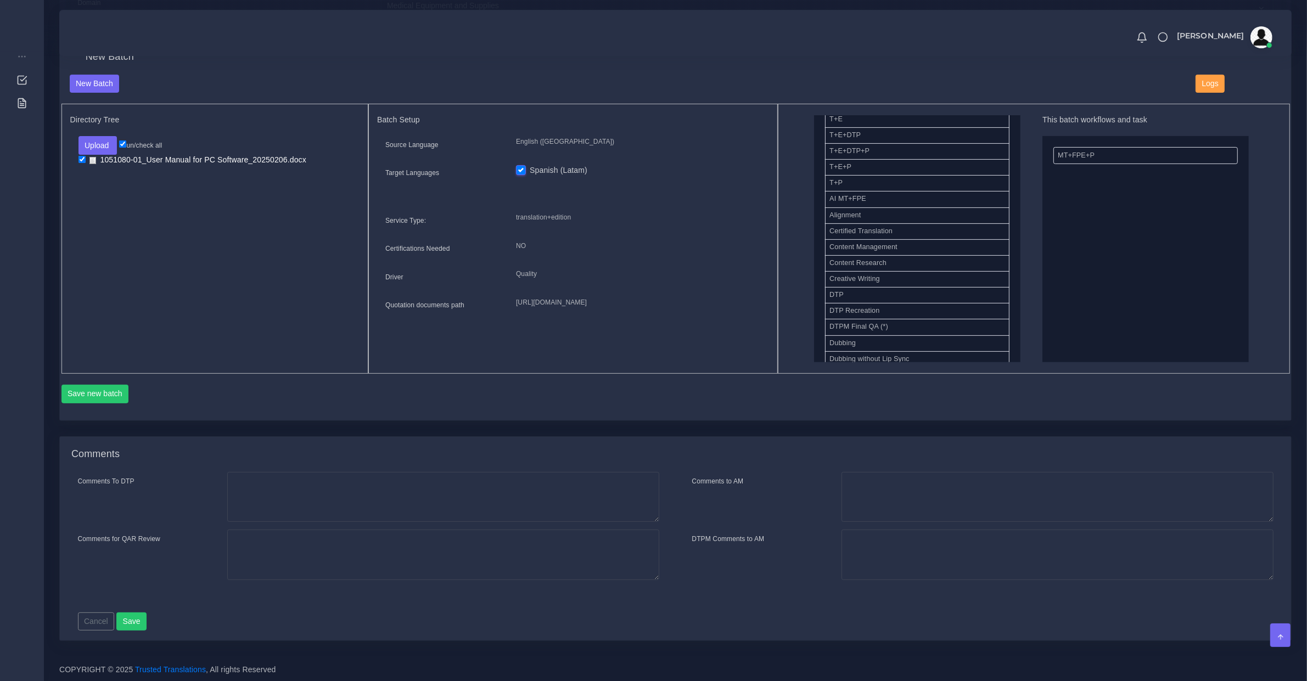
drag, startPoint x: 876, startPoint y: 297, endPoint x: 1077, endPoint y: 272, distance: 202.5
click at [108, 391] on button "Save new batch" at bounding box center [95, 394] width 68 height 19
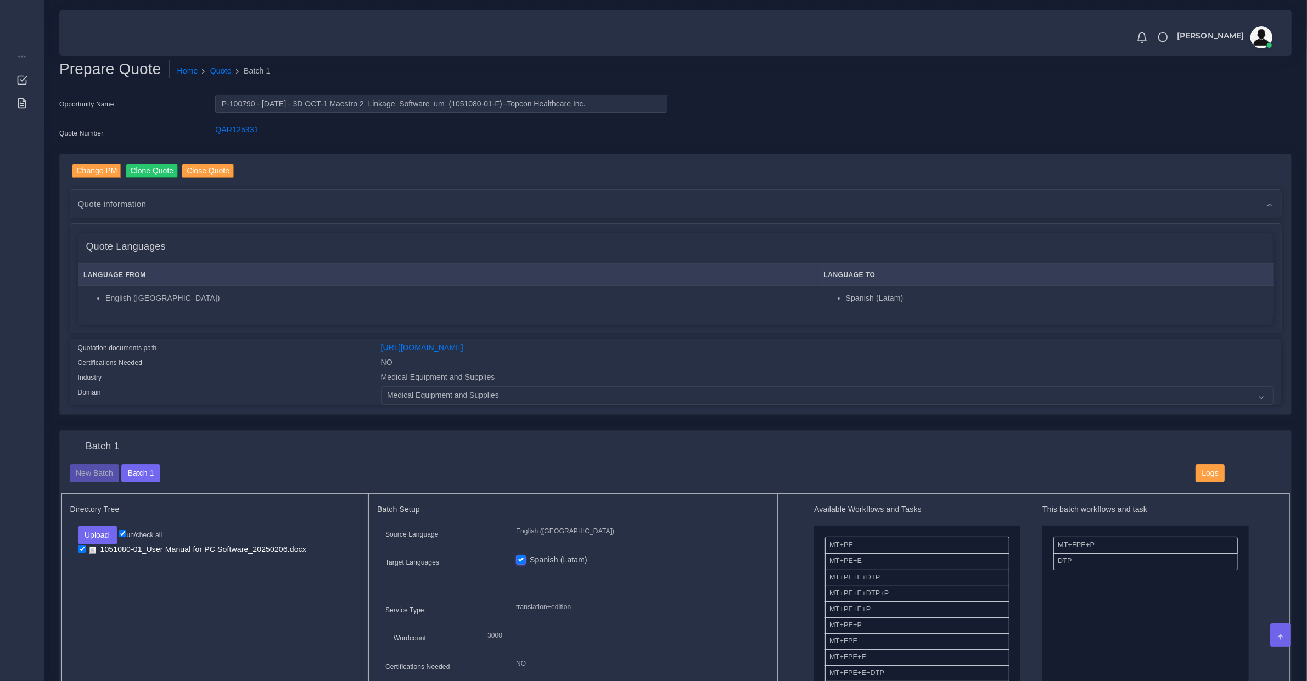
scroll to position [686, 0]
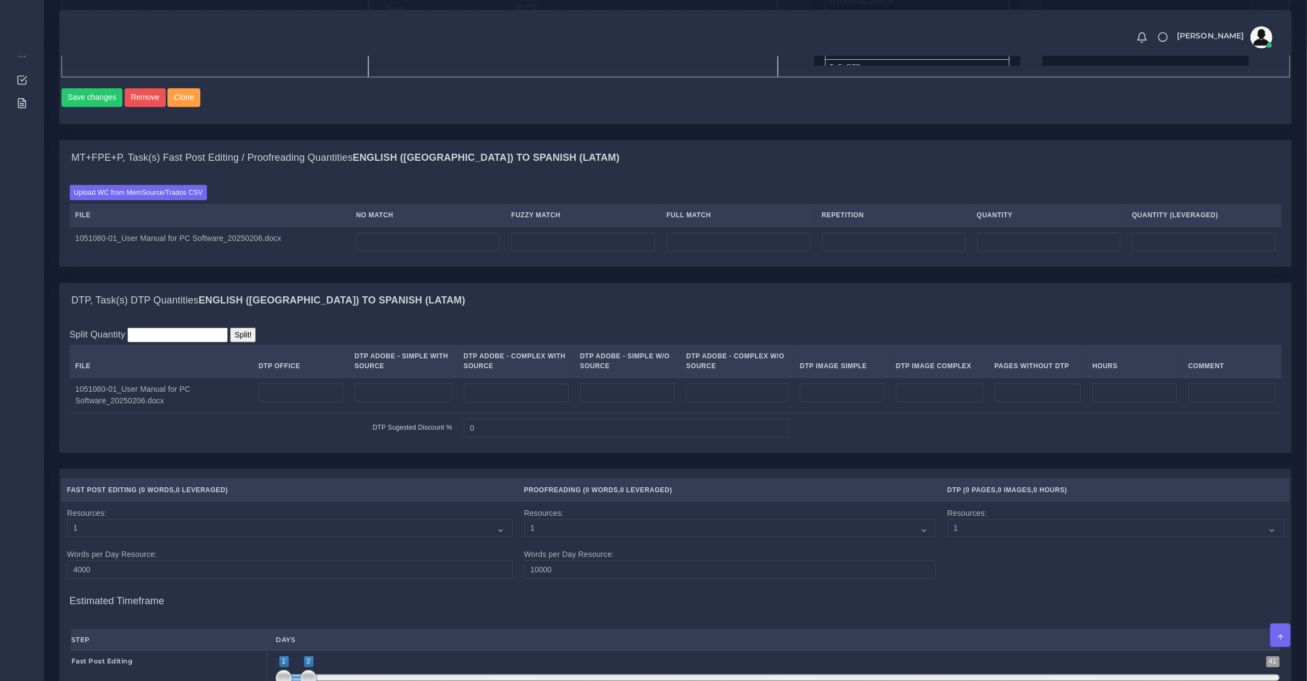
click at [418, 391] on td at bounding box center [403, 396] width 109 height 36
click at [424, 402] on input "number" at bounding box center [404, 393] width 98 height 19
type input "56"
type input "2"
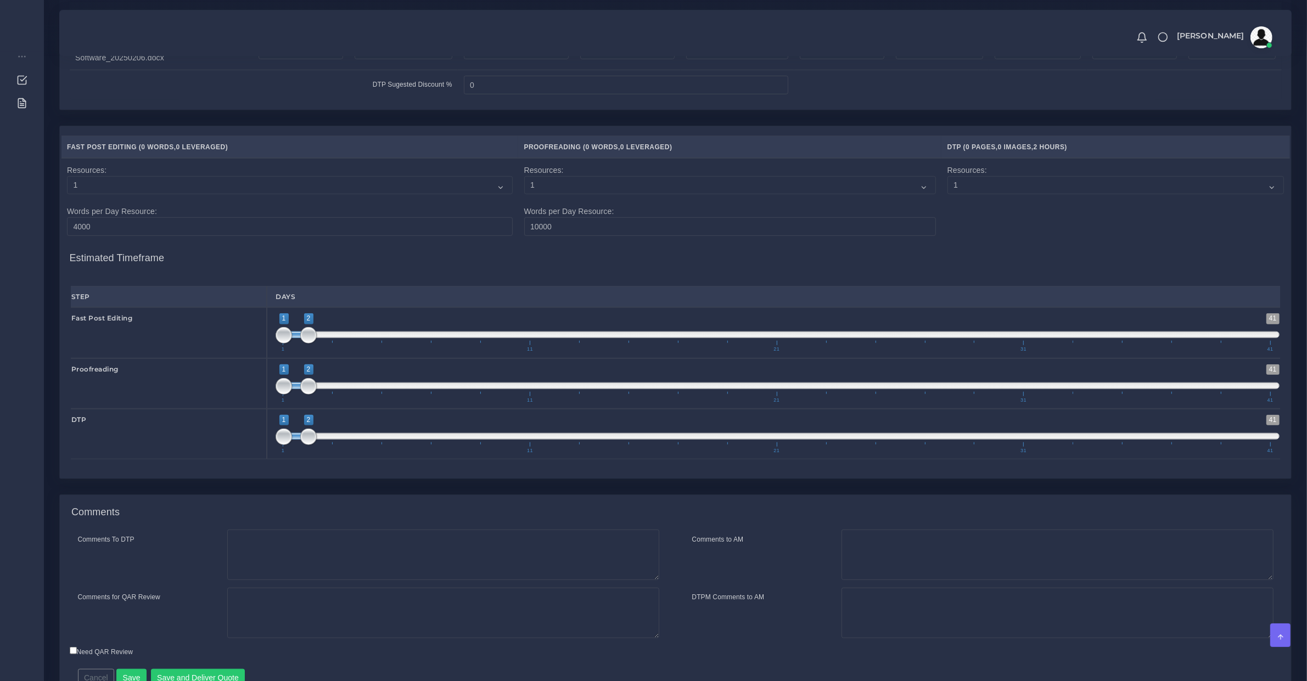
type input "1;3"
drag, startPoint x: 305, startPoint y: 346, endPoint x: 327, endPoint y: 364, distance: 28.1
click at [334, 352] on span "1 41 1 3 1 — 3 1 11 21 31 41" at bounding box center [778, 333] width 1004 height 38
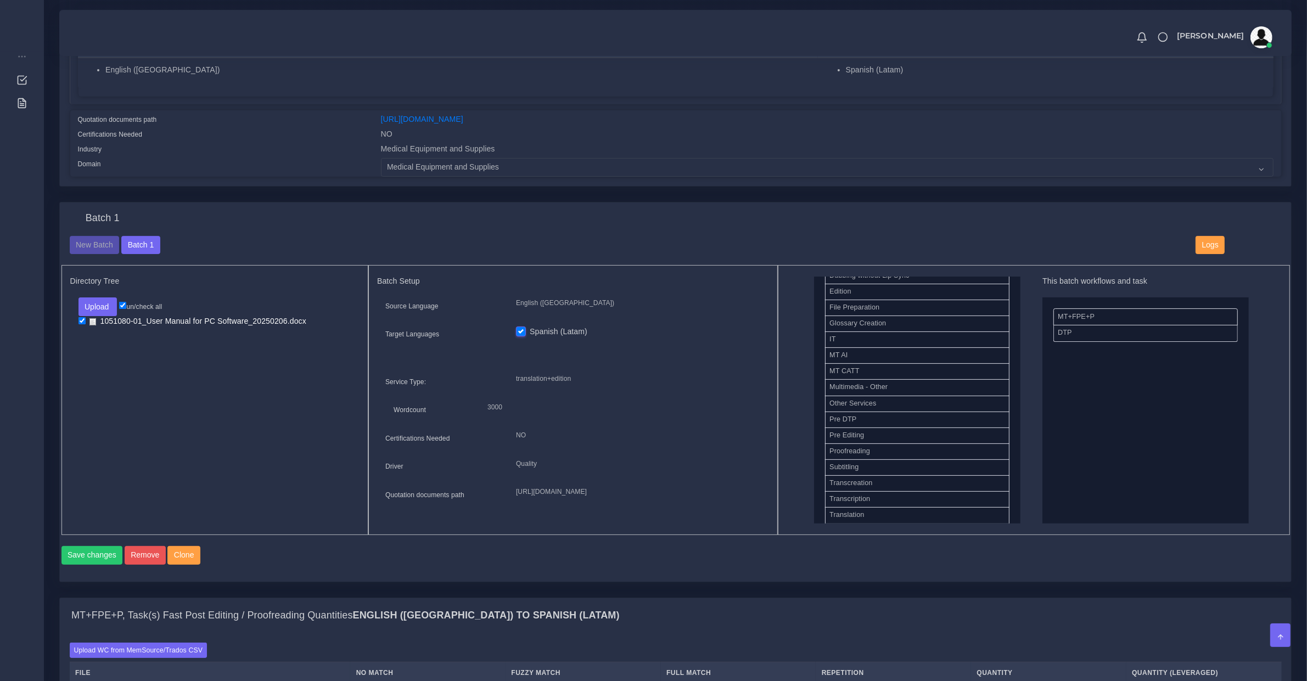
scroll to position [506, 0]
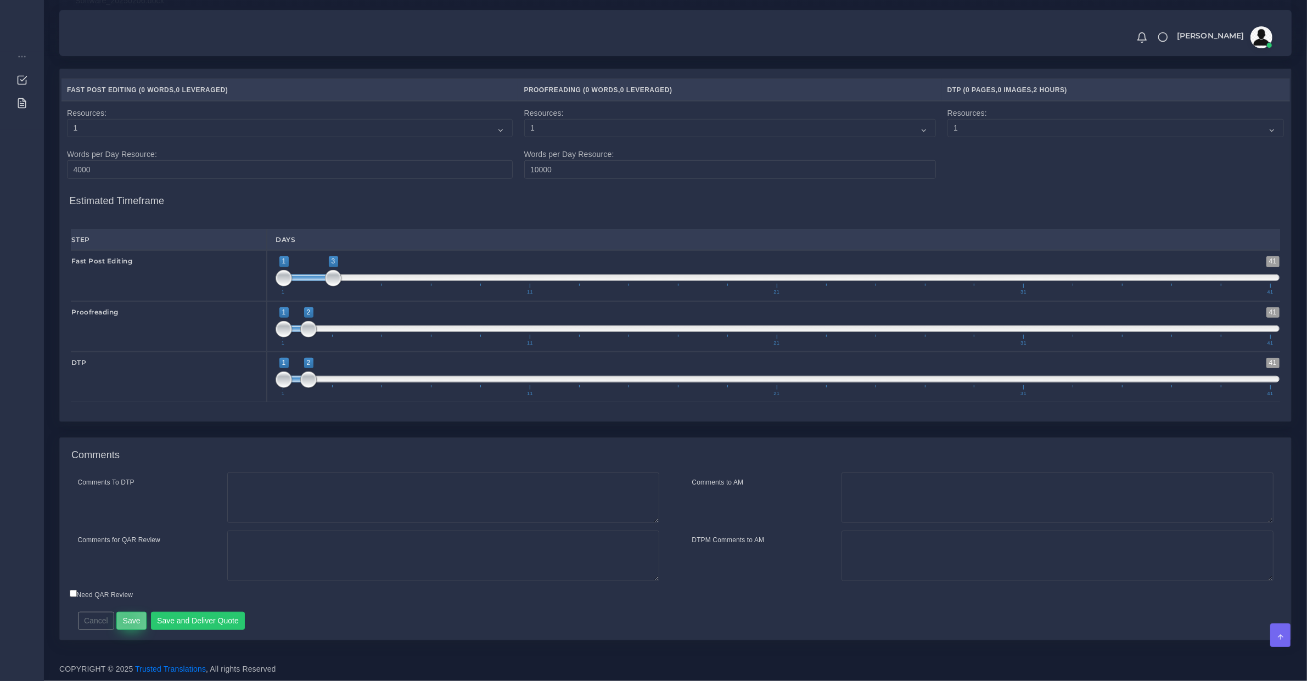
click at [125, 617] on button "Save" at bounding box center [131, 621] width 30 height 19
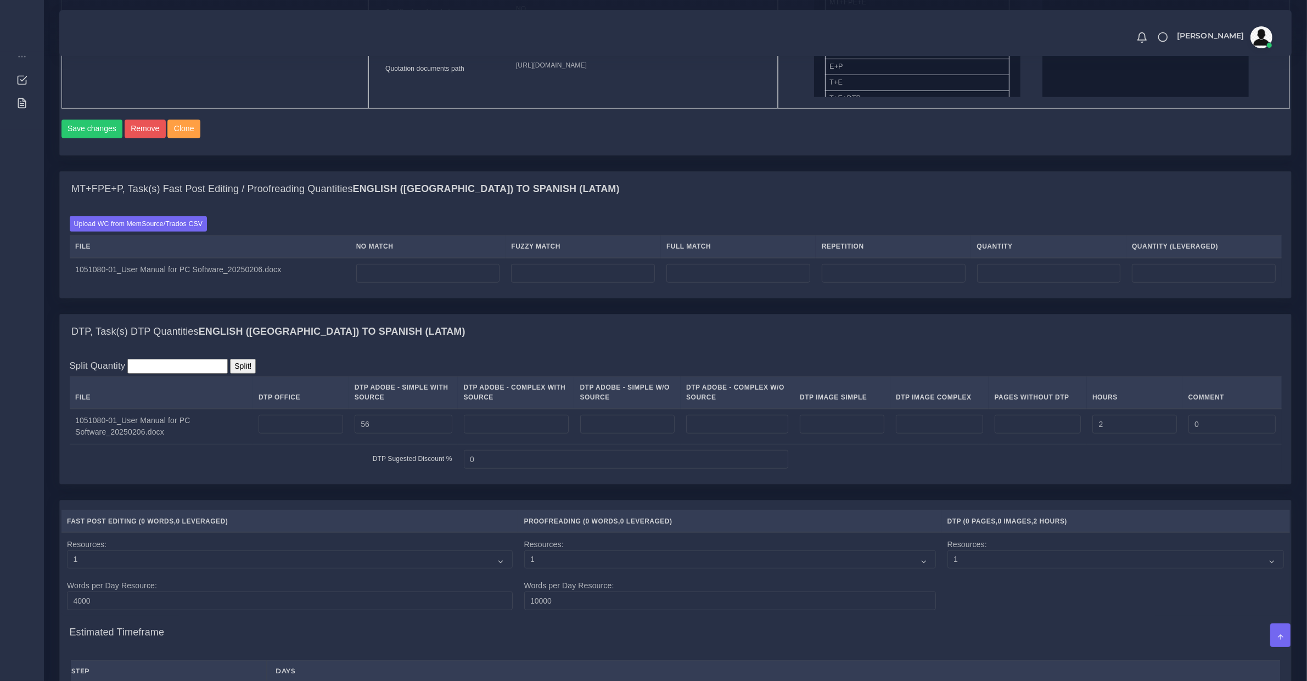
scroll to position [915, 0]
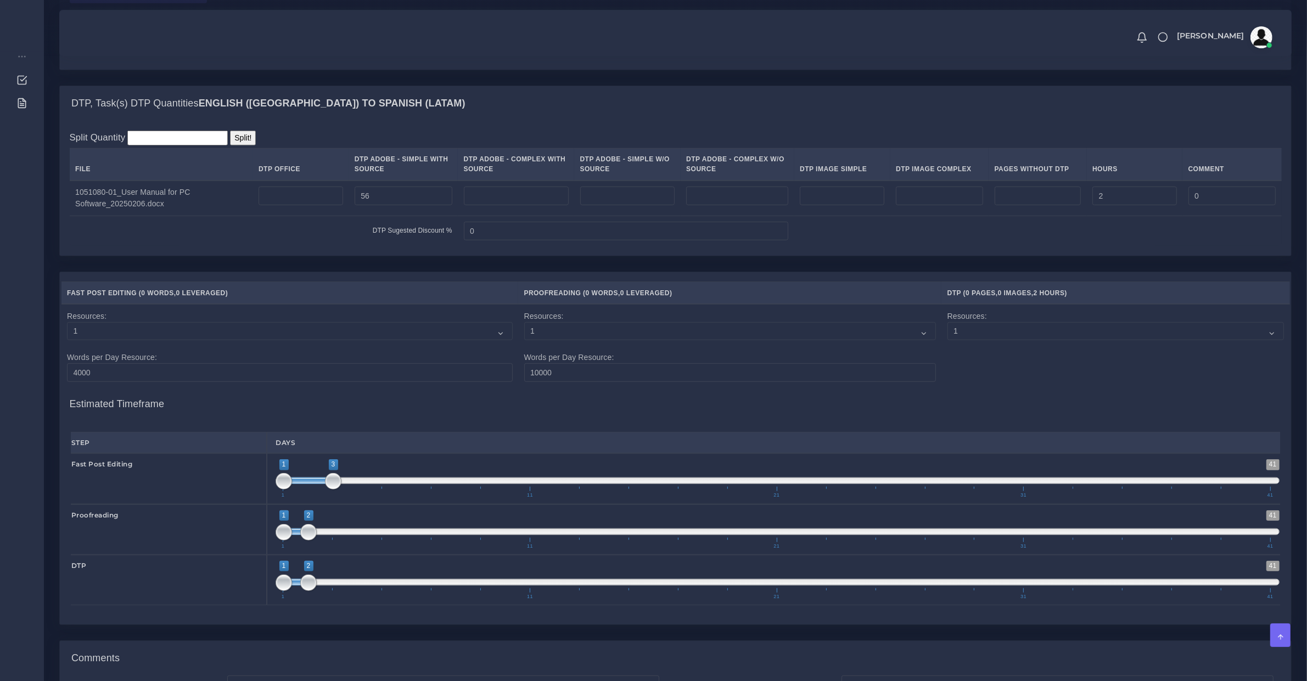
drag, startPoint x: 349, startPoint y: 586, endPoint x: 350, endPoint y: 596, distance: 10.0
click at [350, 594] on span "1 41 1 2 1 — 2 1 11 21 31 41" at bounding box center [778, 580] width 1004 height 38
click at [350, 586] on span at bounding box center [778, 582] width 1004 height 7
click at [352, 591] on span at bounding box center [358, 583] width 16 height 16
type input "4;5"
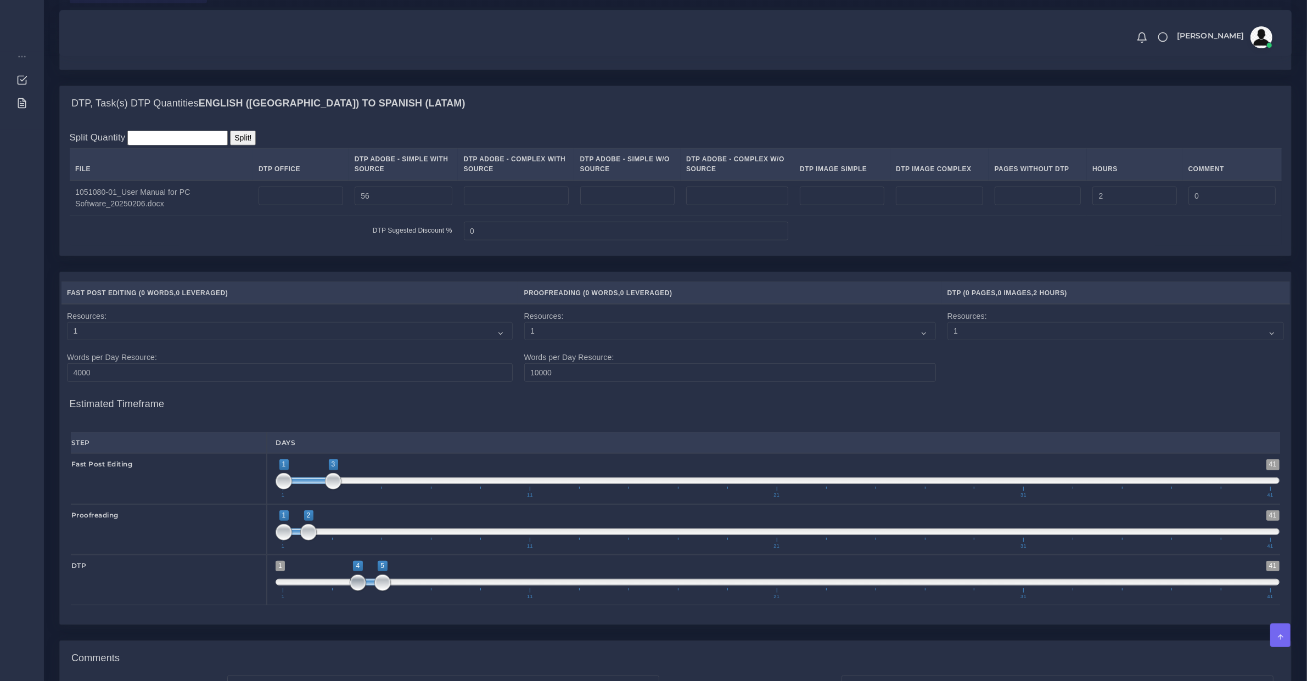
drag, startPoint x: 344, startPoint y: 596, endPoint x: 363, endPoint y: 595, distance: 18.7
click at [363, 595] on span "1 41 4 5 4 — 5 1 11 21 31 41" at bounding box center [778, 580] width 1004 height 38
click at [402, 549] on span "1 11 21 31 41" at bounding box center [777, 543] width 988 height 11
drag, startPoint x: 406, startPoint y: 553, endPoint x: 401, endPoint y: 551, distance: 5.9
click at [405, 549] on span "1 11 21 31 41" at bounding box center [777, 543] width 988 height 11
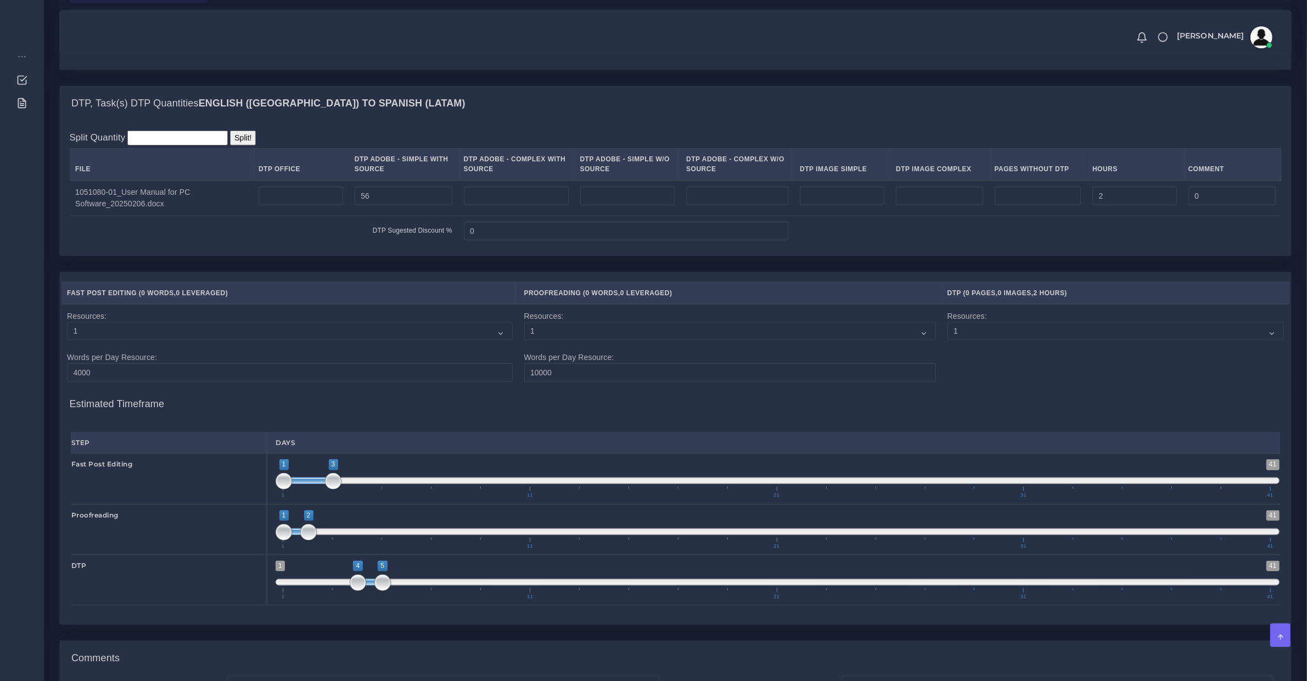
click at [401, 549] on span "1 11 21 31 41" at bounding box center [777, 543] width 988 height 11
drag, startPoint x: 401, startPoint y: 549, endPoint x: 399, endPoint y: 543, distance: 6.8
click at [399, 545] on span "1 41 1 2 1 — 2 1 11 21 31 41" at bounding box center [778, 530] width 1004 height 38
click at [399, 535] on span at bounding box center [778, 532] width 1004 height 7
click at [399, 541] on span "1 41 1 2 1 — 2 1 11 21 31 41" at bounding box center [778, 530] width 1004 height 38
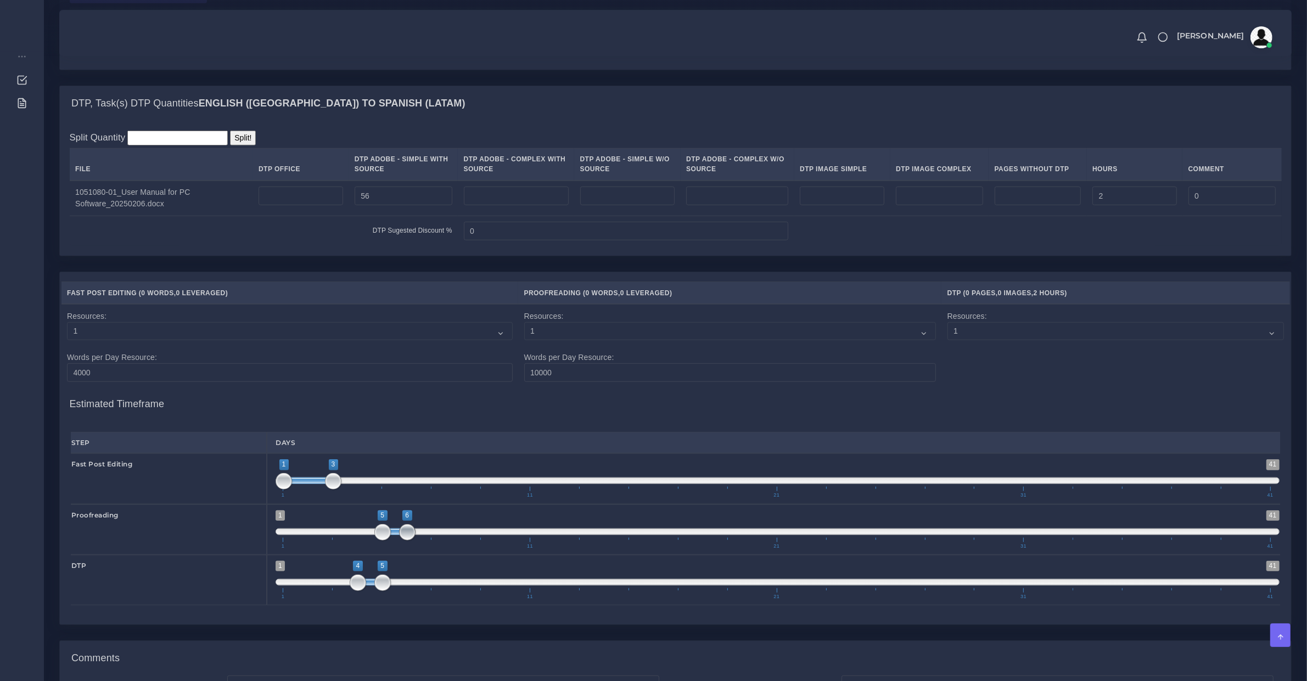
click at [399, 541] on span at bounding box center [407, 532] width 16 height 16
type input "6;6"
drag, startPoint x: 381, startPoint y: 541, endPoint x: 401, endPoint y: 541, distance: 20.3
click at [401, 541] on span at bounding box center [407, 532] width 16 height 16
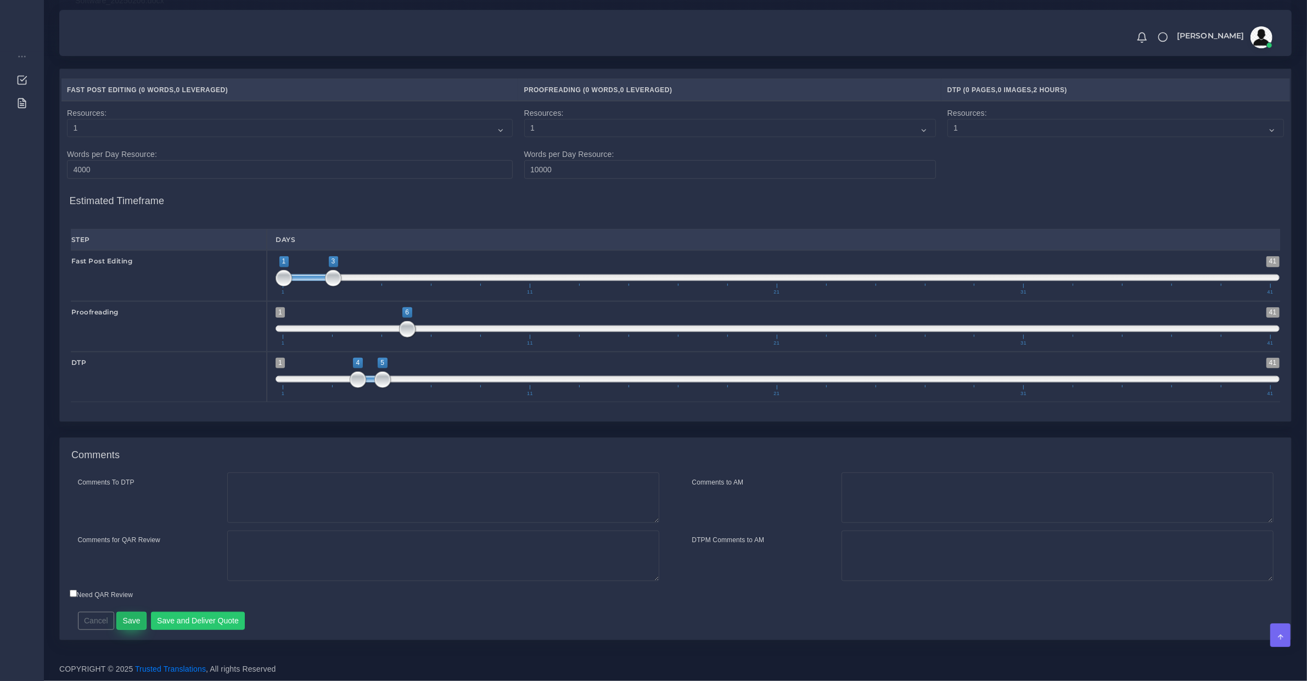
click at [133, 628] on button "Save" at bounding box center [131, 621] width 30 height 19
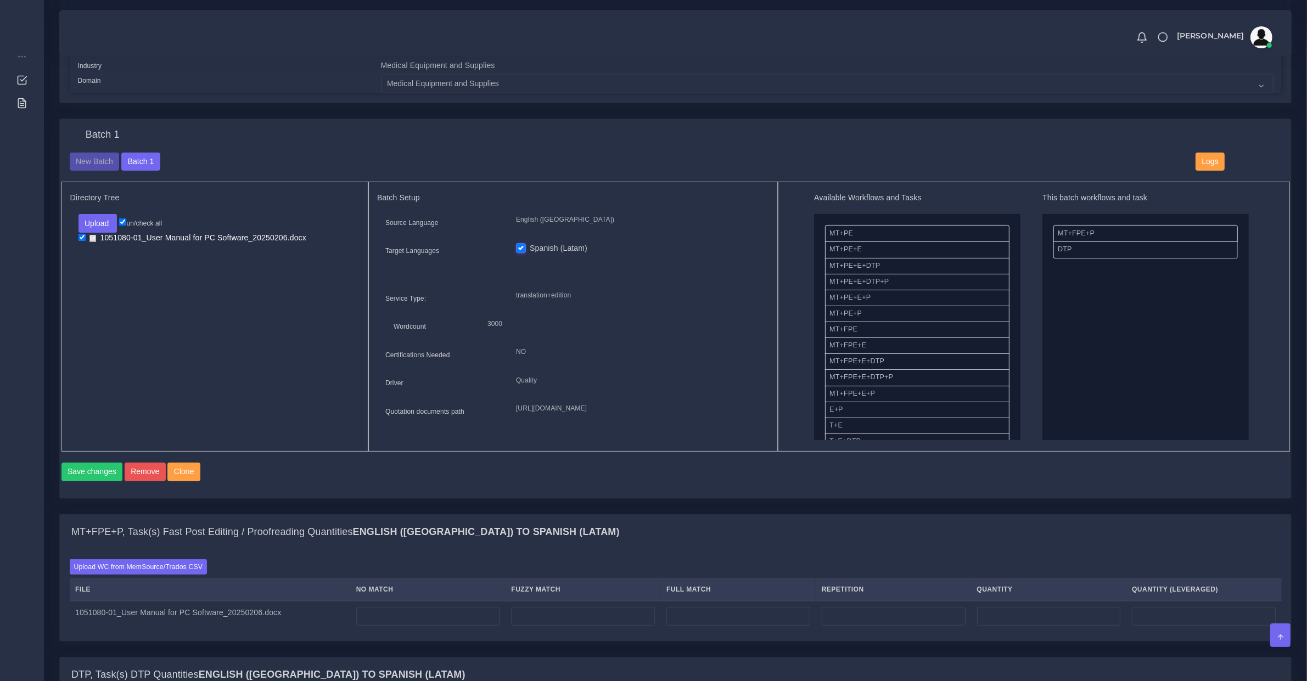
scroll to position [686, 0]
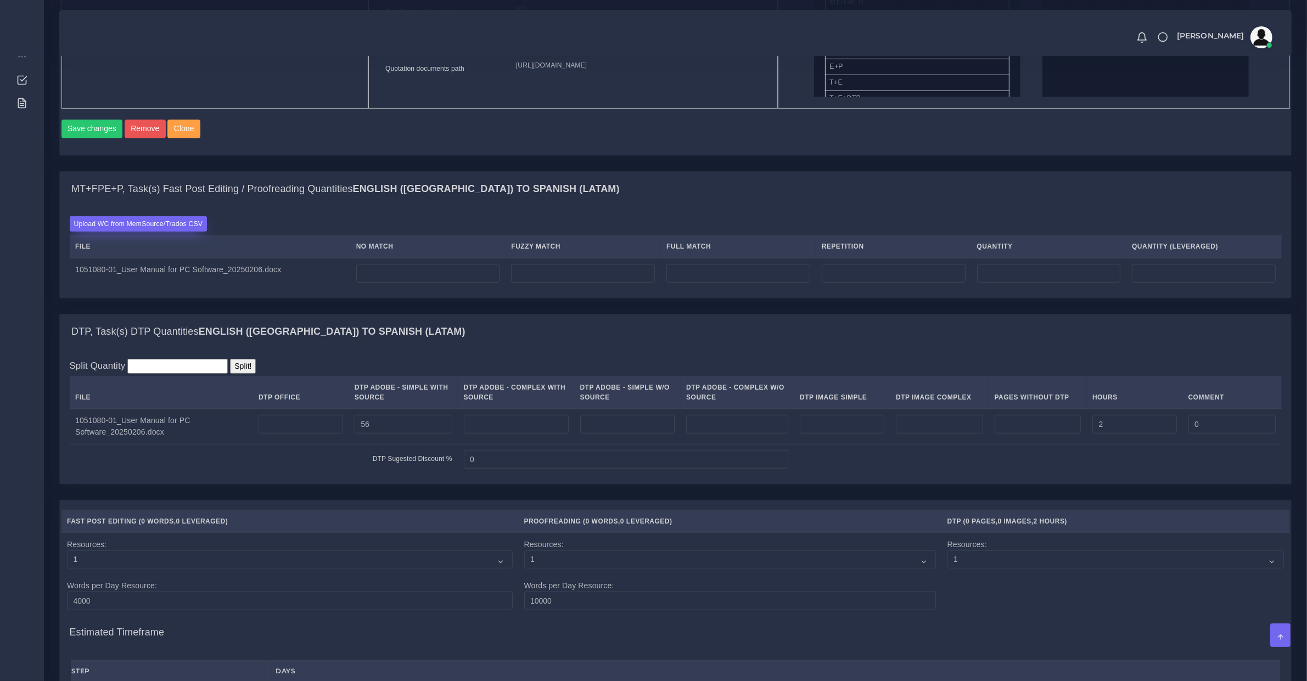
click at [180, 231] on label "Upload WC from MemSource/Trados CSV" at bounding box center [139, 223] width 138 height 15
click at [0, 0] on input "Upload WC from MemSource/Trados CSV" at bounding box center [0, 0] width 0 height 0
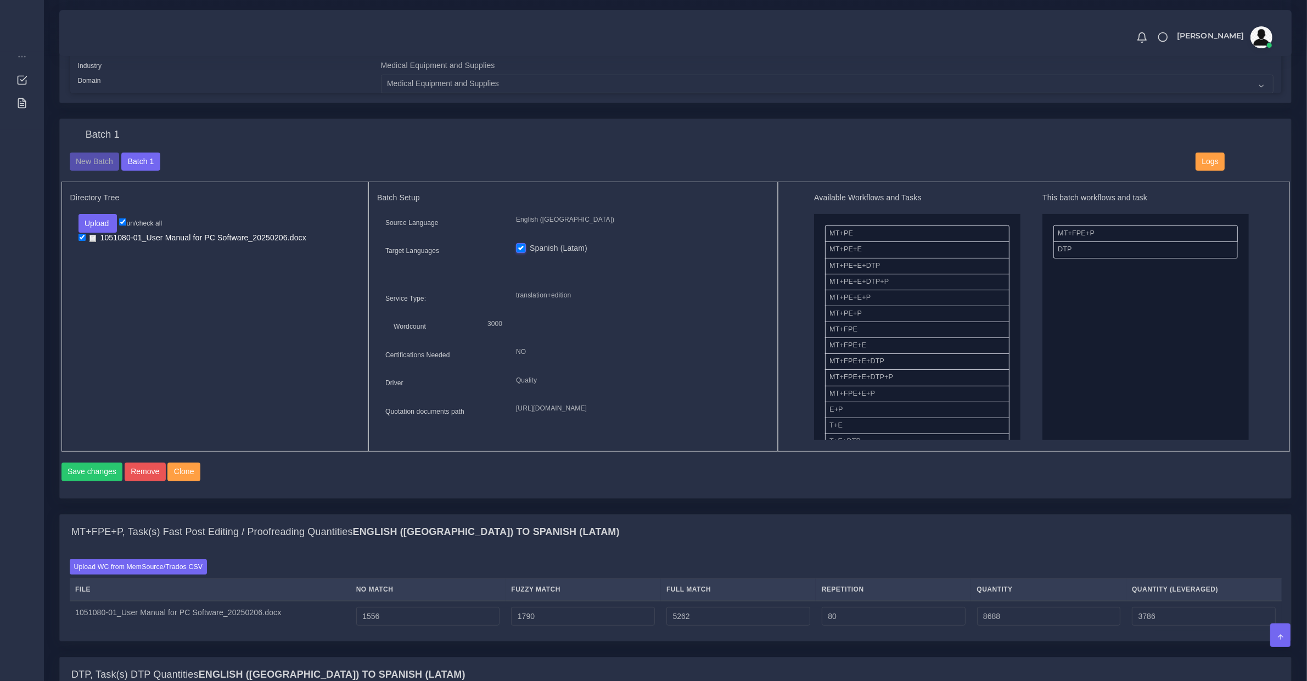
scroll to position [572, 0]
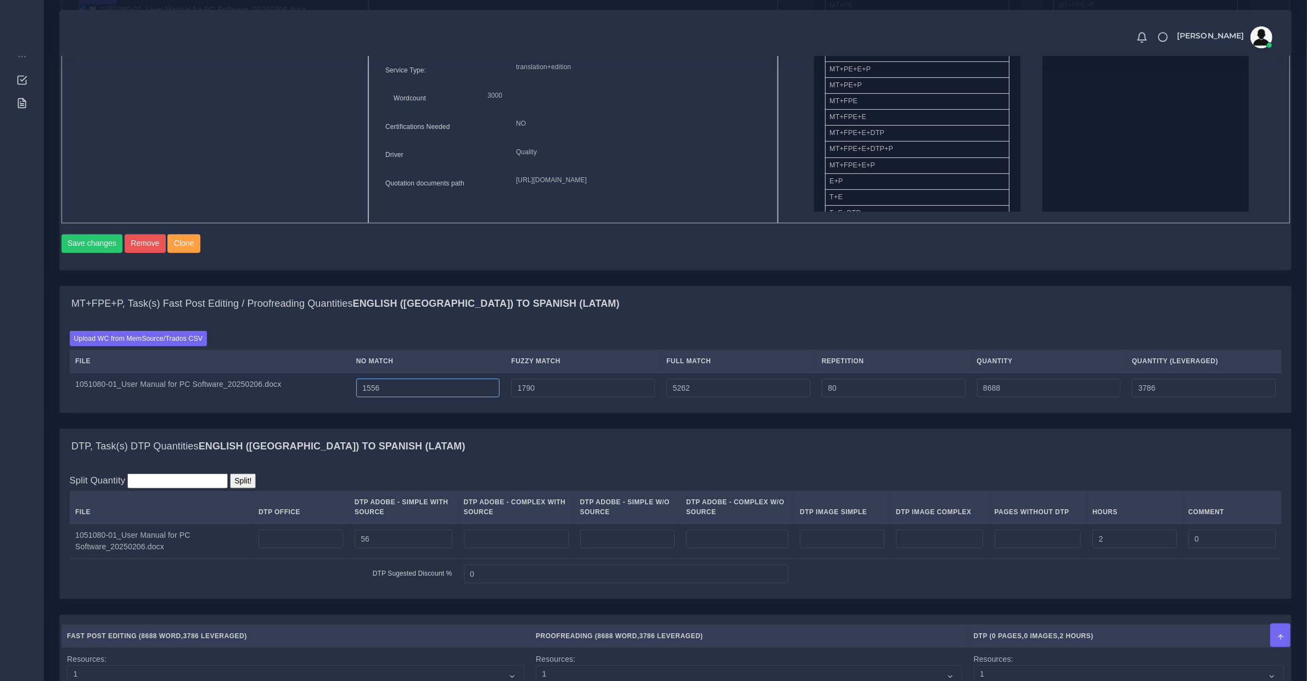
click at [379, 398] on input "1556" at bounding box center [428, 388] width 144 height 19
type input "2556"
type input "9688"
type input "4786"
type input "4262"
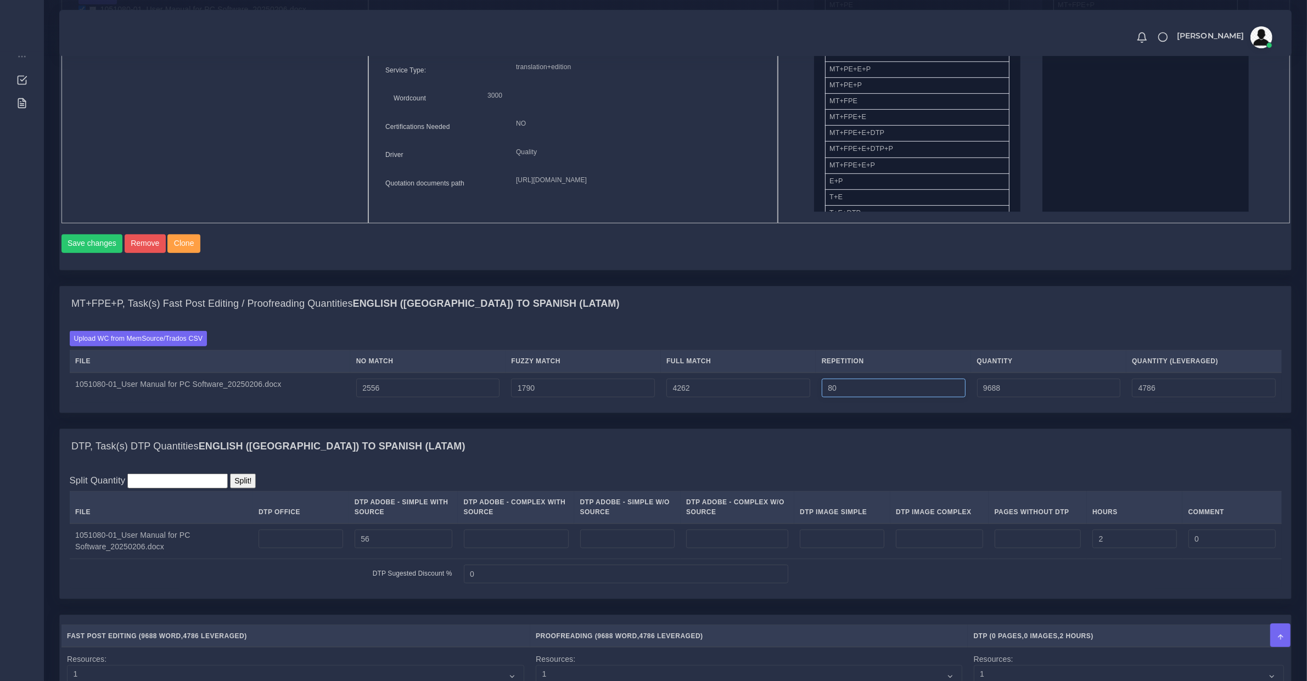
type input "8688"
type input "4536"
type input "5262"
type input "1556"
type input "3786"
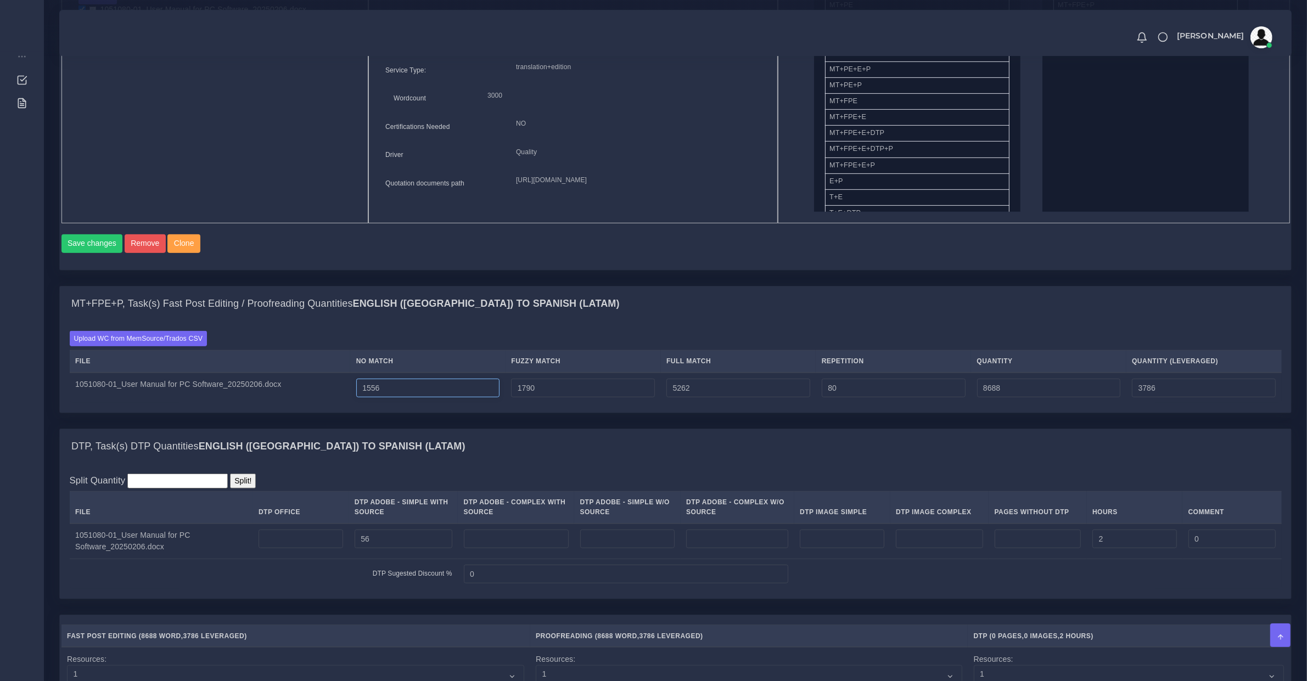
type input "2556"
type input "5261"
type input "9687"
type input "4786"
type input "5262"
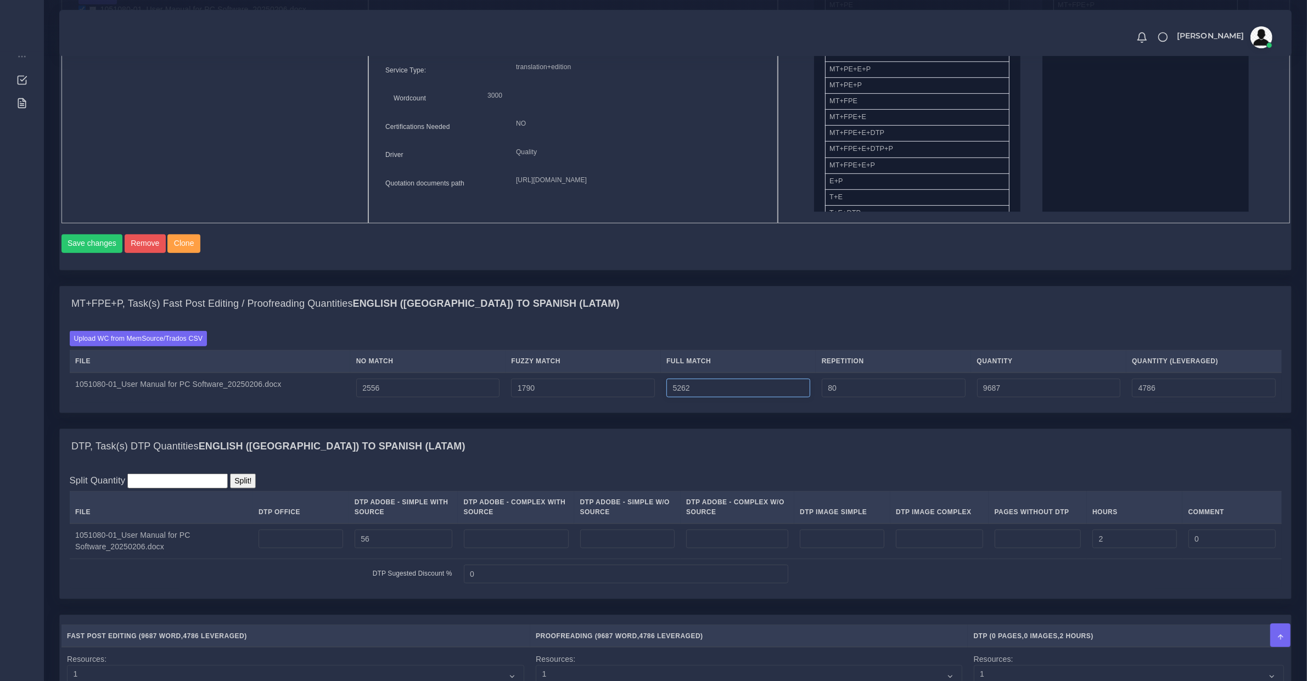
type input "9688"
type input "4262"
type input "8688"
type input "4536"
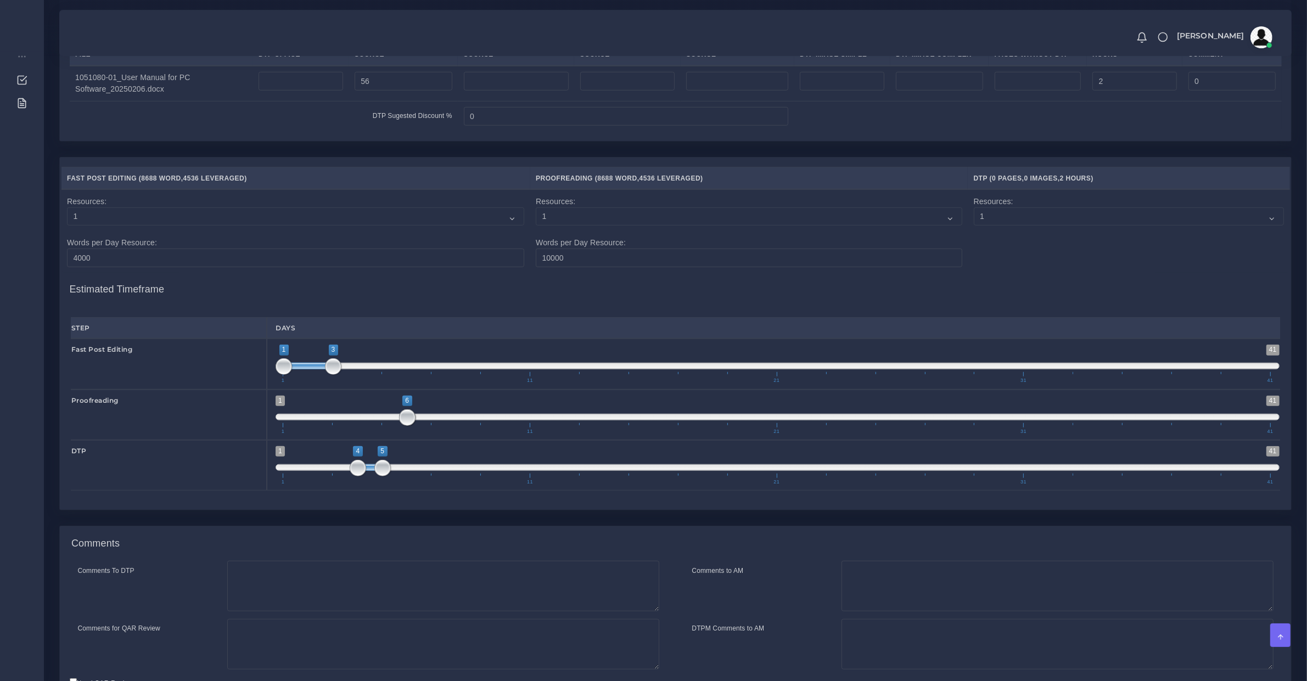
scroll to position [1131, 0]
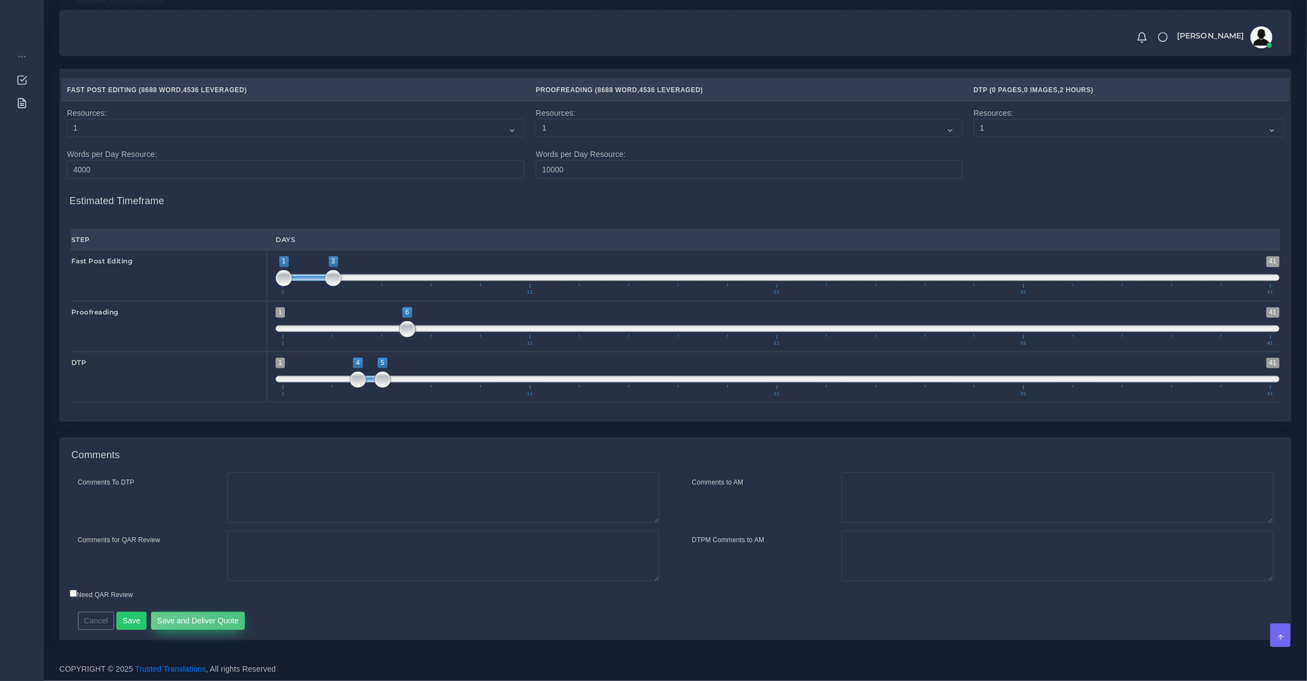
click at [231, 614] on button "Save and Deliver Quote" at bounding box center [198, 621] width 94 height 19
